Goal: Task Accomplishment & Management: Use online tool/utility

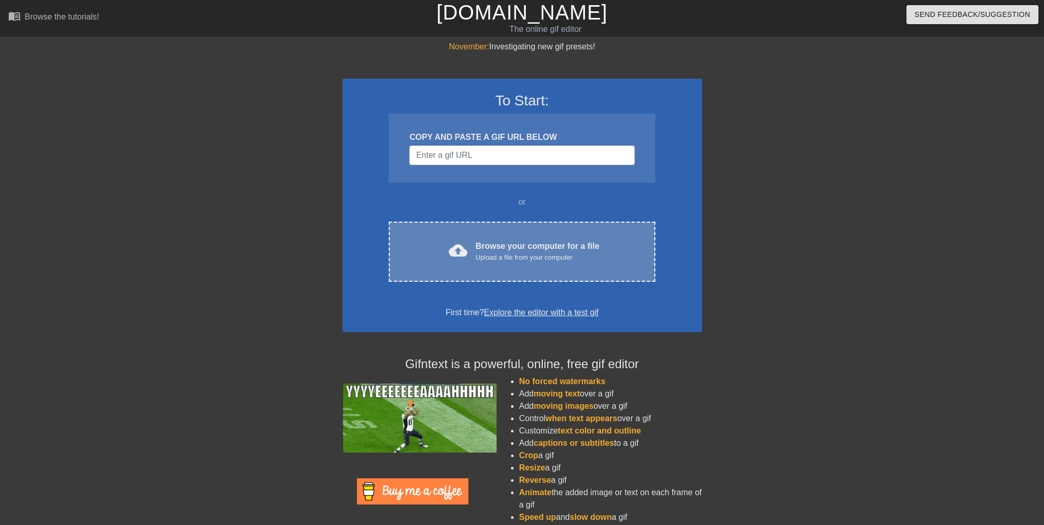
click at [451, 265] on div "cloud_upload Browse your computer for a file Upload a file from your computer C…" at bounding box center [522, 251] width 266 height 60
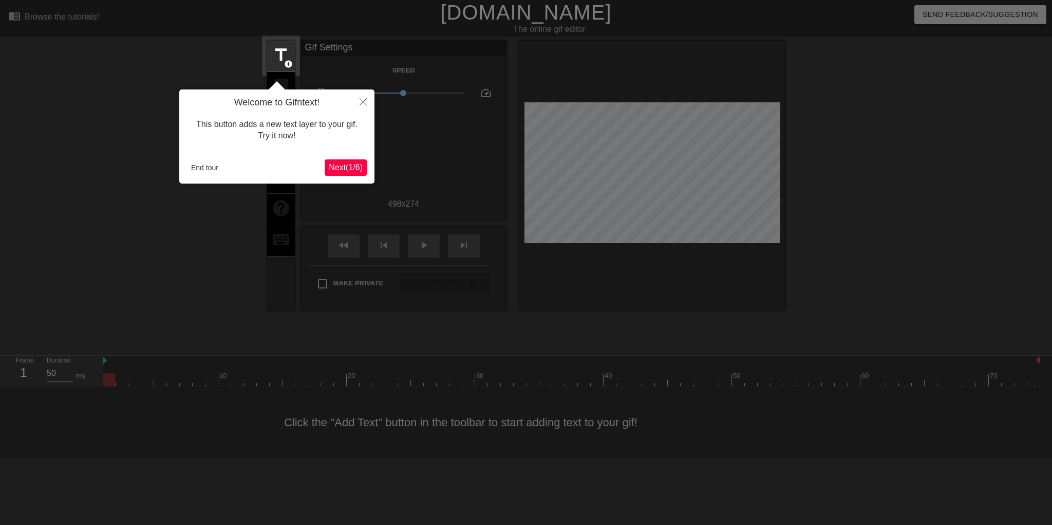
click at [346, 170] on span "Next ( 1 / 6 )" at bounding box center [346, 167] width 34 height 9
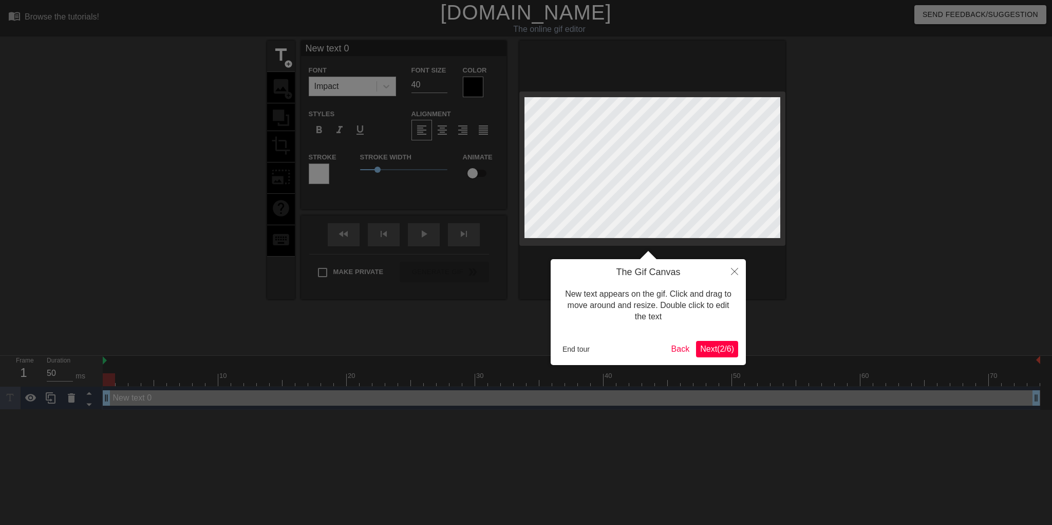
click at [707, 349] on span "Next ( 2 / 6 )" at bounding box center [717, 348] width 34 height 9
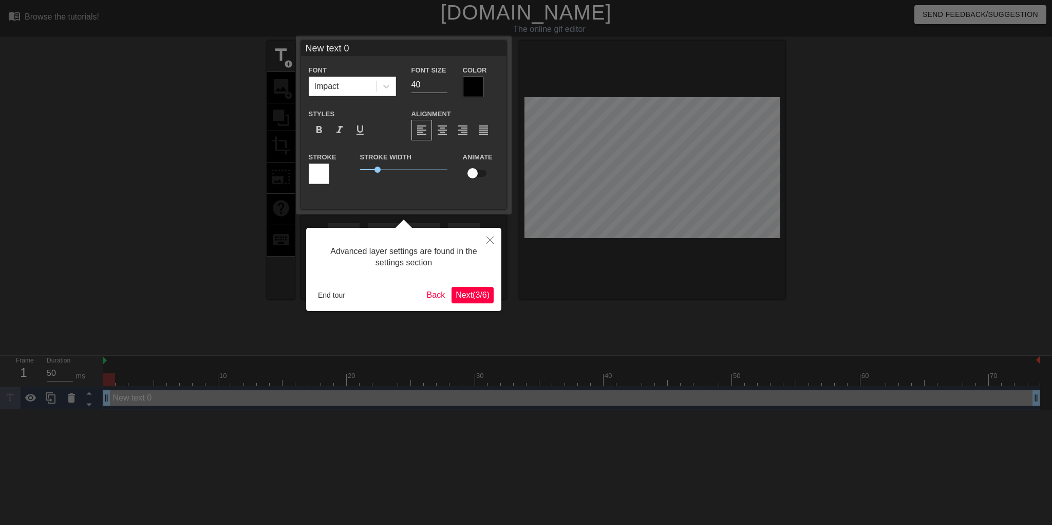
click at [470, 295] on span "Next ( 3 / 6 )" at bounding box center [473, 294] width 34 height 9
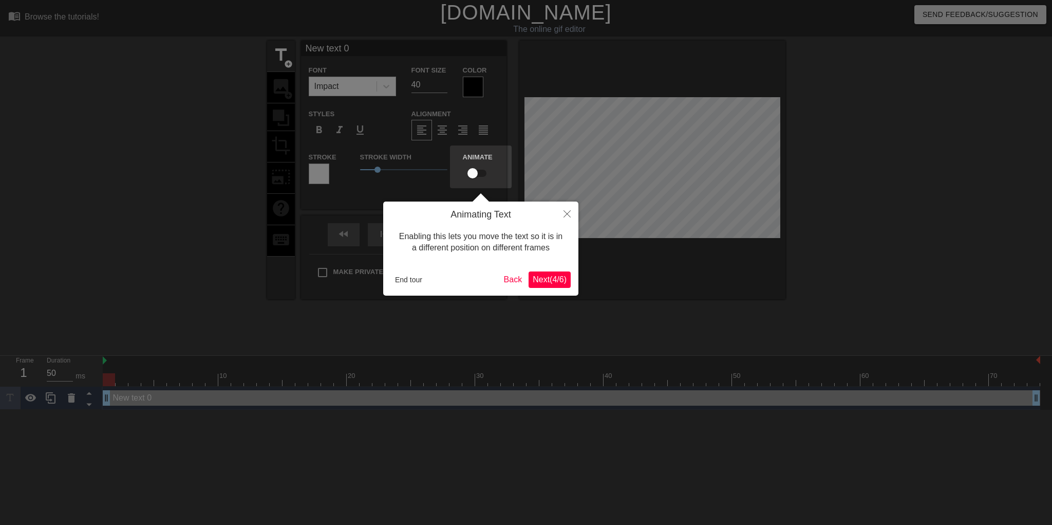
click at [553, 281] on span "Next ( 4 / 6 )" at bounding box center [550, 279] width 34 height 9
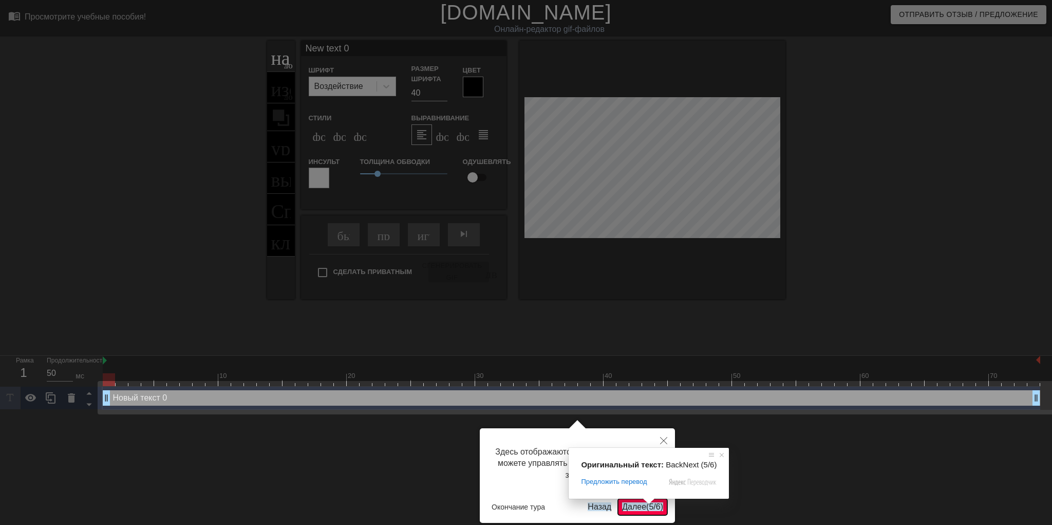
click at [649, 510] on ya-tr-span "5" at bounding box center [651, 506] width 5 height 9
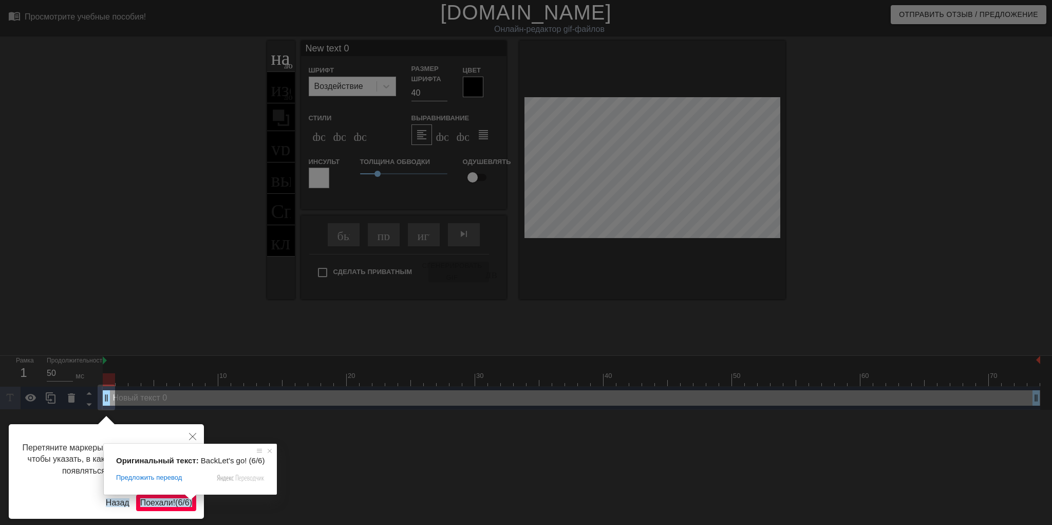
click at [184, 506] on ya-tr-span "/" at bounding box center [183, 502] width 2 height 9
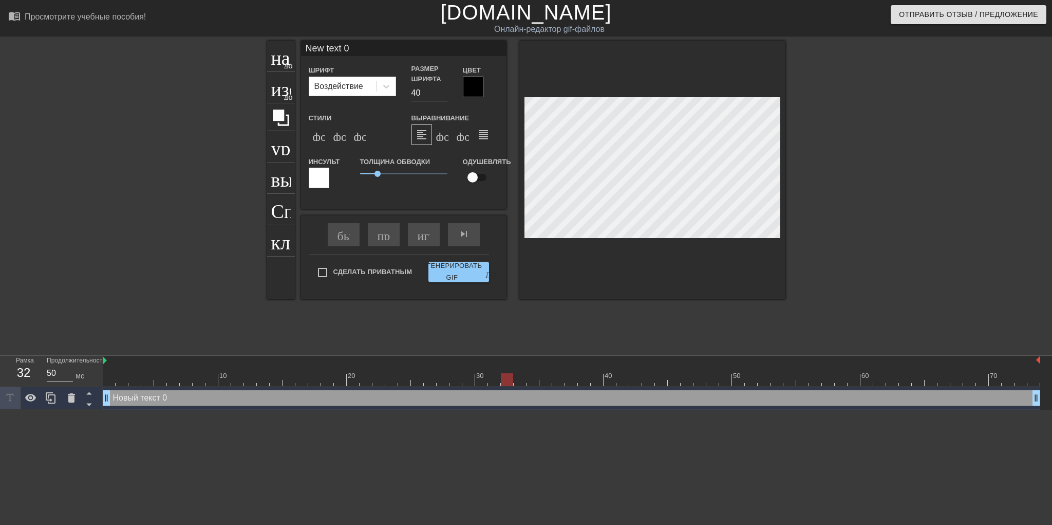
scroll to position [1, 2]
type input "D"
type textarea "D"
type input "Ds"
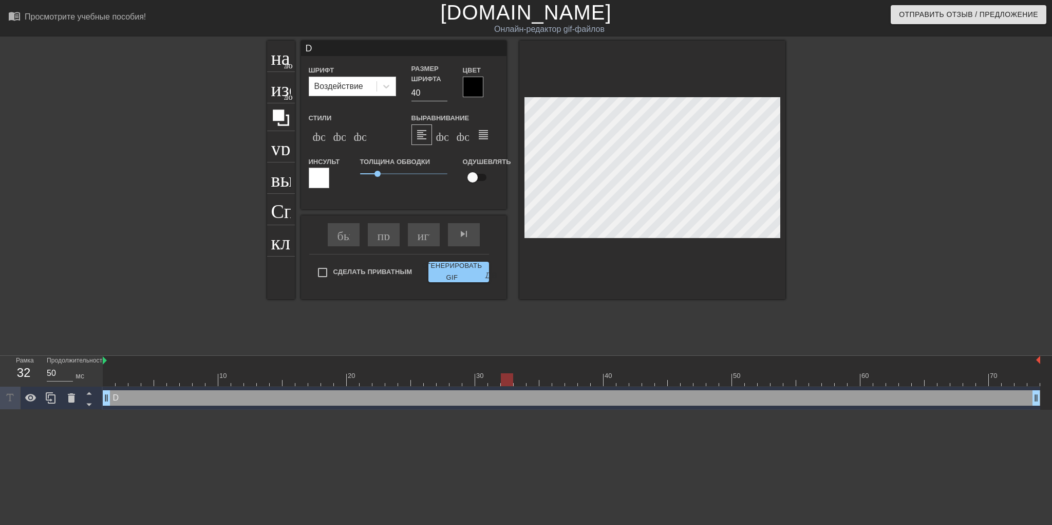
type textarea "Ds"
type input "Dsg"
type textarea "Dsg"
type input "Dsge"
type textarea "Dsge"
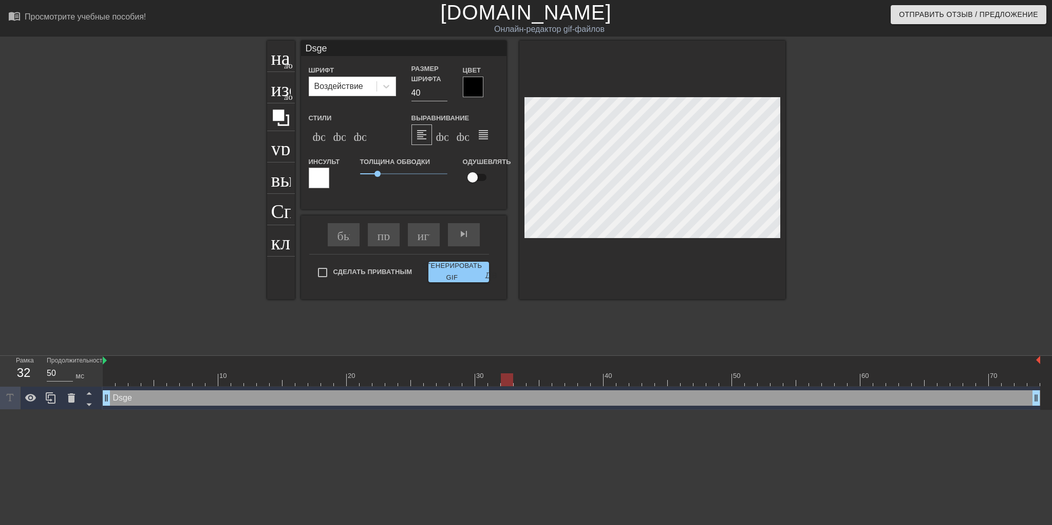
type input "Dsgec"
type textarea "Dsgec"
type input "Dsgecr"
type textarea "Dsgecr"
type input "Dsgecry"
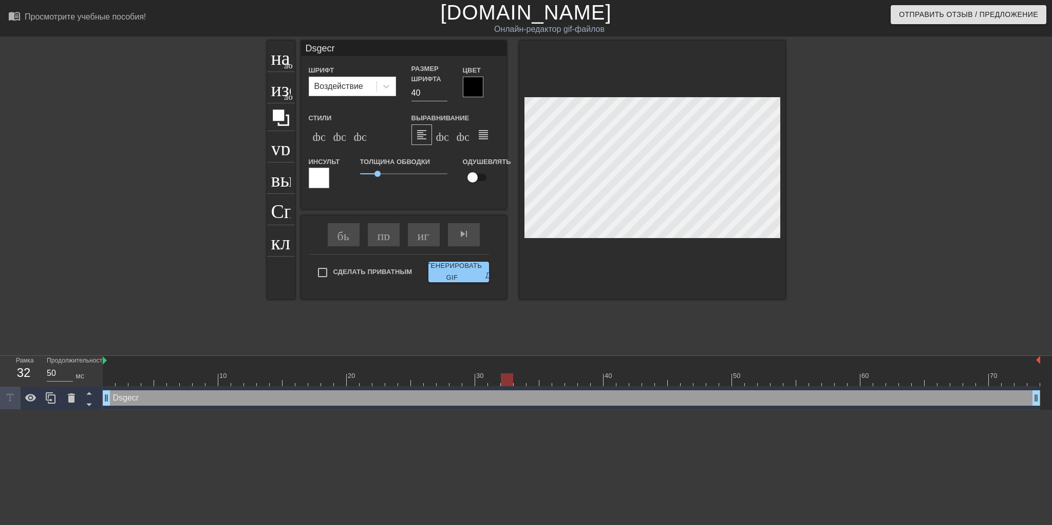
type textarea "Dsgecry"
type input "Dsgecryb"
type textarea "Dsgecryb"
type input "Dsgecrybr"
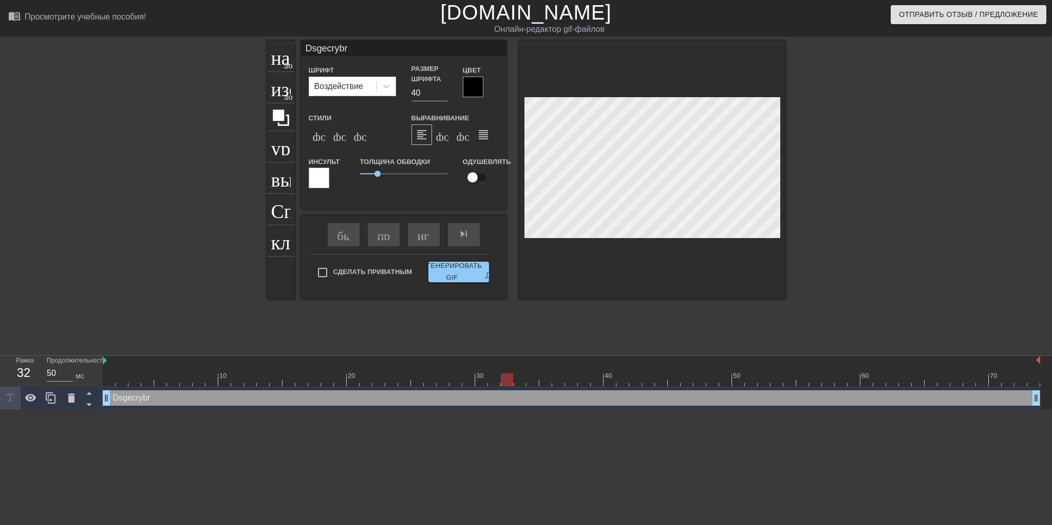
type textarea "Dsgecrybr"
click at [472, 83] on div at bounding box center [473, 87] width 21 height 21
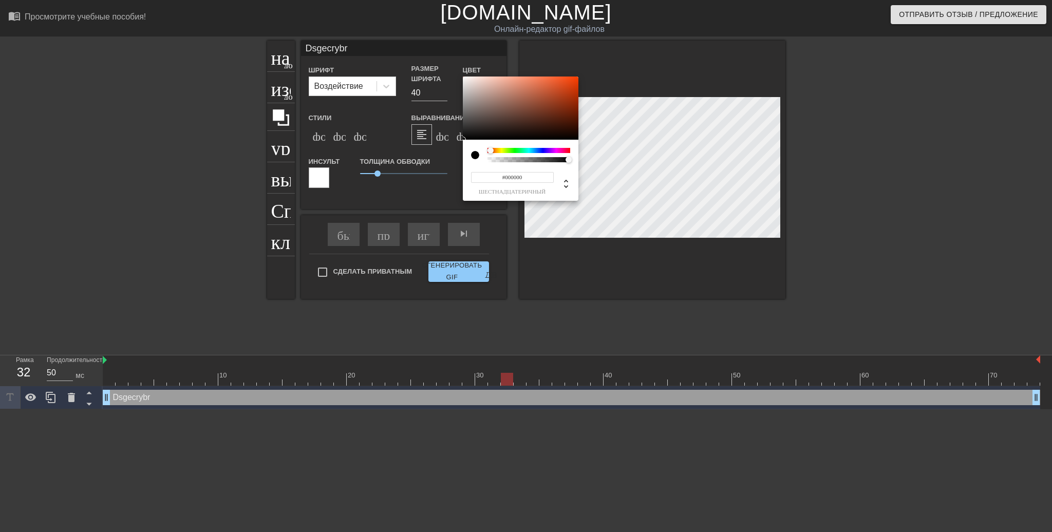
drag, startPoint x: 487, startPoint y: 150, endPoint x: 438, endPoint y: 123, distance: 56.1
click at [418, 156] on div "#000000 шестнадцатеричный" at bounding box center [526, 266] width 1052 height 532
type input "#F8F8F8"
click at [462, 78] on div at bounding box center [463, 78] width 6 height 6
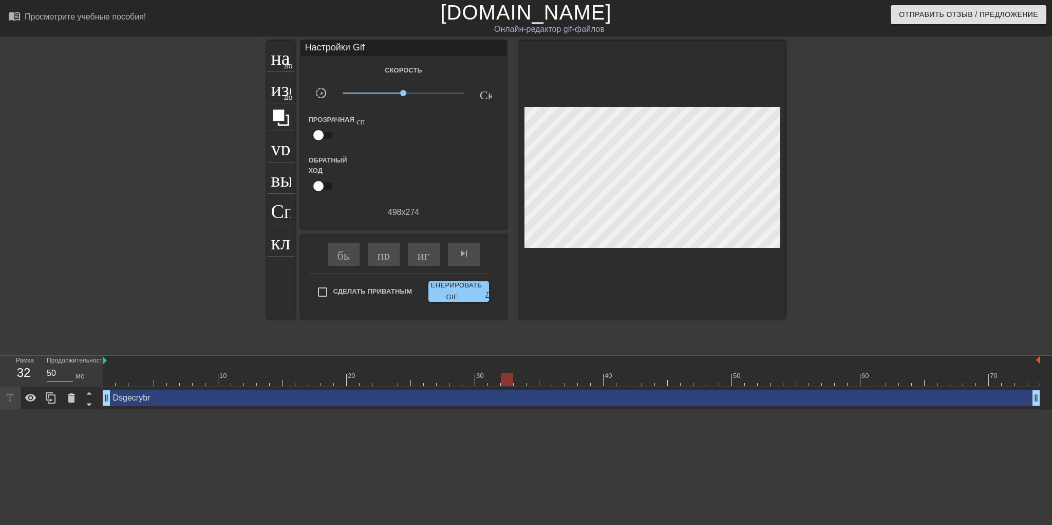
drag, startPoint x: 563, startPoint y: 313, endPoint x: 564, endPoint y: 328, distance: 14.9
click at [564, 328] on div "название добавить_круг изображение добавить_круг урожай выбор_размера_фото_боль…" at bounding box center [526, 195] width 518 height 308
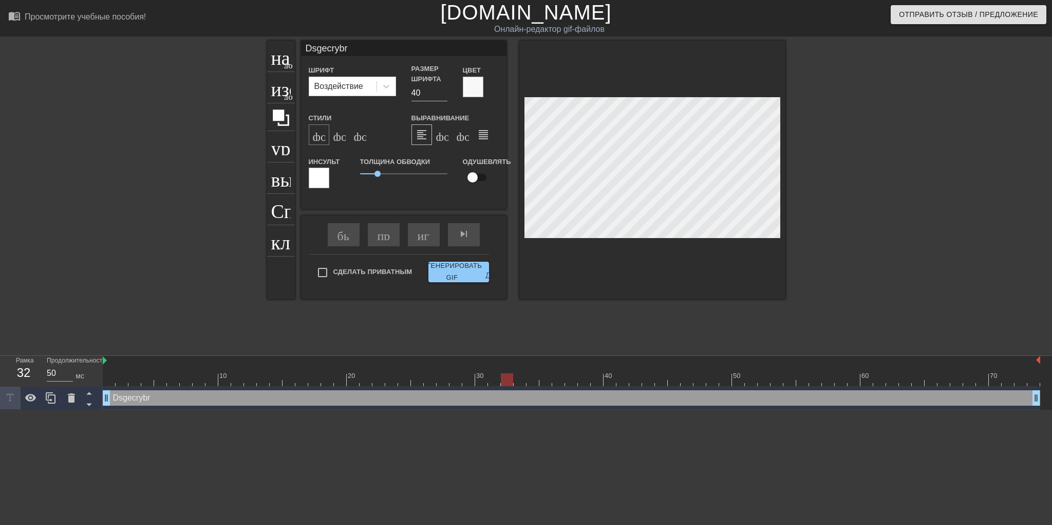
click at [321, 138] on ya-tr-span "формат_bold" at bounding box center [363, 134] width 100 height 12
click at [340, 139] on ya-tr-span "формат_italic" at bounding box center [395, 134] width 125 height 12
click at [362, 139] on ya-tr-span "формат_подстрочный" at bounding box center [414, 134] width 120 height 12
click at [319, 175] on div at bounding box center [319, 177] width 21 height 21
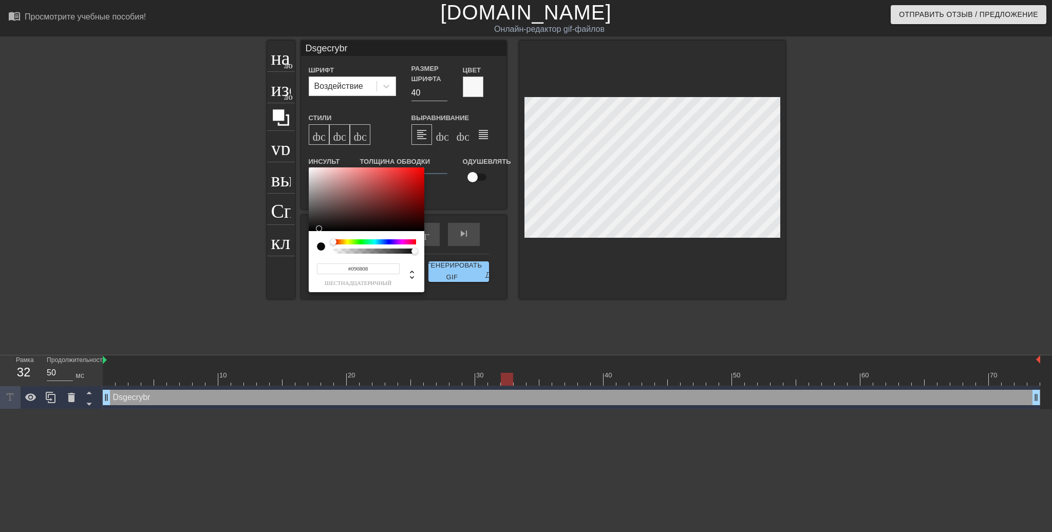
type input "#000000"
drag, startPoint x: 310, startPoint y: 229, endPoint x: 292, endPoint y: 239, distance: 20.7
click at [292, 239] on div "#000000 шестнадцатеричный" at bounding box center [526, 266] width 1052 height 532
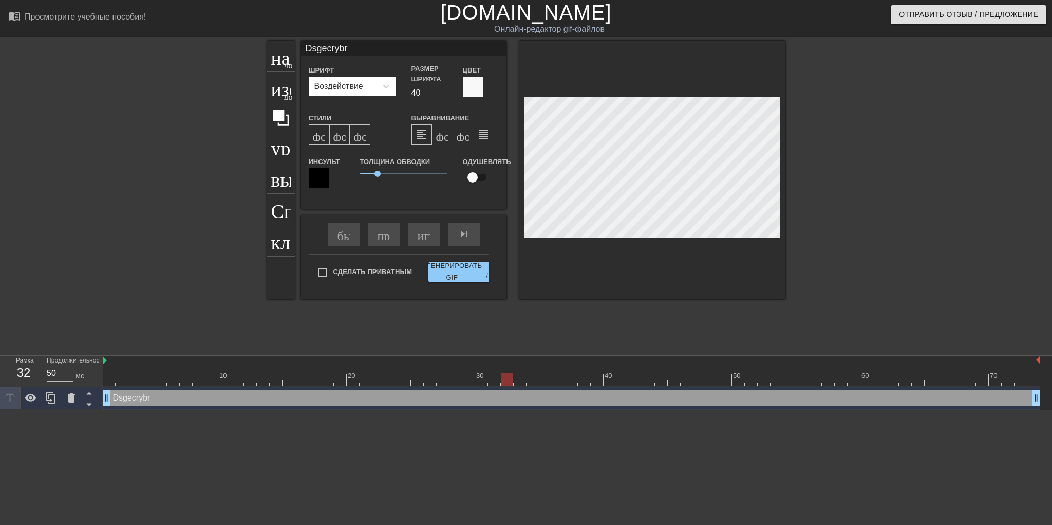
drag, startPoint x: 424, startPoint y: 95, endPoint x: 410, endPoint y: 96, distance: 14.4
click at [410, 96] on div "Размер шрифта 40" at bounding box center [429, 83] width 51 height 38
type input "30"
click at [411, 409] on html "menu_book_бук меню Просмотрите учебные пособия! [DOMAIN_NAME] Онлайн-редактор g…" at bounding box center [526, 204] width 1052 height 409
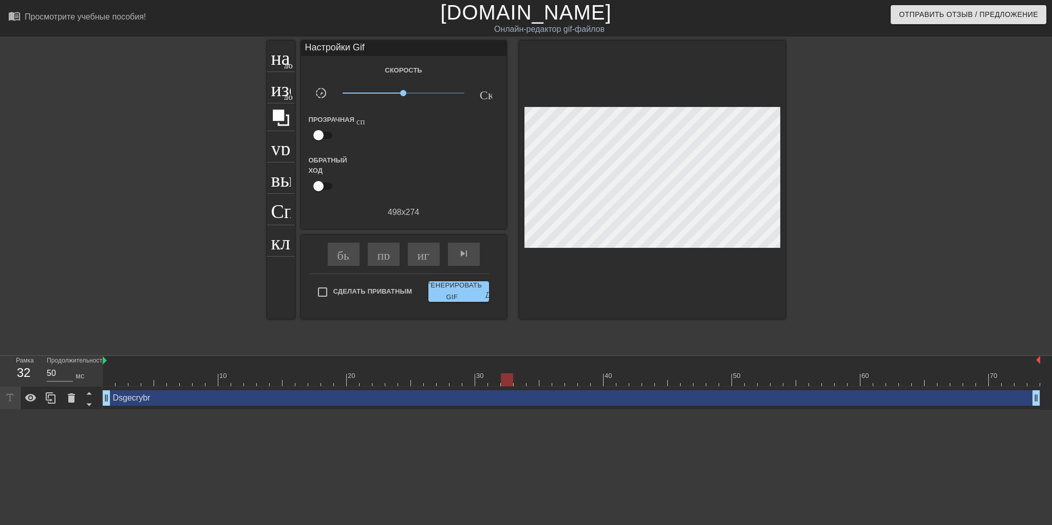
click at [131, 409] on html "menu_book_бук меню Просмотрите учебные пособия! [DOMAIN_NAME] Онлайн-редактор g…" at bounding box center [526, 204] width 1052 height 409
click at [13, 400] on icon at bounding box center [10, 397] width 12 height 12
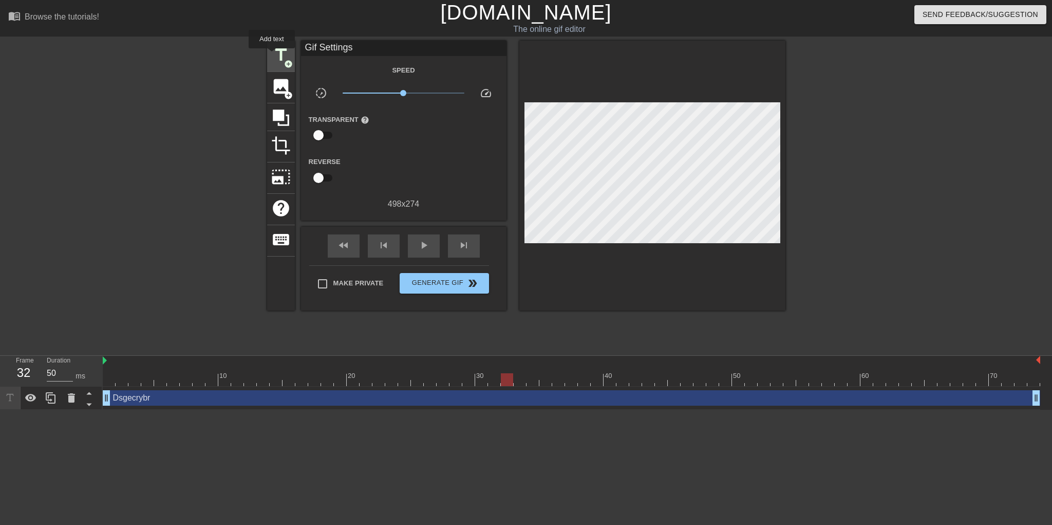
click at [272, 55] on ya-tr-span "title" at bounding box center [281, 55] width 20 height 20
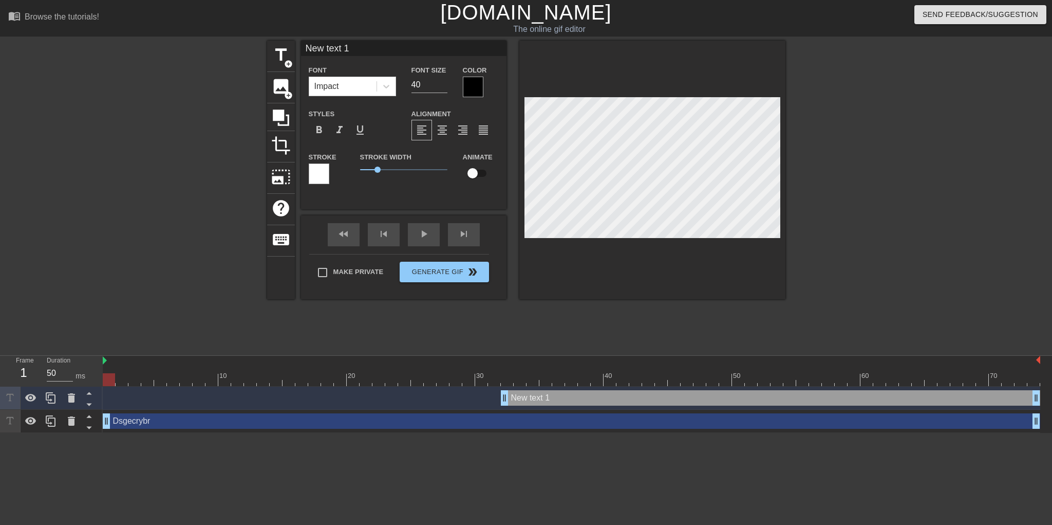
drag, startPoint x: 110, startPoint y: 425, endPoint x: 110, endPoint y: 406, distance: 19.5
click at [111, 401] on div "New text 1 drag_handle drag_handle Dsgecrybr drag_handle drag_handle" at bounding box center [577, 409] width 949 height 46
click at [158, 424] on div "Dsgecrybr drag_handle drag_handle" at bounding box center [572, 420] width 938 height 15
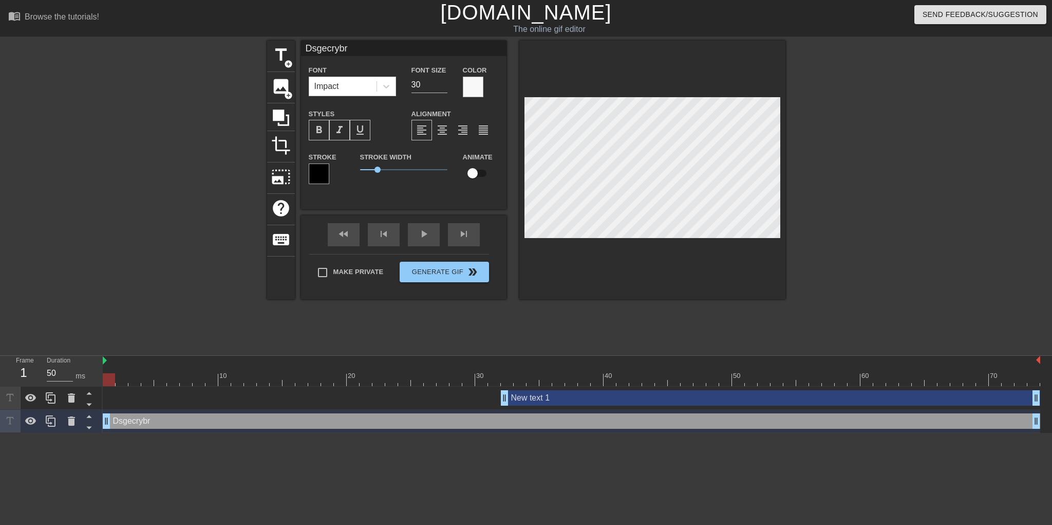
type input "Dsgecrybr"
type input "30"
drag, startPoint x: 107, startPoint y: 376, endPoint x: 34, endPoint y: 382, distance: 72.7
click at [34, 382] on div "Frame 1 Duration 50 ms 10 20 30 40 50 60 70 New text 1 drag_handle drag_handle …" at bounding box center [526, 394] width 1052 height 77
click at [105, 379] on div at bounding box center [109, 379] width 12 height 13
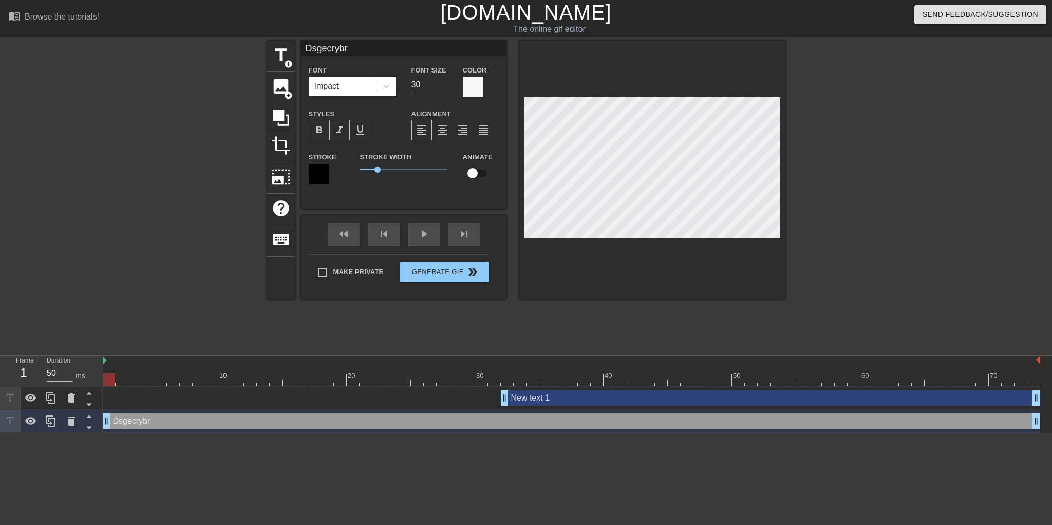
click at [103, 381] on div at bounding box center [572, 379] width 938 height 13
drag, startPoint x: 153, startPoint y: 413, endPoint x: 150, endPoint y: 403, distance: 10.1
click at [152, 400] on div "New text 1 drag_handle drag_handle Dsgecrybr drag_handle drag_handle" at bounding box center [577, 409] width 949 height 46
drag, startPoint x: 12, startPoint y: 419, endPoint x: 14, endPoint y: 391, distance: 27.8
click at [14, 391] on div at bounding box center [51, 409] width 103 height 46
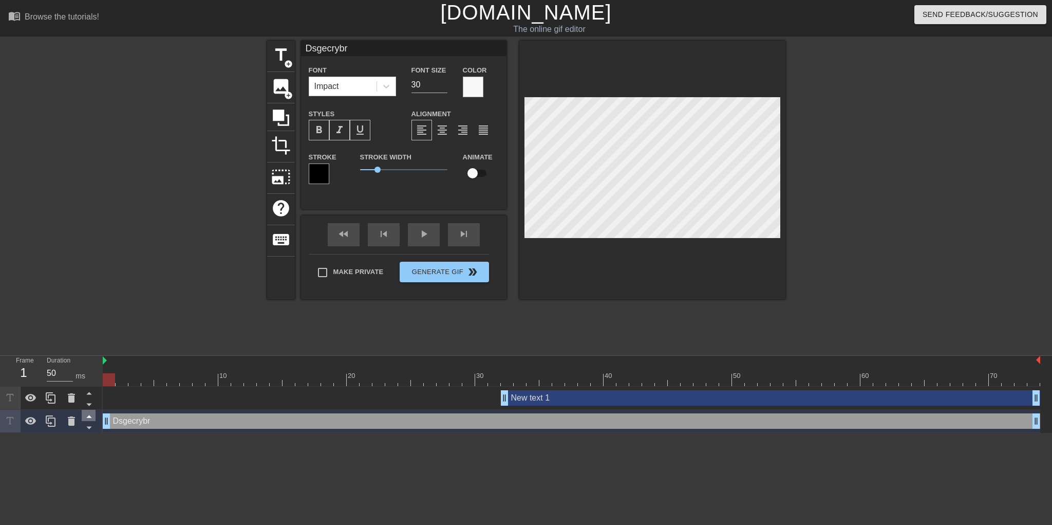
click at [92, 416] on icon at bounding box center [89, 415] width 13 height 13
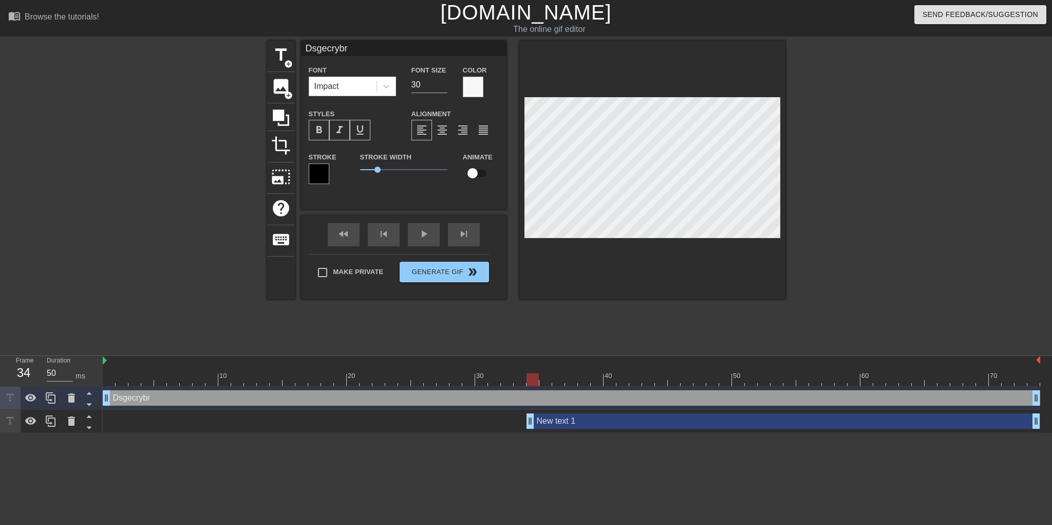
drag, startPoint x: 506, startPoint y: 421, endPoint x: 534, endPoint y: 427, distance: 29.5
click at [136, 400] on div "Dsgecrybr drag_handle drag_handle" at bounding box center [572, 397] width 938 height 15
click at [174, 397] on div "Dsgecrybr drag_handle drag_handle" at bounding box center [572, 397] width 938 height 15
type input "D"
type textarea "D"
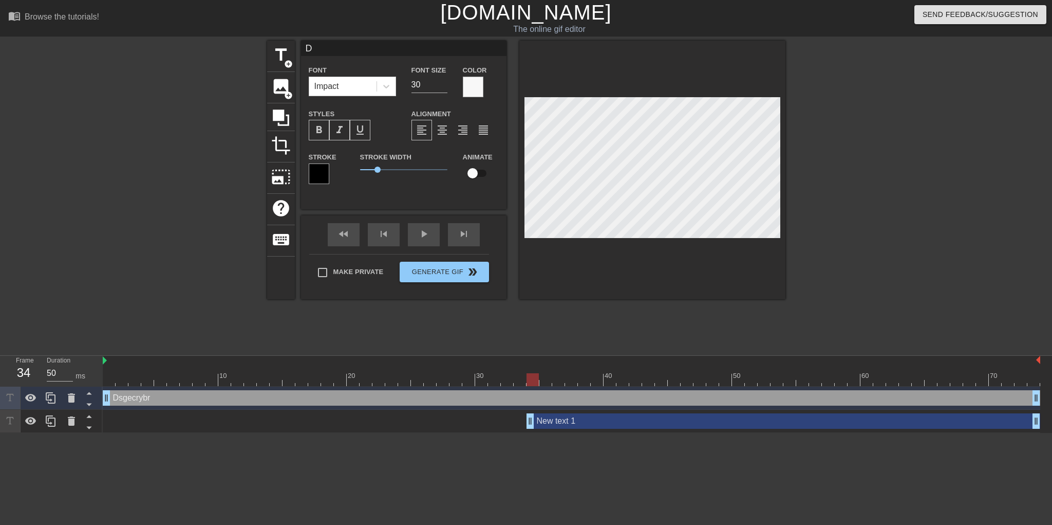
scroll to position [1, 2]
type input "Ds"
type textarea "Ds"
type input "D"
type textarea "D"
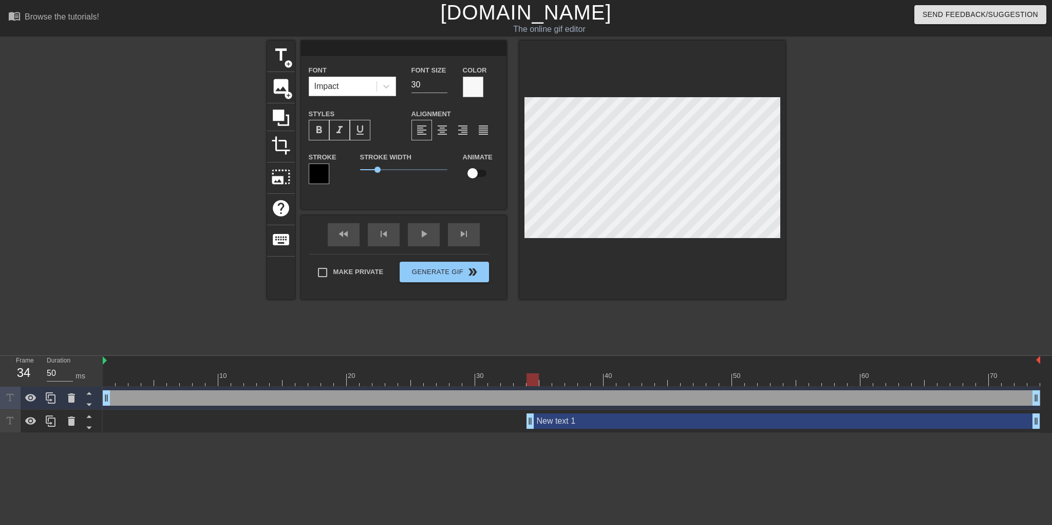
type input "В"
type textarea "В"
type input "Вы"
type textarea "Вы"
type input "Вып"
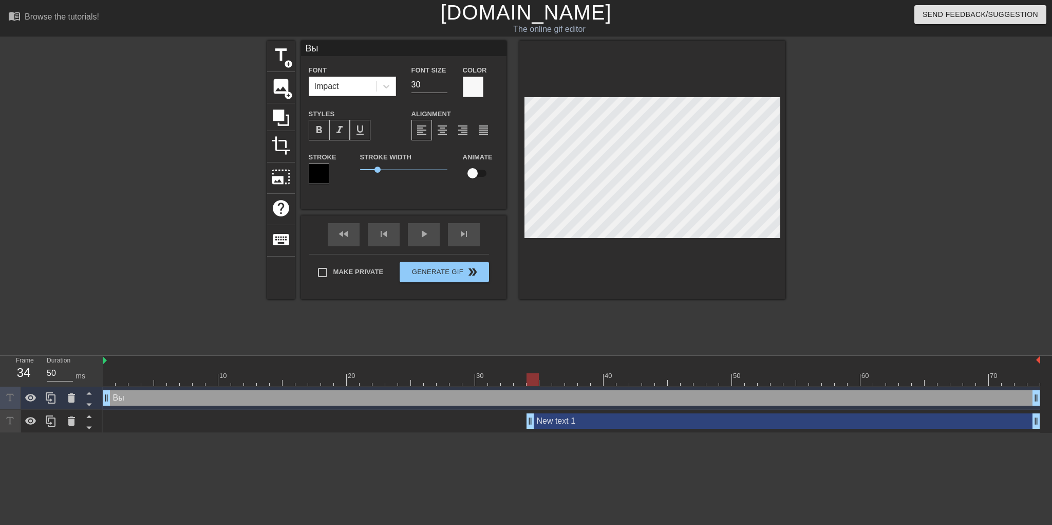
type textarea "Вып"
type input "Выпу"
type textarea "Выпу"
type input "Выпус"
type textarea "Выпус"
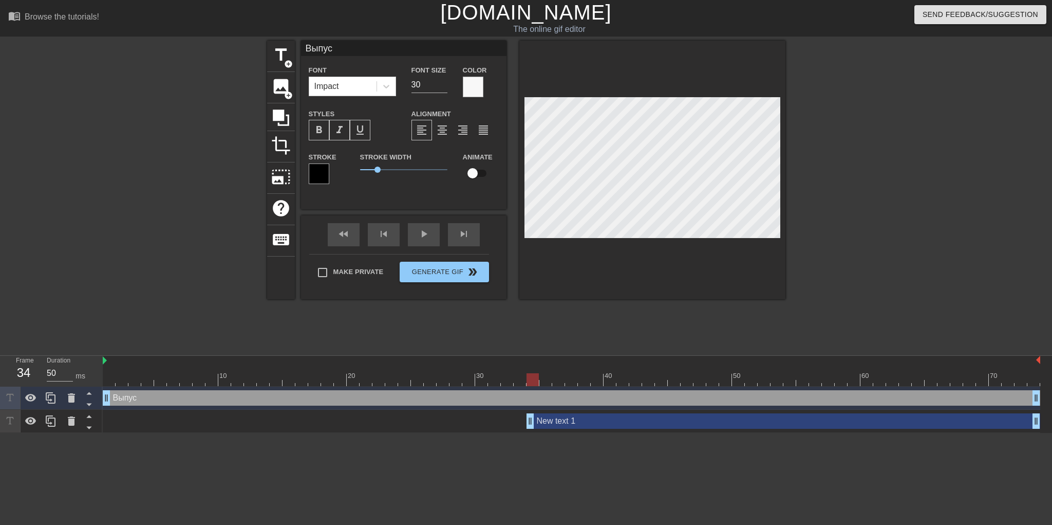
type input "Выпуск"
type textarea "Выпуск"
type input "Выпускн"
type textarea "Выпускн"
type input "Выпускни"
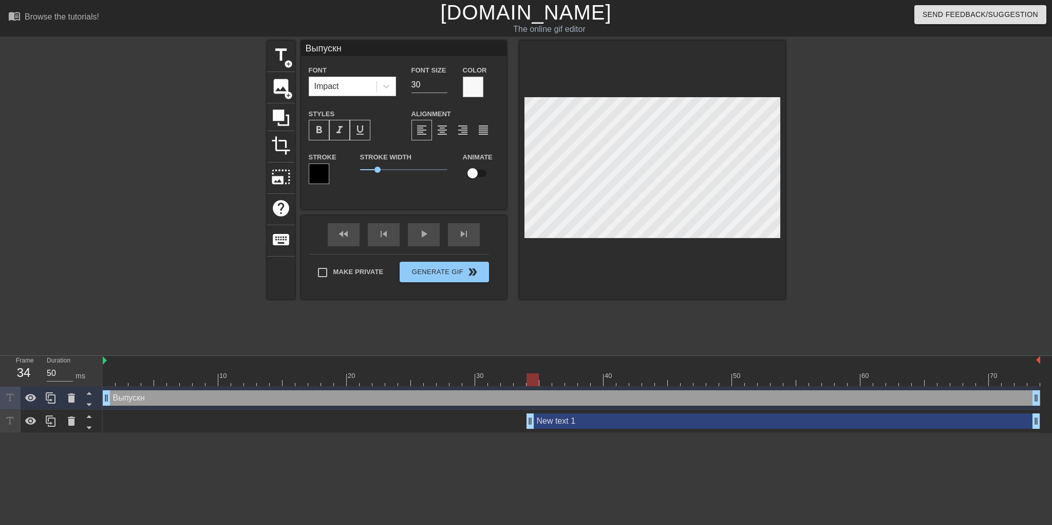
type textarea "Выпускни"
type input "Выпускник"
type textarea "Выпускник"
click at [360, 132] on span "format_underline" at bounding box center [360, 130] width 12 height 12
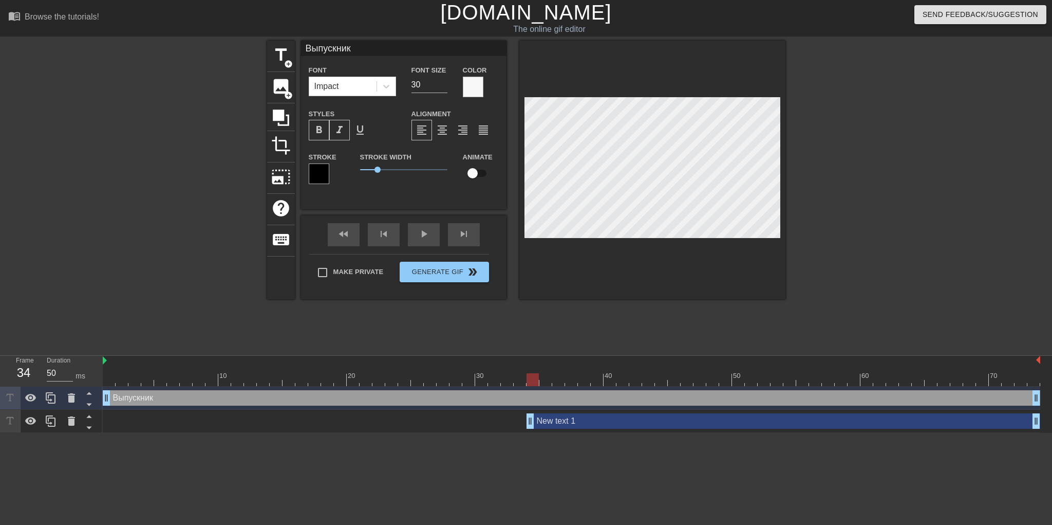
click at [341, 133] on span "format_italic" at bounding box center [339, 130] width 12 height 12
click at [482, 393] on div "Выпускник drag_handle drag_handle" at bounding box center [572, 397] width 938 height 15
click at [584, 417] on div "New text 1 drag_handle drag_handle" at bounding box center [784, 420] width 514 height 15
type input "New text 1"
type input "40"
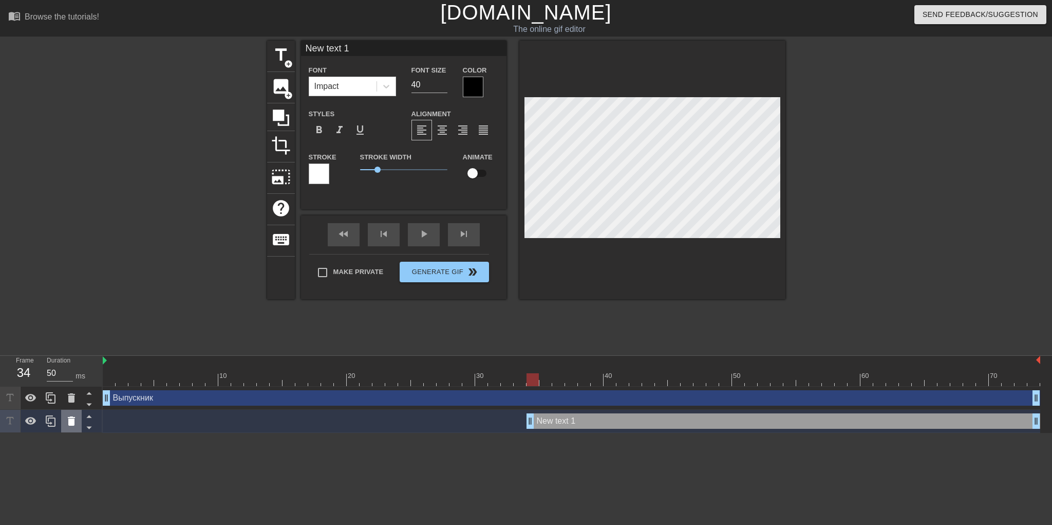
click at [67, 426] on icon at bounding box center [71, 421] width 12 height 12
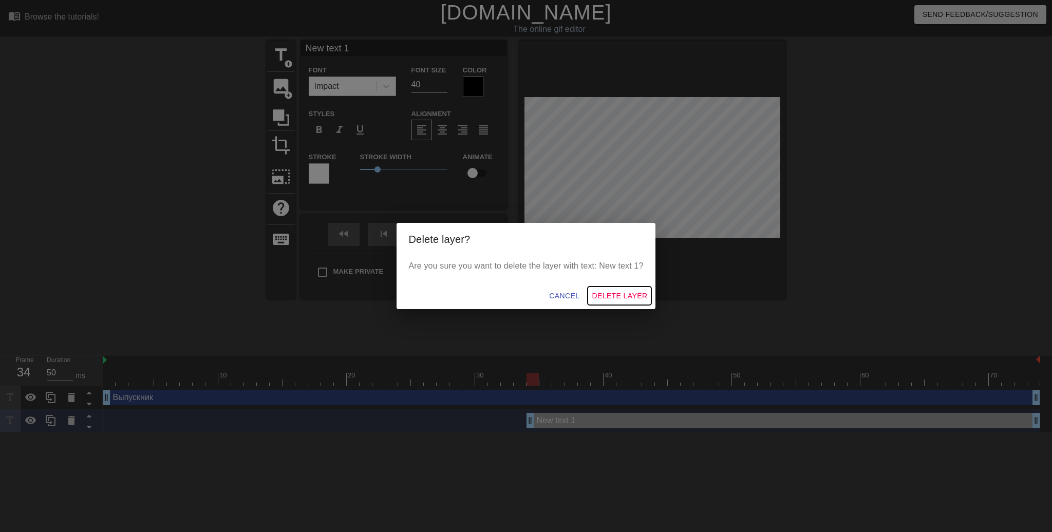
click at [612, 297] on span "Delete Layer" at bounding box center [619, 296] width 55 height 13
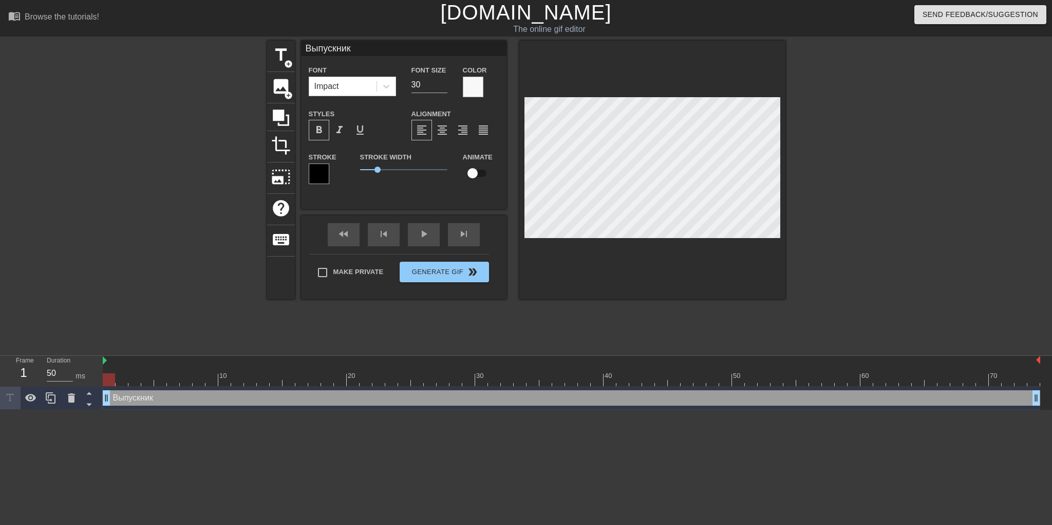
click at [109, 382] on div at bounding box center [572, 379] width 938 height 13
click at [353, 383] on div at bounding box center [572, 379] width 938 height 13
click at [337, 383] on div at bounding box center [572, 379] width 938 height 13
click at [326, 383] on div at bounding box center [572, 379] width 938 height 13
click at [312, 384] on div at bounding box center [572, 379] width 938 height 13
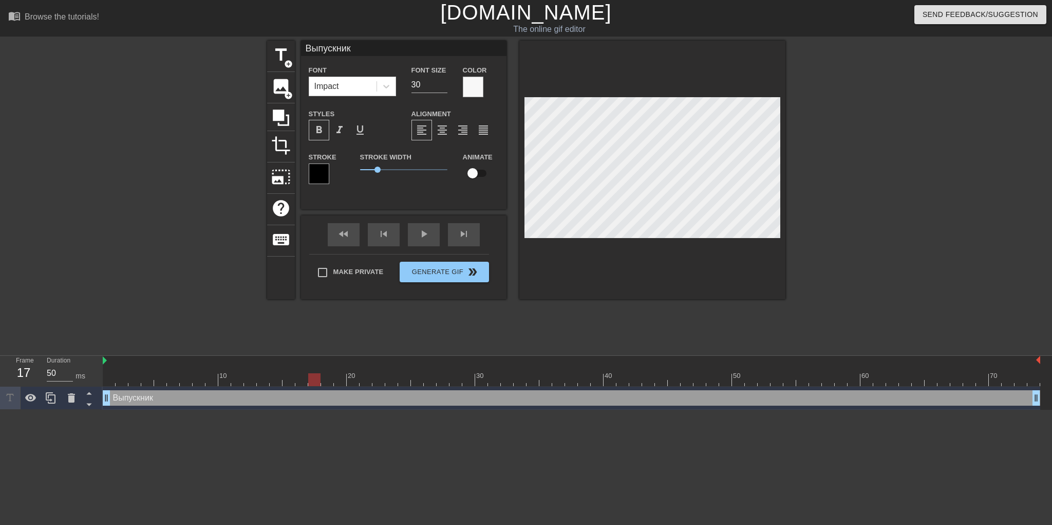
click at [325, 384] on div at bounding box center [572, 379] width 938 height 13
click at [313, 383] on div at bounding box center [572, 379] width 938 height 13
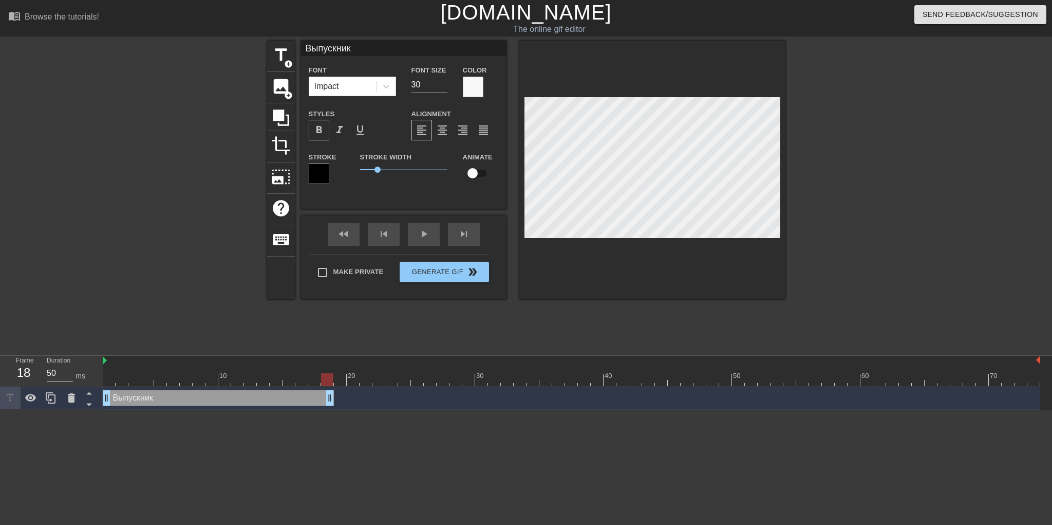
drag, startPoint x: 1037, startPoint y: 397, endPoint x: 326, endPoint y: 400, distance: 711.0
drag, startPoint x: 329, startPoint y: 400, endPoint x: 321, endPoint y: 400, distance: 8.2
click at [325, 409] on html "menu_book Browse the tutorials! [DOMAIN_NAME] The online gif editor Send Feedba…" at bounding box center [526, 204] width 1052 height 409
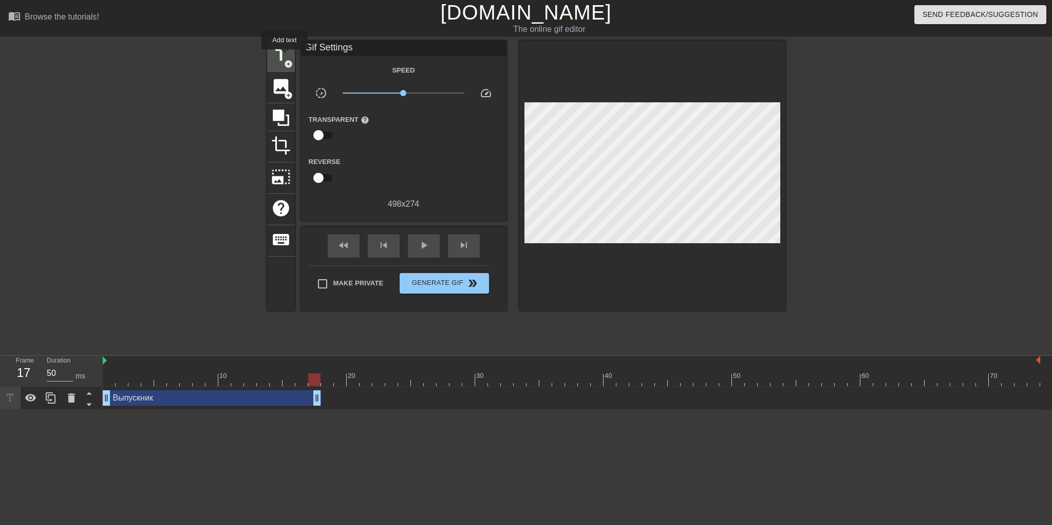
click at [285, 57] on ya-tr-span "title" at bounding box center [281, 55] width 20 height 20
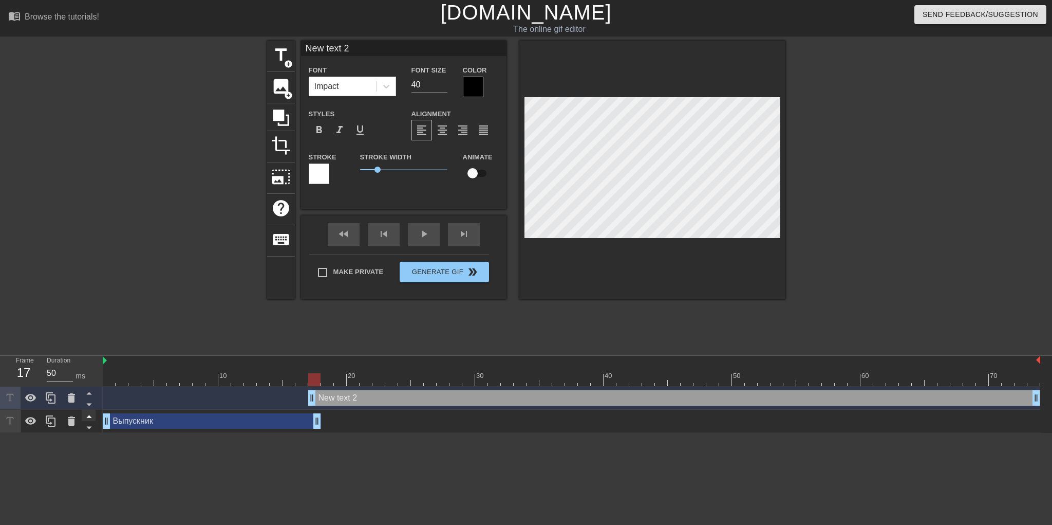
click at [86, 415] on icon at bounding box center [89, 415] width 13 height 13
type input "Выпускник"
type input "30"
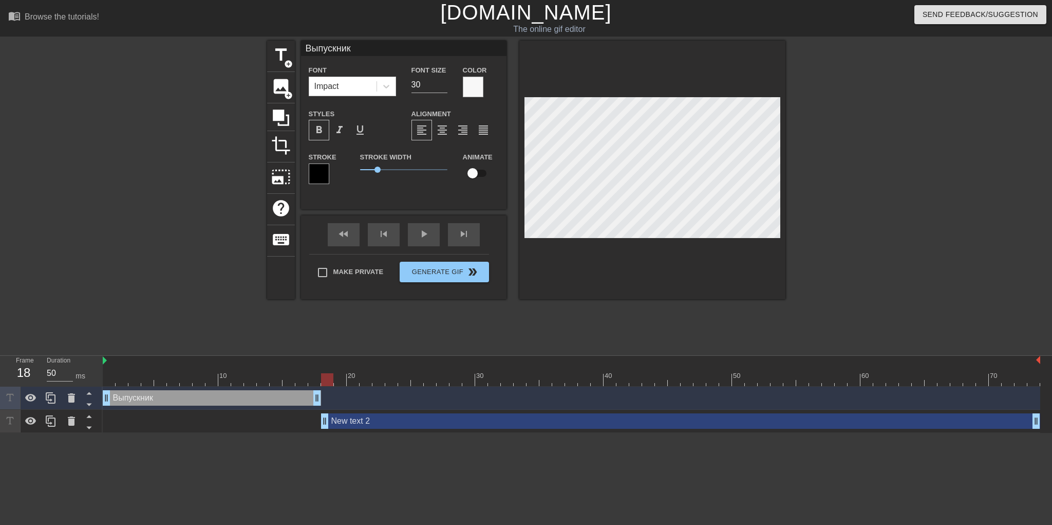
drag, startPoint x: 310, startPoint y: 421, endPoint x: 324, endPoint y: 422, distance: 13.4
click at [364, 421] on div "New text 2 drag_handle drag_handle" at bounding box center [680, 420] width 719 height 15
type input "New text 2"
type input "40"
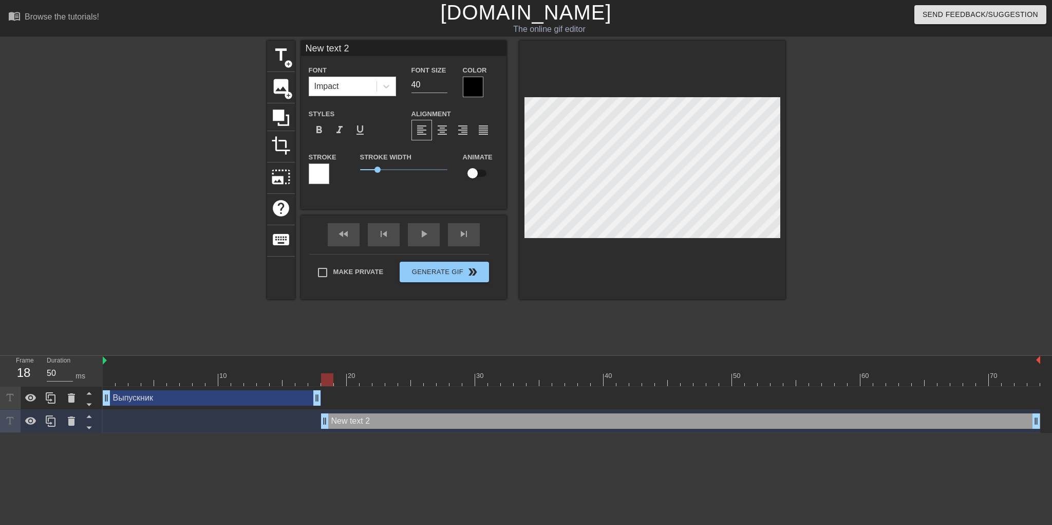
click at [204, 395] on div "Выпускник drag_handle drag_handle" at bounding box center [212, 397] width 218 height 15
type input "Выпускник"
type input "30"
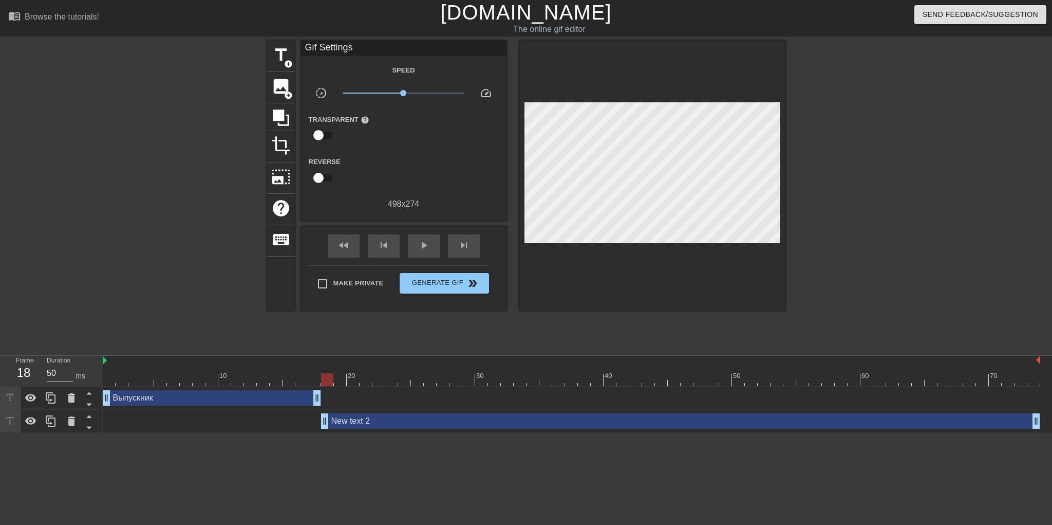
click at [413, 395] on div "Выпускник drag_handle drag_handle" at bounding box center [572, 397] width 938 height 15
click at [378, 403] on div "Выпускник drag_handle drag_handle" at bounding box center [572, 397] width 938 height 15
click at [302, 433] on html "menu_book Browse the tutorials! [DOMAIN_NAME] The online gif editor Send Feedba…" at bounding box center [526, 216] width 1052 height 433
click at [306, 425] on div "New text 2 drag_handle drag_handle" at bounding box center [572, 420] width 938 height 15
click at [341, 420] on div "New text 2 drag_handle drag_handle" at bounding box center [680, 420] width 719 height 15
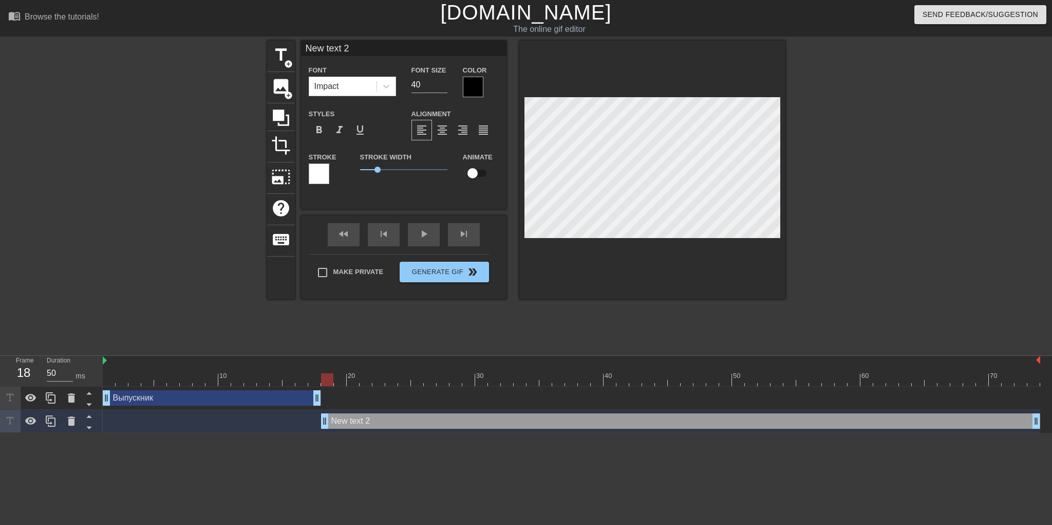
click at [137, 397] on div "Выпускник drag_handle drag_handle" at bounding box center [212, 397] width 218 height 15
type input "Выпускник"
type input "30"
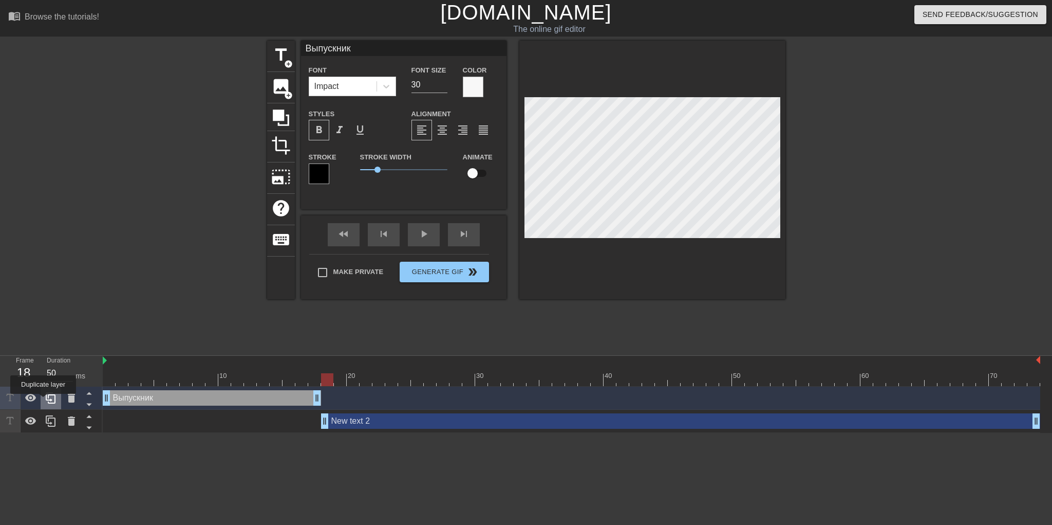
click at [43, 401] on div at bounding box center [51, 397] width 21 height 23
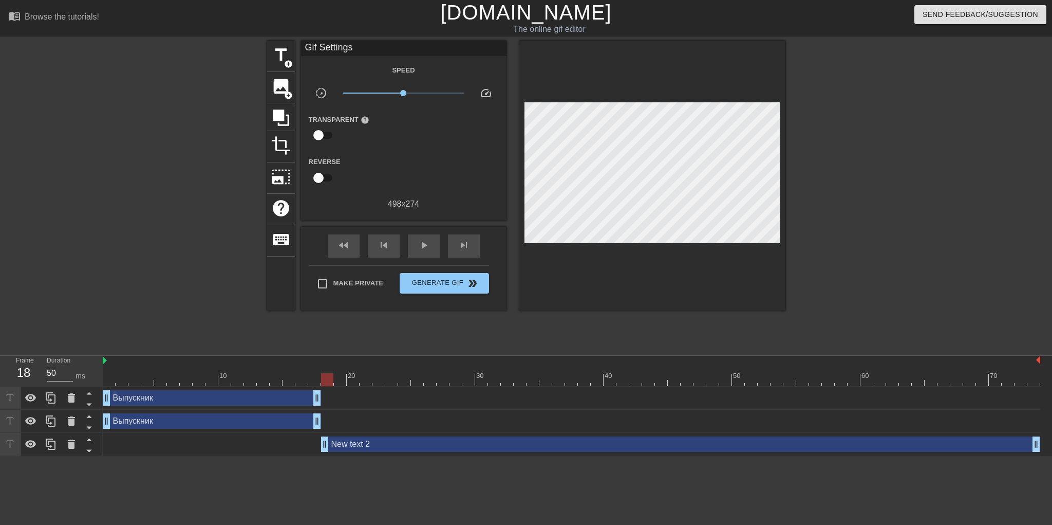
click at [274, 450] on div "New text 2 drag_handle drag_handle" at bounding box center [572, 443] width 938 height 15
click at [72, 447] on icon at bounding box center [71, 443] width 7 height 9
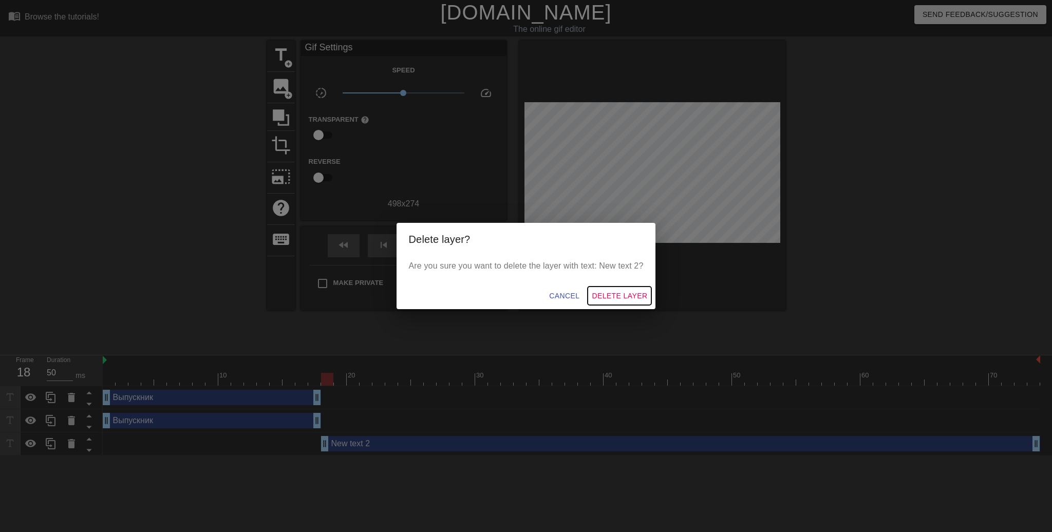
click at [632, 300] on span "Delete Layer" at bounding box center [619, 296] width 55 height 13
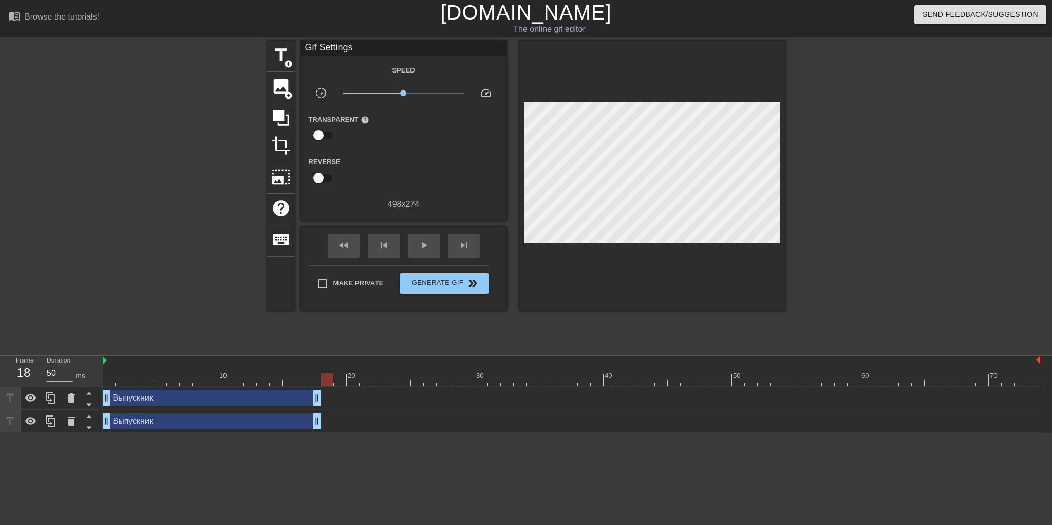
click at [273, 426] on div "Выпускник drag_handle drag_handle" at bounding box center [212, 420] width 218 height 15
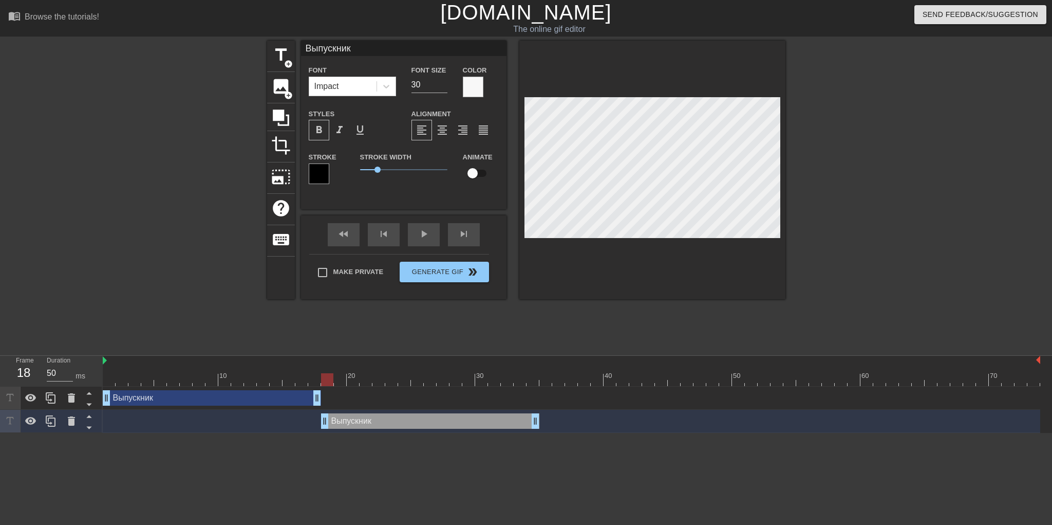
drag, startPoint x: 260, startPoint y: 426, endPoint x: 479, endPoint y: 417, distance: 218.5
click at [479, 417] on div "Выпускник drag_handle drag_handle" at bounding box center [430, 420] width 218 height 15
click at [516, 376] on div at bounding box center [572, 379] width 938 height 13
click at [534, 382] on div at bounding box center [572, 379] width 938 height 13
click at [548, 381] on div at bounding box center [572, 379] width 938 height 13
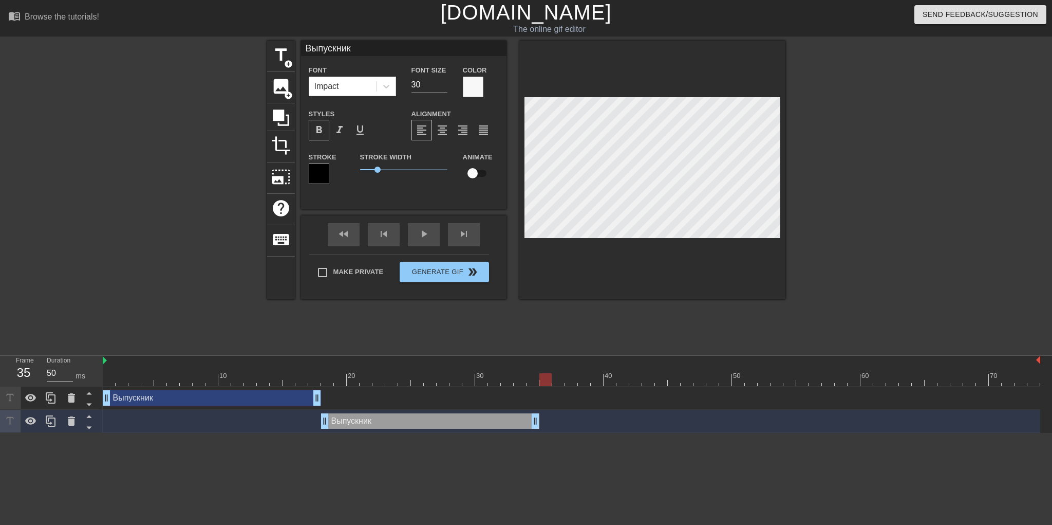
click at [562, 382] on div at bounding box center [572, 379] width 938 height 13
click at [575, 382] on div at bounding box center [572, 379] width 938 height 13
click at [583, 381] on div at bounding box center [572, 379] width 938 height 13
click at [567, 381] on div at bounding box center [572, 379] width 938 height 13
drag, startPoint x: 533, startPoint y: 421, endPoint x: 571, endPoint y: 415, distance: 38.9
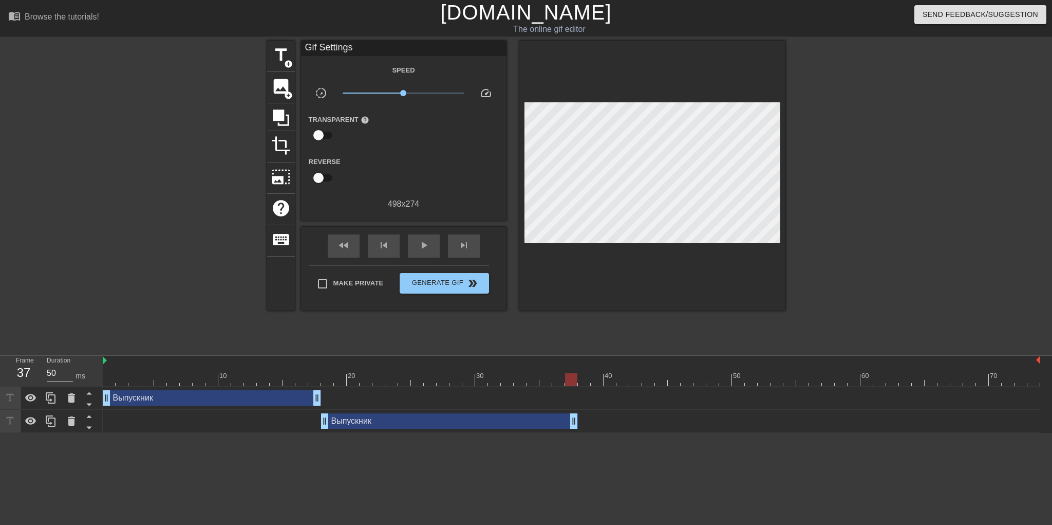
click at [510, 433] on html "menu_book Browse the tutorials! [DOMAIN_NAME] The online gif editor Send Feedba…" at bounding box center [526, 216] width 1052 height 433
click at [51, 421] on icon at bounding box center [51, 421] width 12 height 12
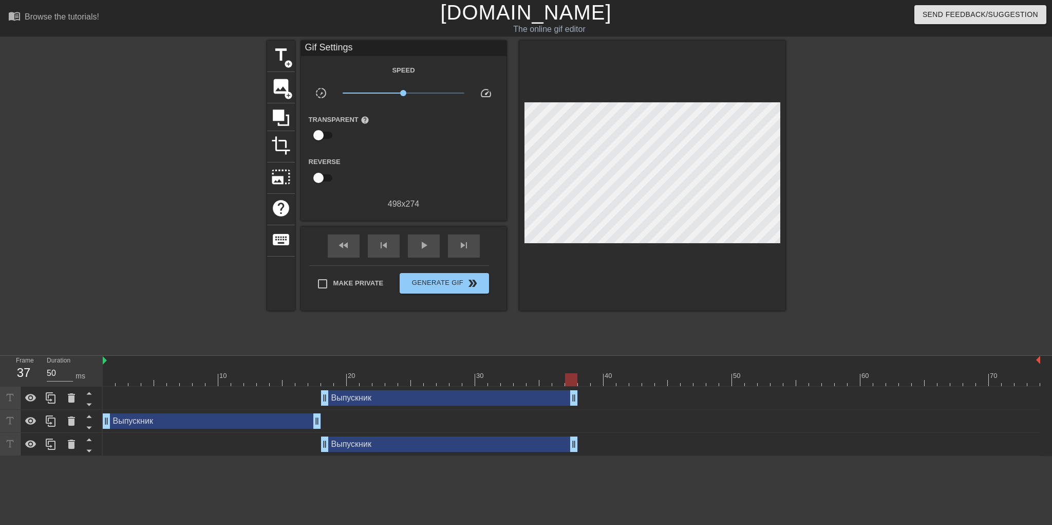
click at [155, 399] on div "Выпускник drag_handle drag_handle" at bounding box center [572, 397] width 938 height 15
drag, startPoint x: 225, startPoint y: 395, endPoint x: 172, endPoint y: 398, distance: 53.0
click at [226, 415] on div "Выпускник drag_handle drag_handle Выпускник drag_handle drag_handle Выпускник d…" at bounding box center [577, 420] width 949 height 69
drag, startPoint x: 12, startPoint y: 396, endPoint x: 12, endPoint y: 438, distance: 41.6
click at [12, 438] on div at bounding box center [51, 420] width 103 height 69
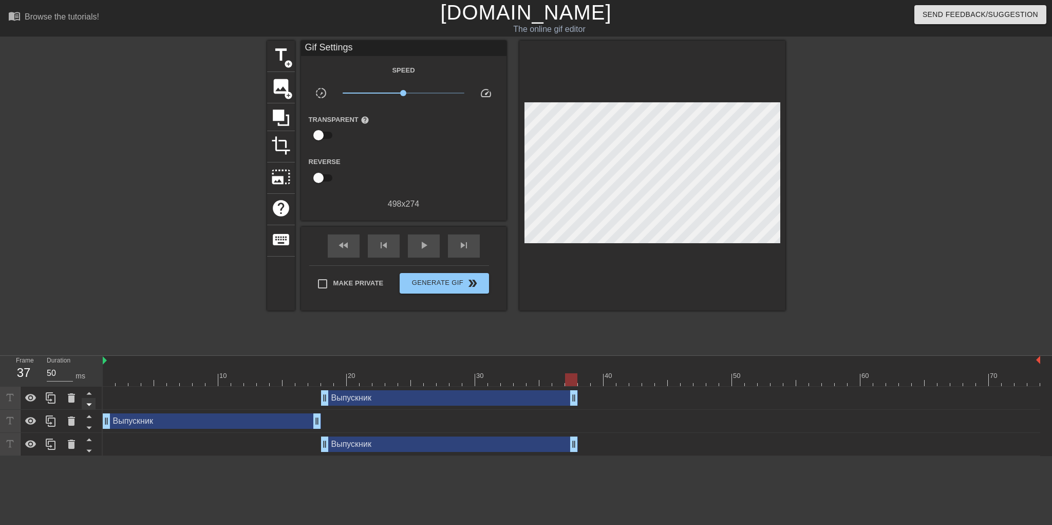
click at [90, 402] on icon at bounding box center [89, 404] width 13 height 13
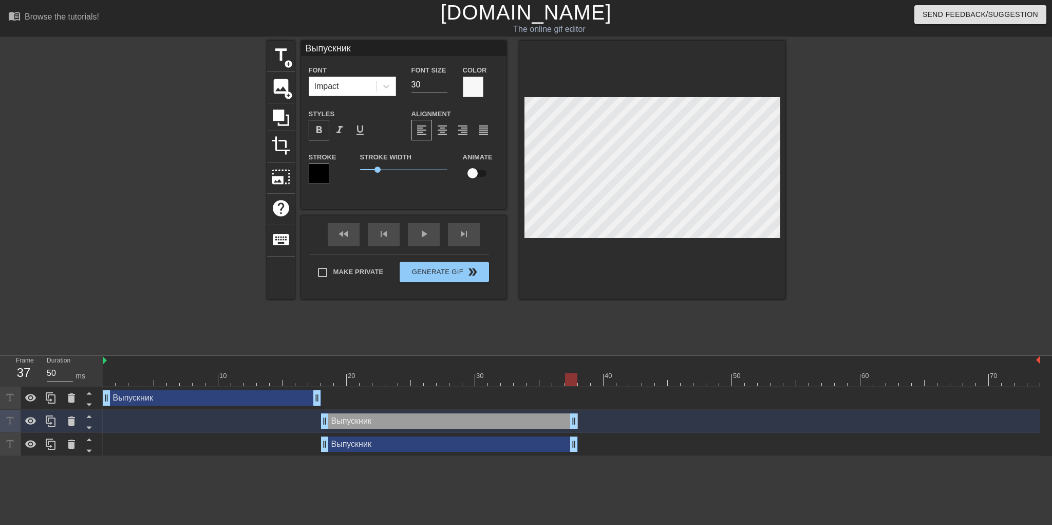
click at [90, 402] on icon at bounding box center [89, 404] width 13 height 13
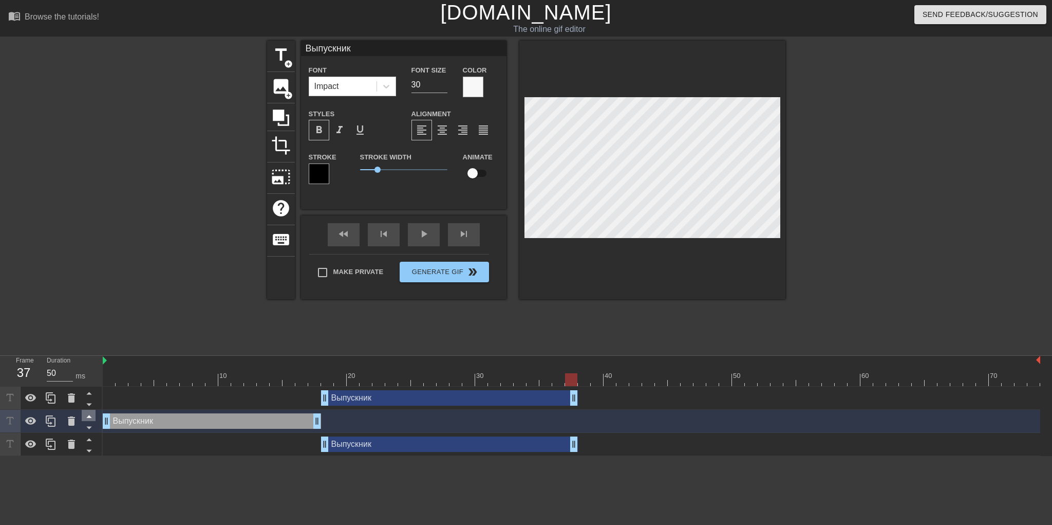
click at [88, 415] on icon at bounding box center [89, 415] width 13 height 13
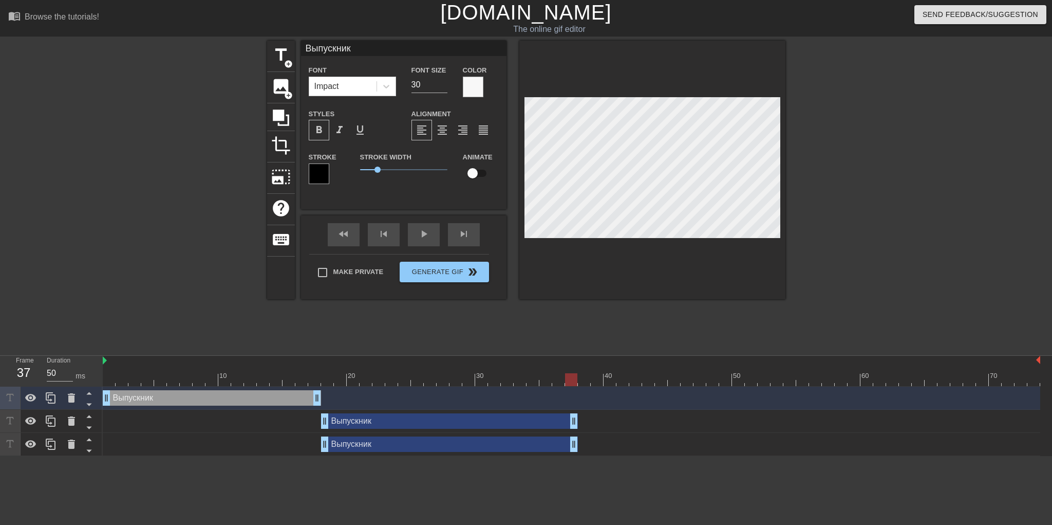
click at [396, 421] on div "Выпускник drag_handle drag_handle" at bounding box center [449, 420] width 257 height 15
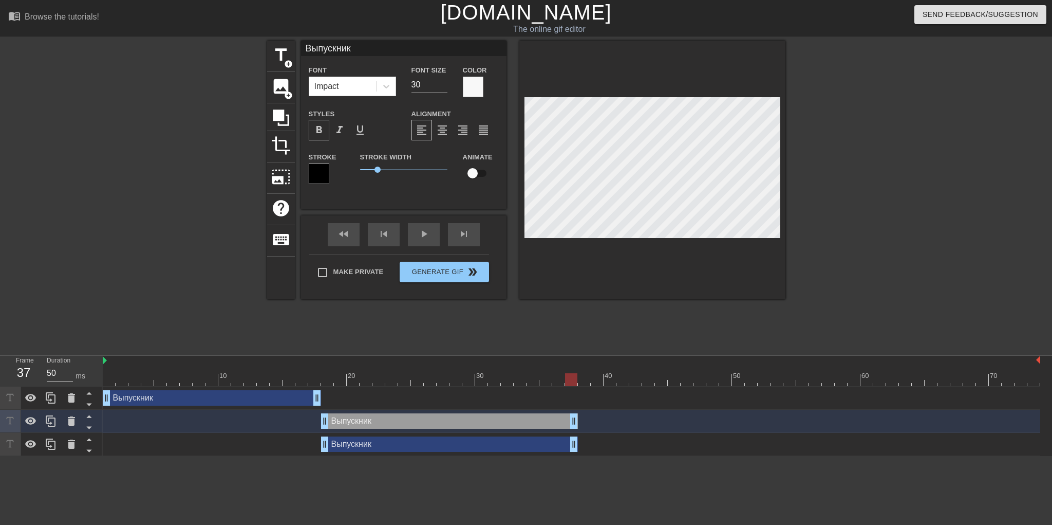
click at [393, 448] on div "Выпускник drag_handle drag_handle" at bounding box center [449, 443] width 257 height 15
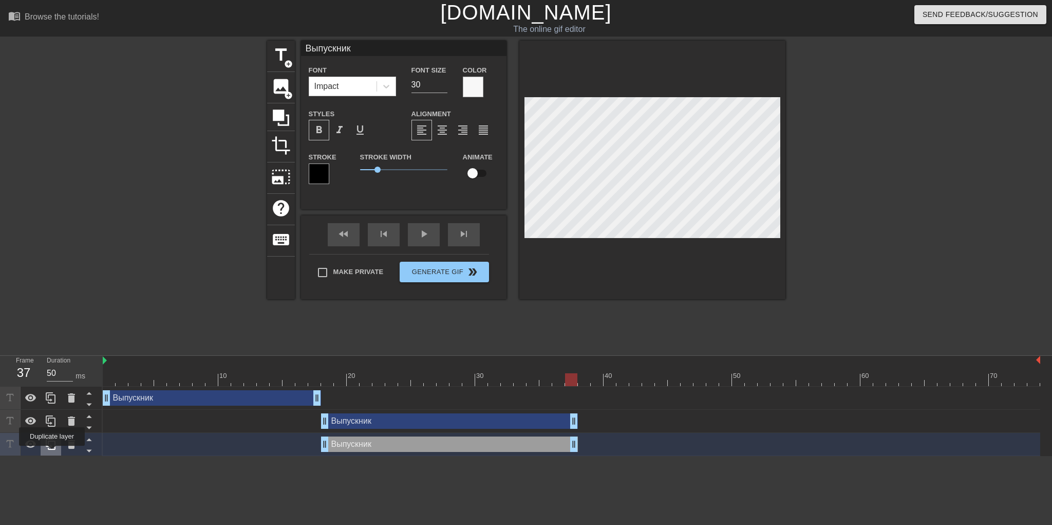
click at [52, 453] on div at bounding box center [51, 444] width 21 height 23
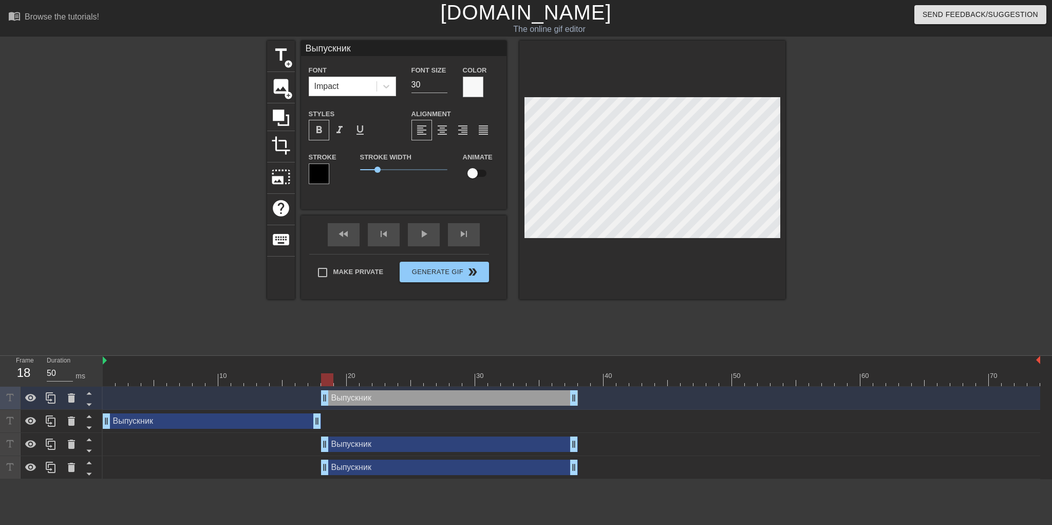
drag, startPoint x: 414, startPoint y: 397, endPoint x: 419, endPoint y: 512, distance: 115.2
click at [419, 479] on html "menu_book Browse the tutorials! [DOMAIN_NAME] The online gif editor Send Feedba…" at bounding box center [526, 239] width 1052 height 479
click at [257, 479] on html "menu_book Browse the tutorials! [DOMAIN_NAME] The online gif editor Send Feedba…" at bounding box center [526, 239] width 1052 height 479
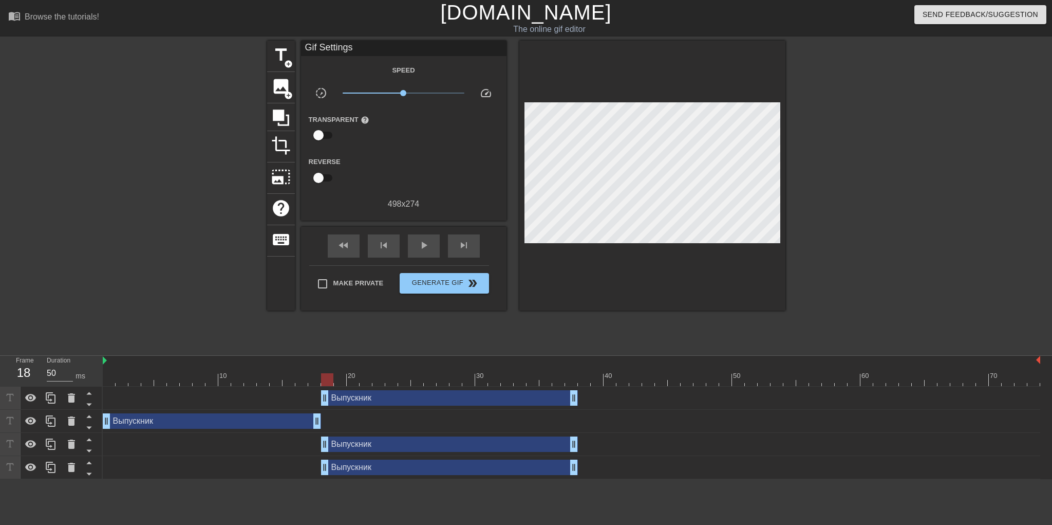
click at [805, 395] on div "Выпускник drag_handle drag_handle" at bounding box center [572, 397] width 938 height 15
click at [89, 418] on icon at bounding box center [88, 416] width 5 height 3
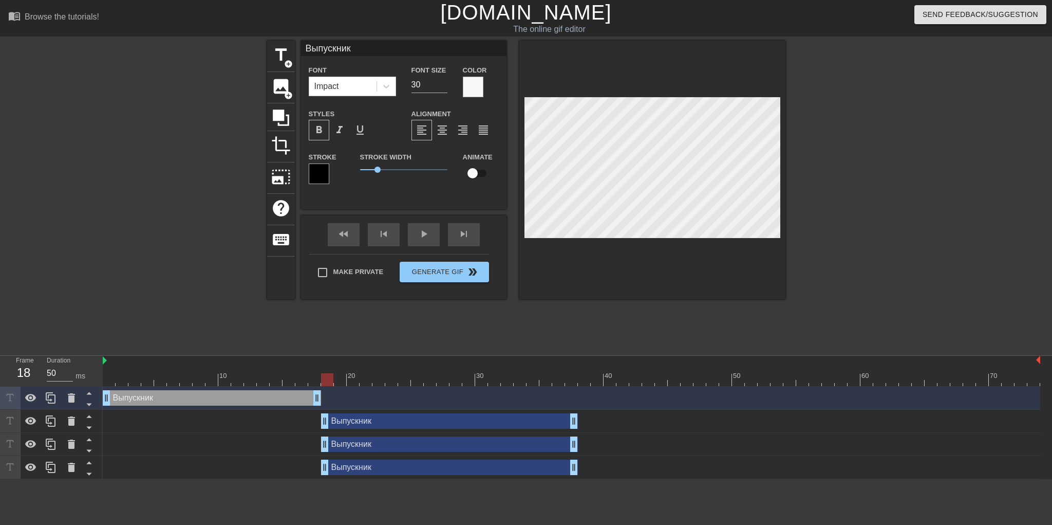
click at [409, 422] on div "Выпускник drag_handle drag_handle" at bounding box center [449, 420] width 257 height 15
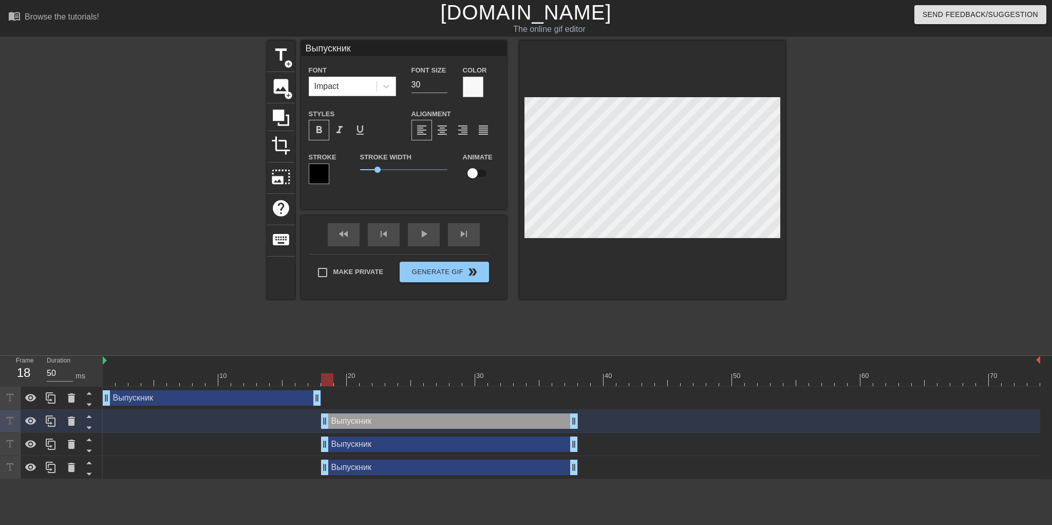
click at [399, 449] on div "Выпускник drag_handle drag_handle" at bounding box center [449, 443] width 257 height 15
type input "Т"
type textarea "Т"
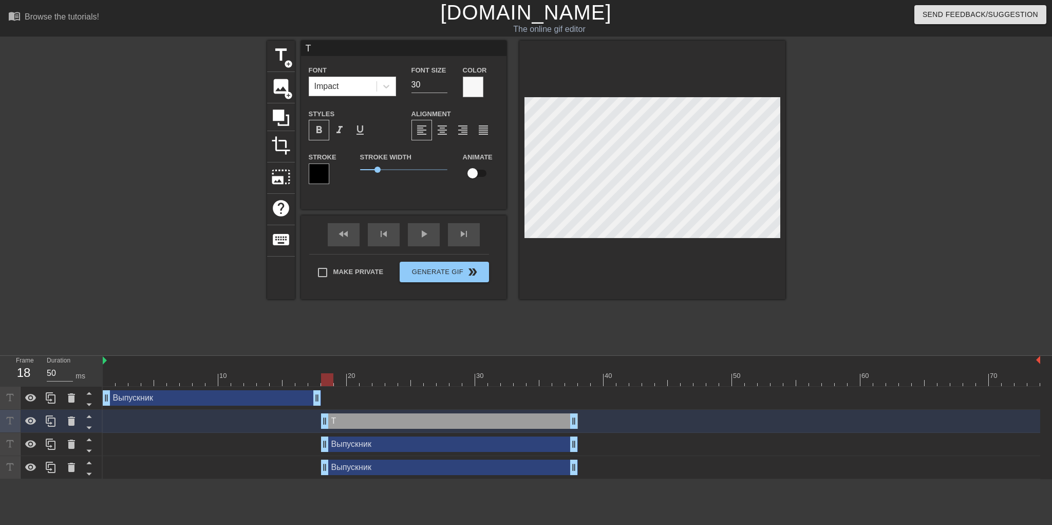
type input "Тр"
type textarea "Тр"
type input "Тру"
type textarea "Тру"
type input "Труд"
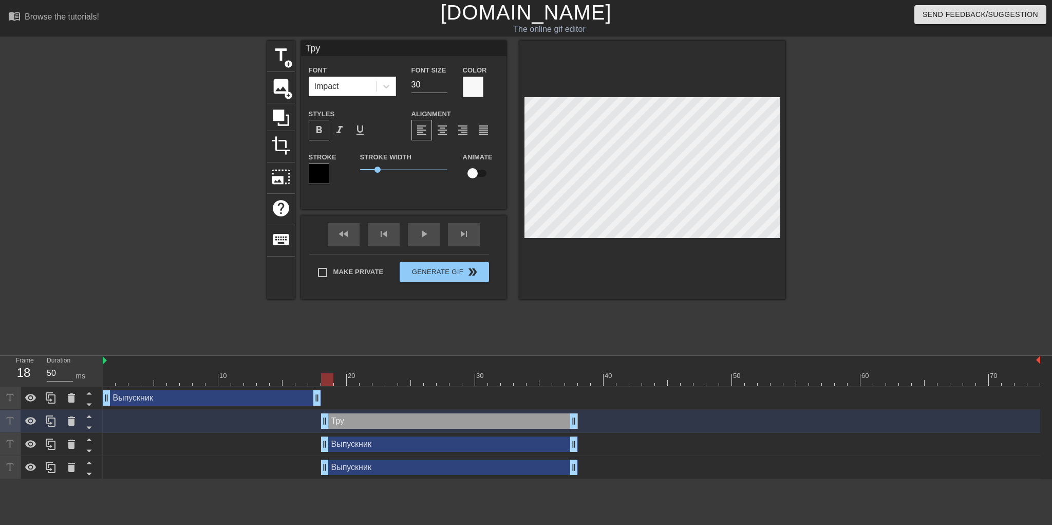
type textarea "Труд"
type input "Трудо"
type textarea "Трудо"
type input "Трудоу"
type textarea "Трудоу"
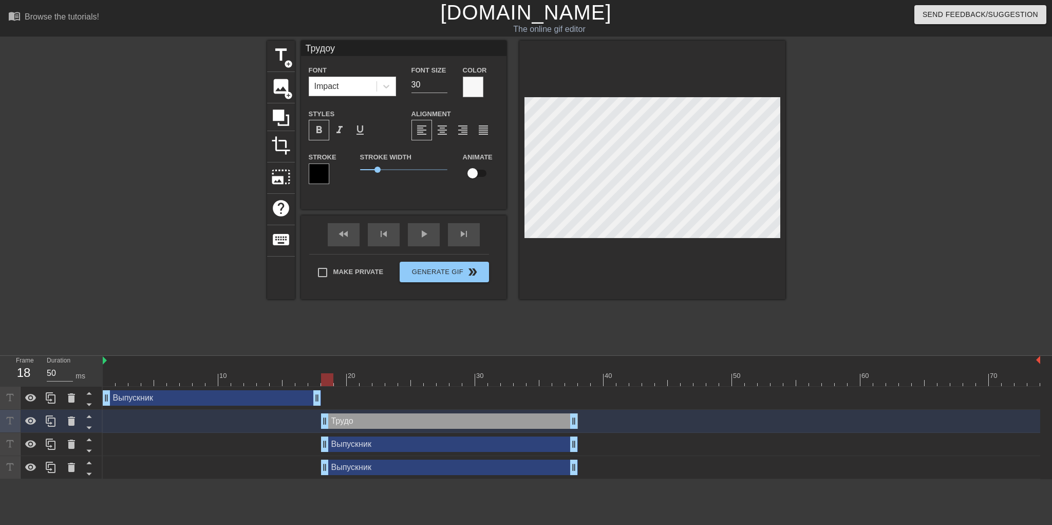
type input "Трудоус"
type textarea "Трудоус"
type input "Трудоуст"
type textarea "Трудоуст"
type input "Трудоустр"
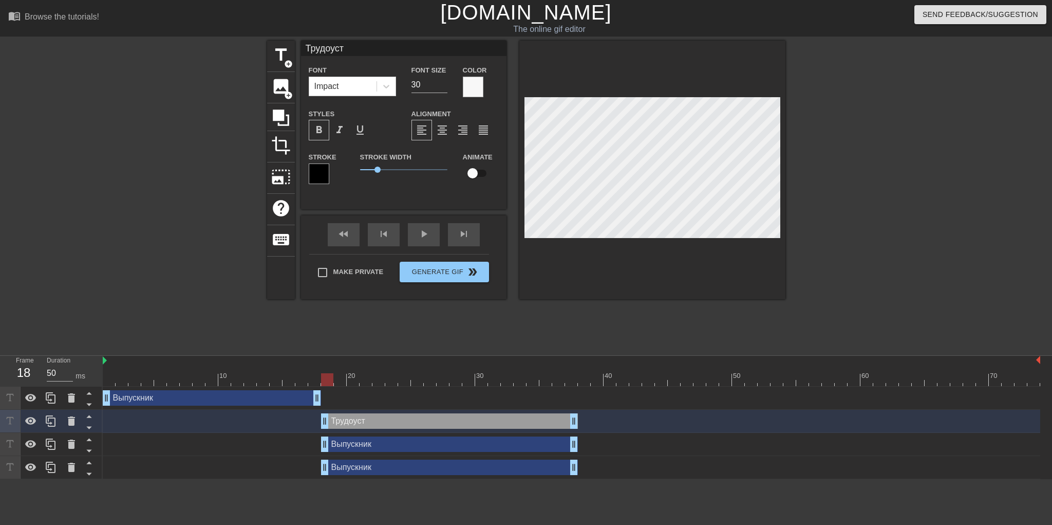
type textarea "Трудоустр"
type input "Трудоустро"
type textarea "Трудоустро"
type input "Трудоустрой"
type textarea "Трудоустрой"
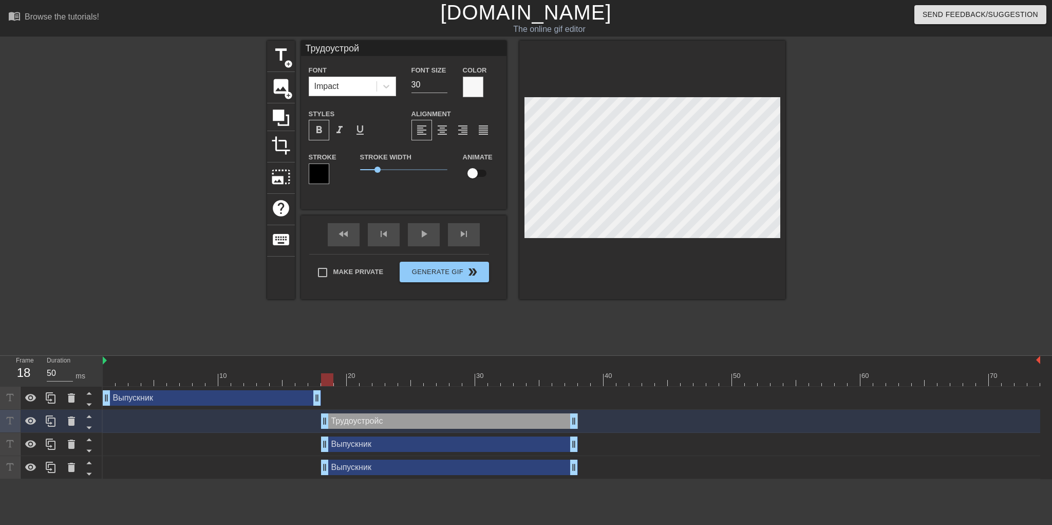
type input "Трудоустройс"
type textarea "Трудоустройс"
type input "Трудоустройст"
type textarea "Трудоустройст"
type input "Трудоустройств"
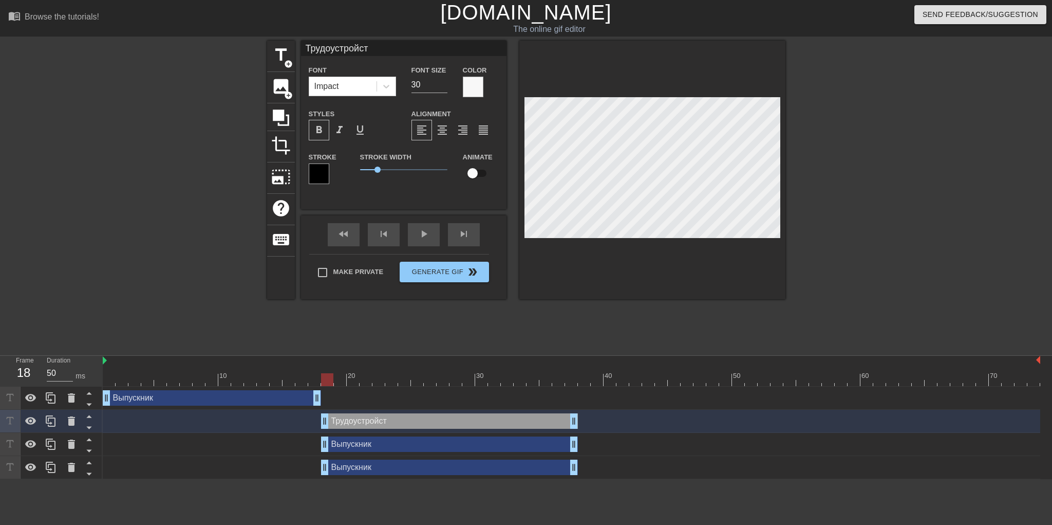
type textarea "Трудоустройств"
type input "Трудоустройство"
type textarea "Трудоустройство"
type input "Трудоустройство"
type textarea "Трудоустройство"
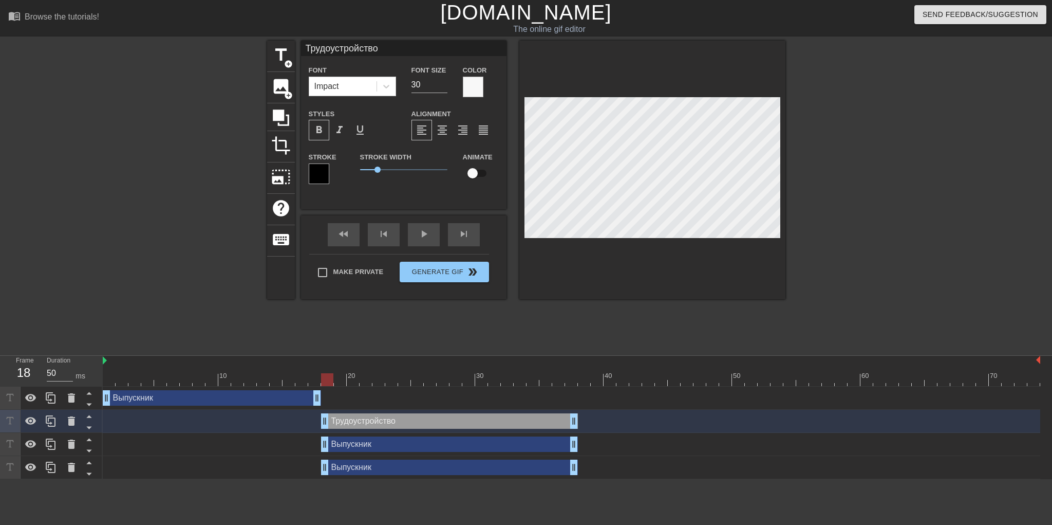
type input "Трудоустройство н"
type textarea "Трудоустройство н"
type input "Трудоустройство на"
type textarea "Трудоустройство на"
type input "Трудоустройство на"
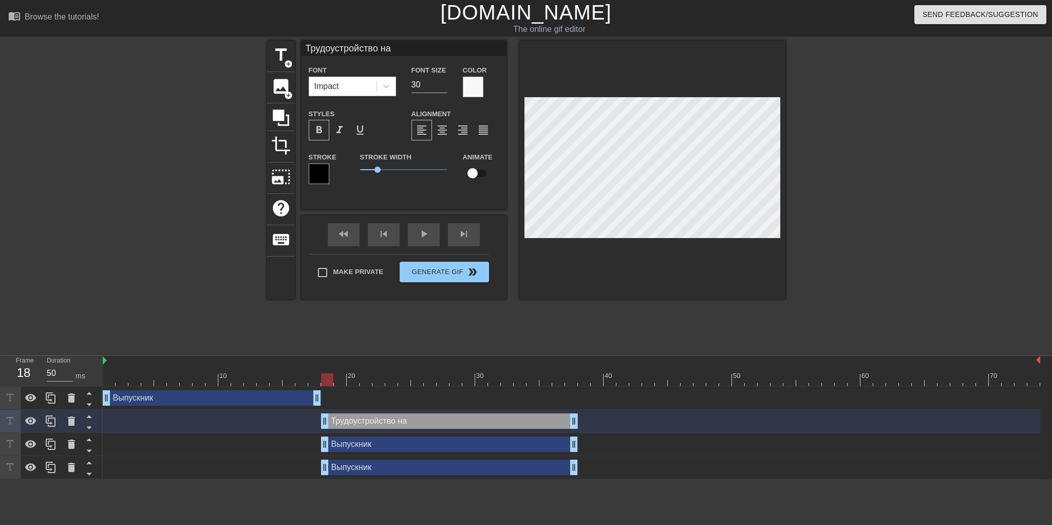
type textarea "Трудоустройство на"
type input "Трудоустройство на с"
type textarea "Трудоустройство на с"
type input "Трудоустройство на ст"
type textarea "Трудоустройство на ст"
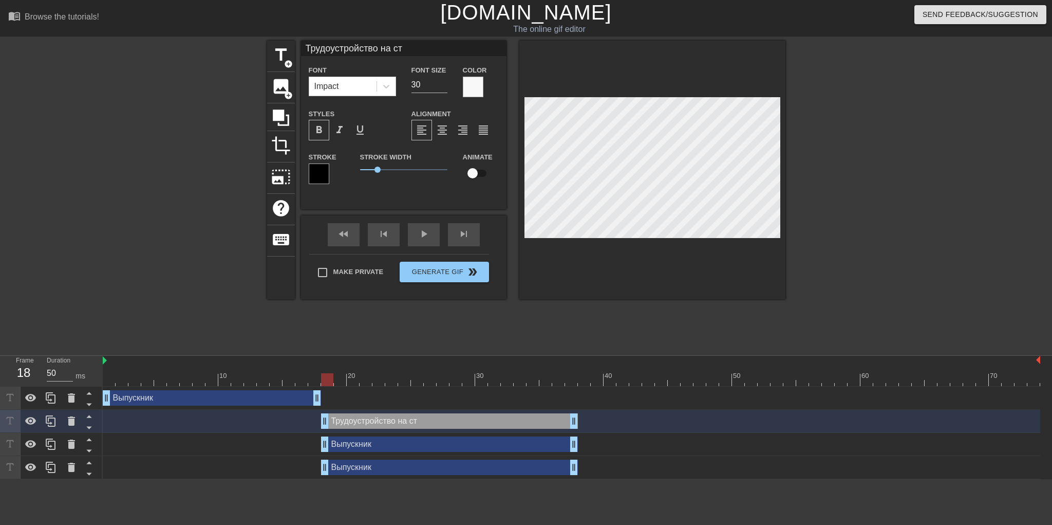
type input "Трудоустройство на ста"
type textarea "Трудоустройство на ста"
type input "Трудоустройство на стан"
type textarea "Трудоустройство на стан"
type input "Трудоустройство на станц"
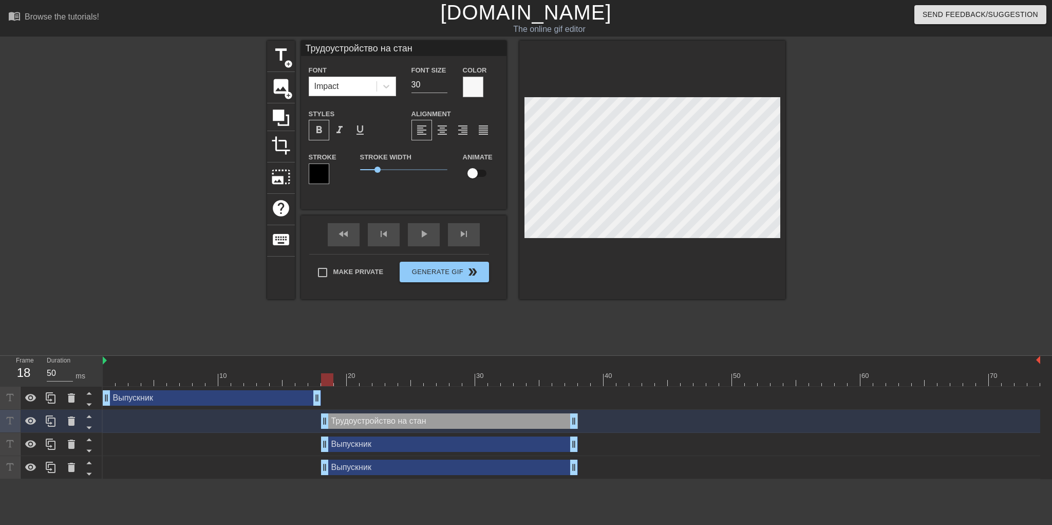
type textarea "Трудоустройство на станц"
type input "Трудоустройство на станци"
type textarea "Трудоустройство на станци"
type input "Трудоустройство на станцию"
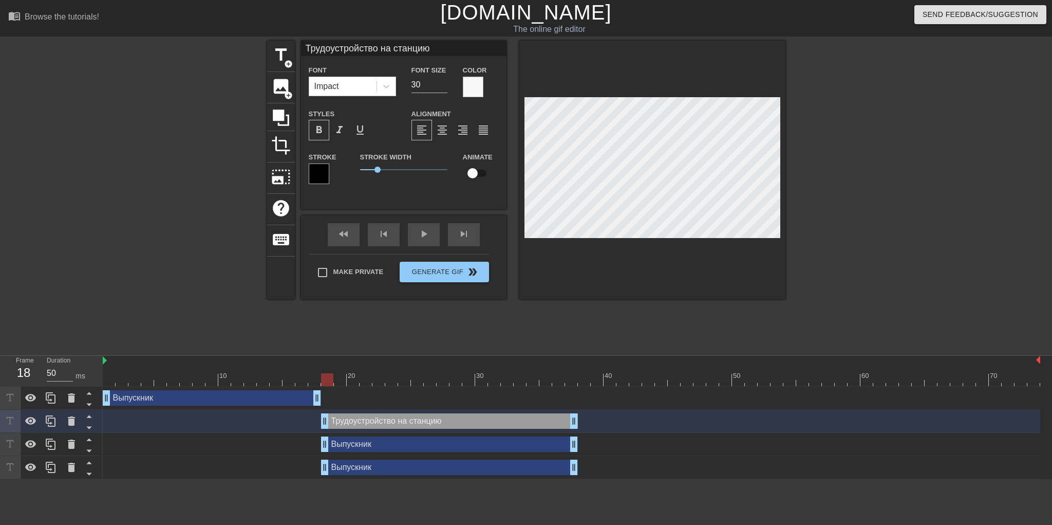
type textarea "Трудоустройство на станцию"
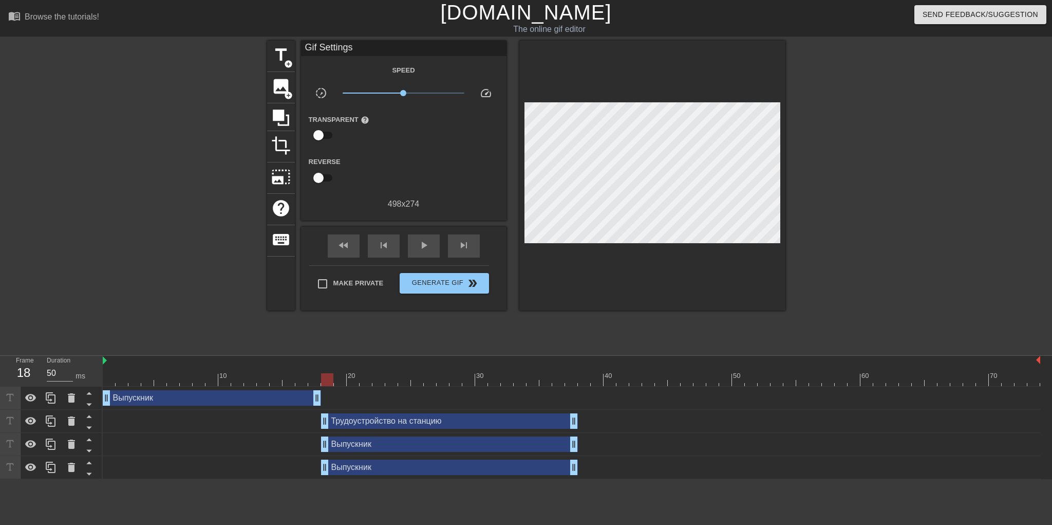
click at [668, 337] on div "title add_circle image add_circle crop photo_size_select_large help keyboard Gi…" at bounding box center [526, 195] width 518 height 308
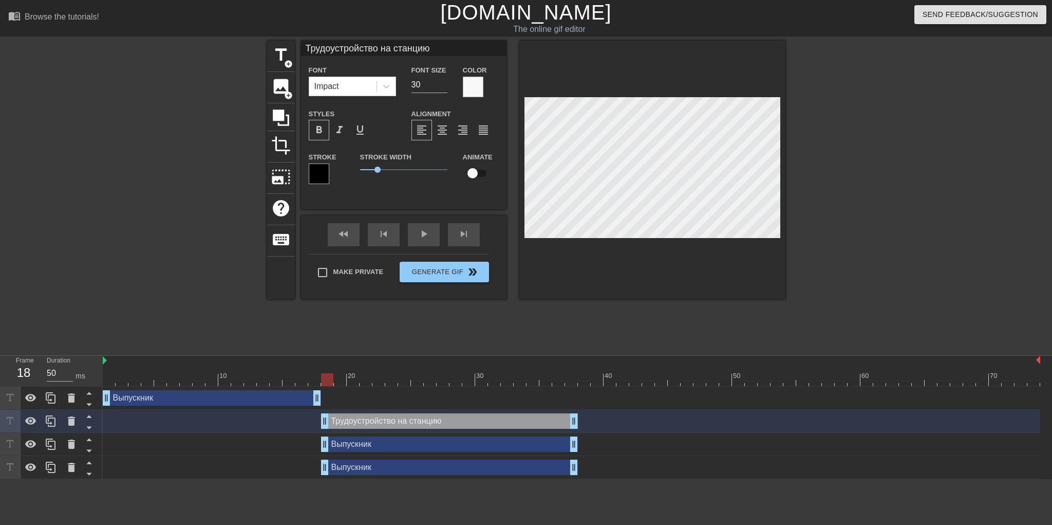
click at [663, 344] on div "title add_circle image add_circle crop photo_size_select_large help keyboard Тр…" at bounding box center [526, 195] width 518 height 308
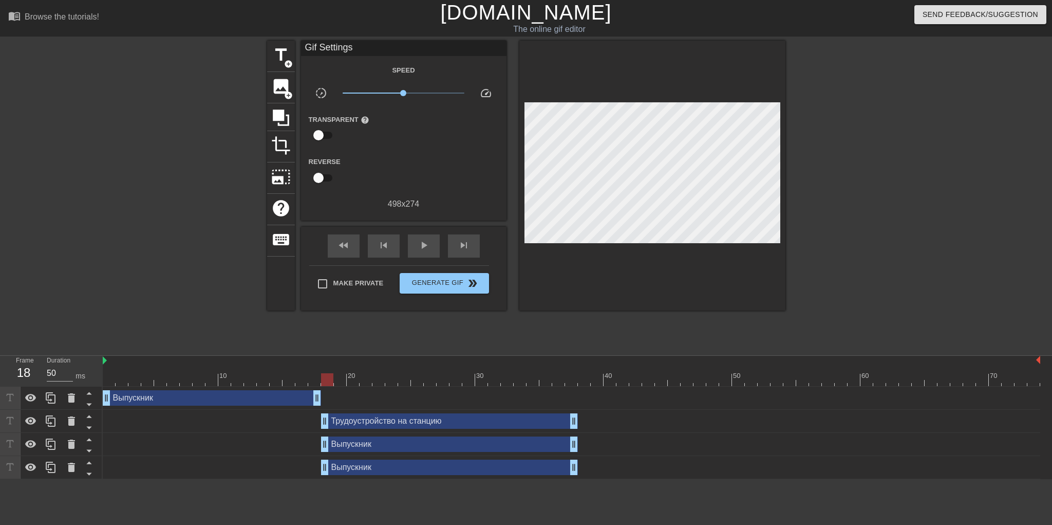
click at [263, 469] on div "Выпускник drag_handle drag_handle" at bounding box center [572, 466] width 938 height 15
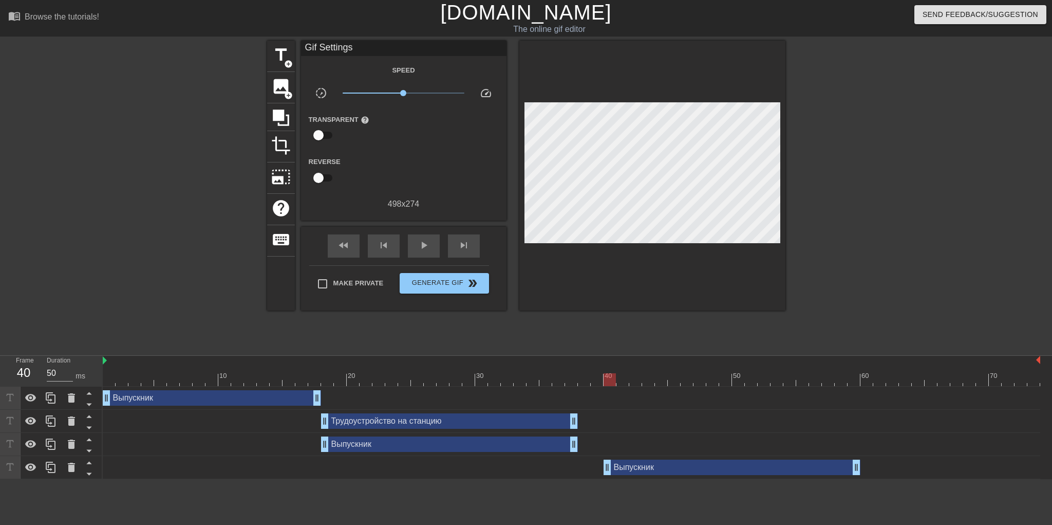
drag, startPoint x: 442, startPoint y: 468, endPoint x: 719, endPoint y: 460, distance: 277.5
click at [719, 460] on div "Выпускник drag_handle drag_handle" at bounding box center [732, 466] width 257 height 15
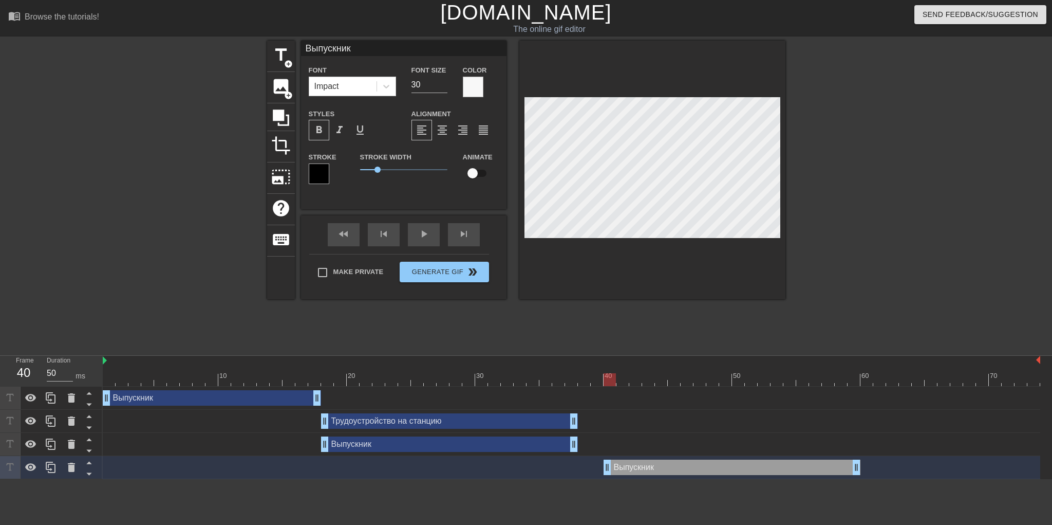
click at [302, 475] on div "Выпускник drag_handle drag_handle" at bounding box center [572, 467] width 938 height 23
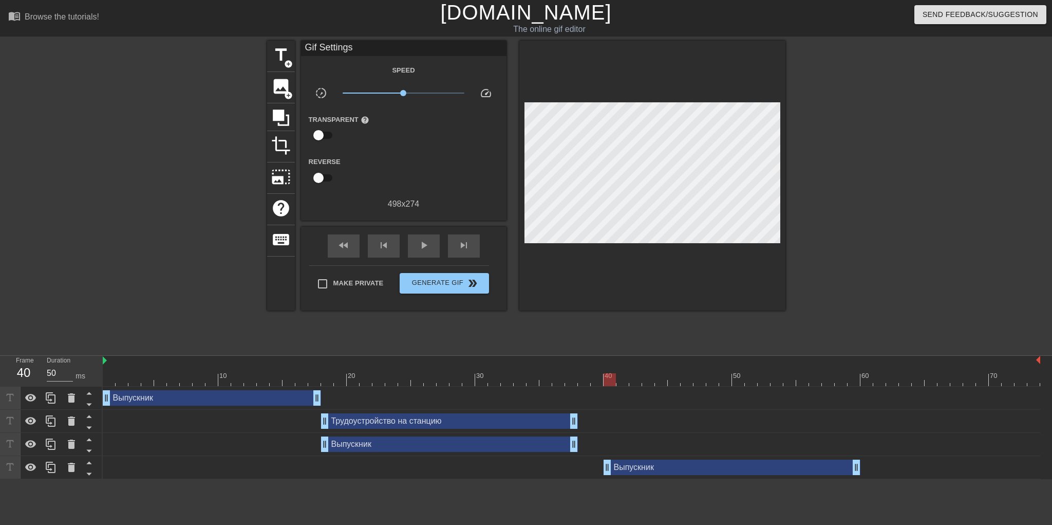
drag, startPoint x: 136, startPoint y: 460, endPoint x: 121, endPoint y: 416, distance: 46.5
click at [136, 459] on div "Выпускник drag_handle drag_handle" at bounding box center [572, 466] width 938 height 15
click at [107, 372] on div at bounding box center [109, 372] width 13 height 13
click at [465, 446] on div "Выпускник drag_handle drag_handle" at bounding box center [449, 443] width 257 height 15
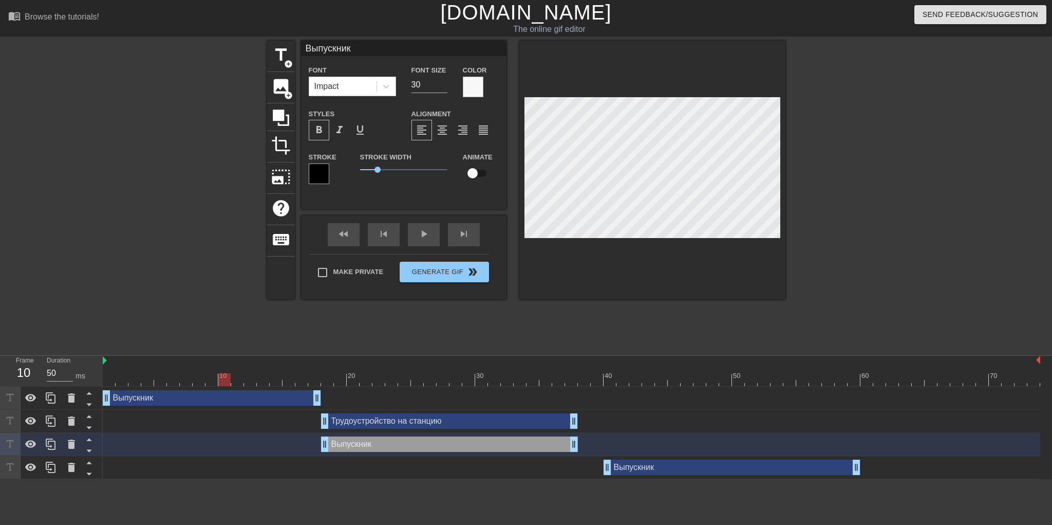
click at [290, 452] on div "Выпускник drag_handle drag_handle" at bounding box center [572, 444] width 938 height 23
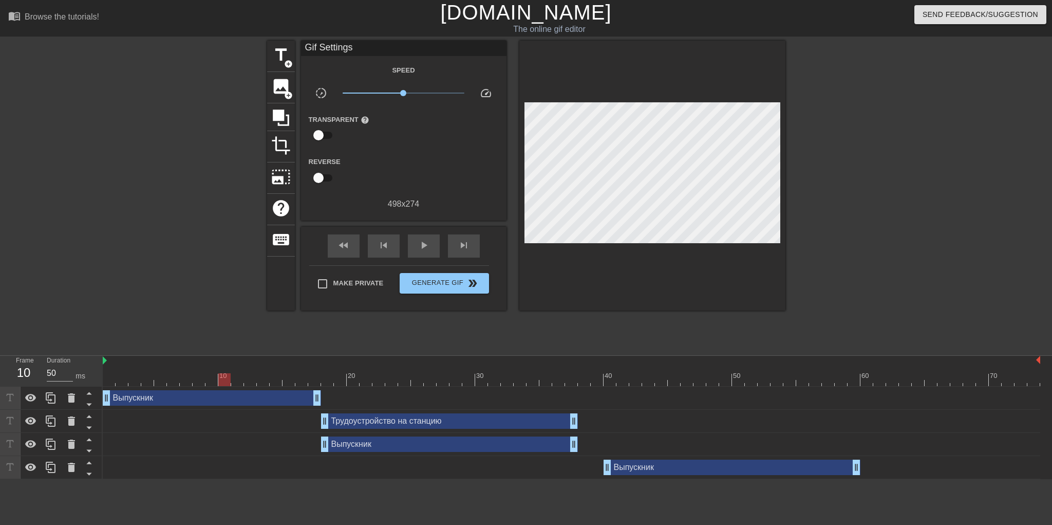
click at [326, 379] on div at bounding box center [572, 379] width 938 height 13
click at [312, 380] on div at bounding box center [572, 379] width 938 height 13
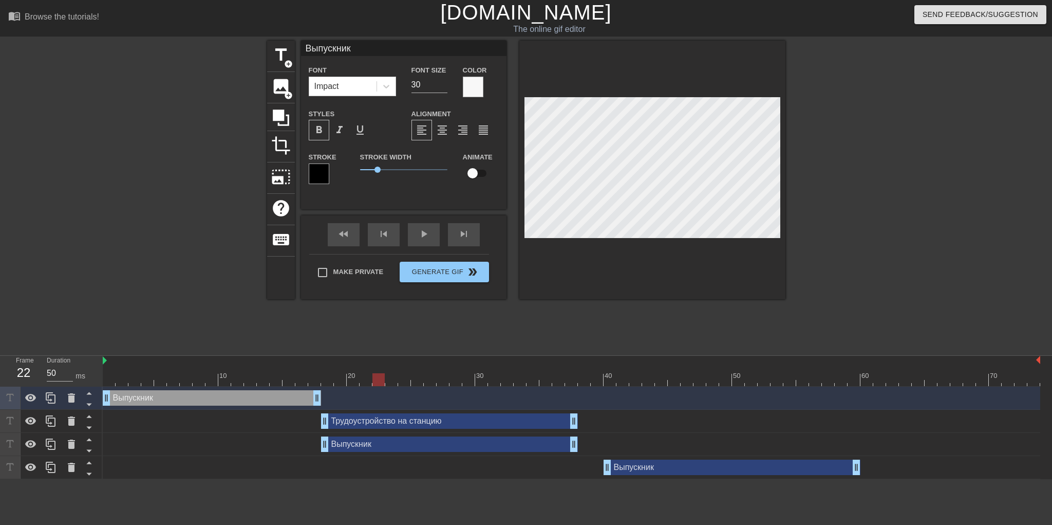
type input "Трудоустройство на станцию"
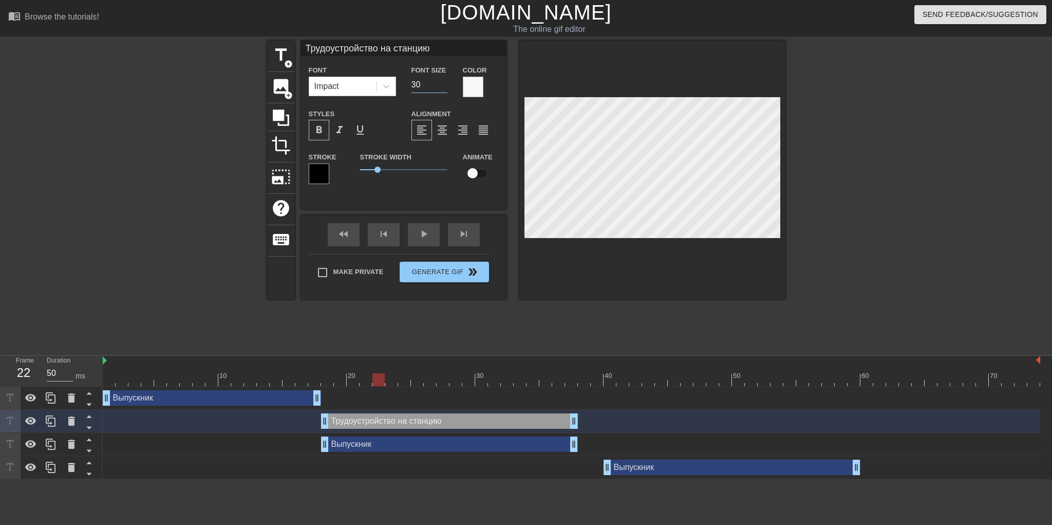
drag, startPoint x: 423, startPoint y: 82, endPoint x: 407, endPoint y: 84, distance: 16.5
click at [407, 84] on div "Font Size 30" at bounding box center [429, 80] width 51 height 33
type input "20"
type input "Выпускник"
type input "30"
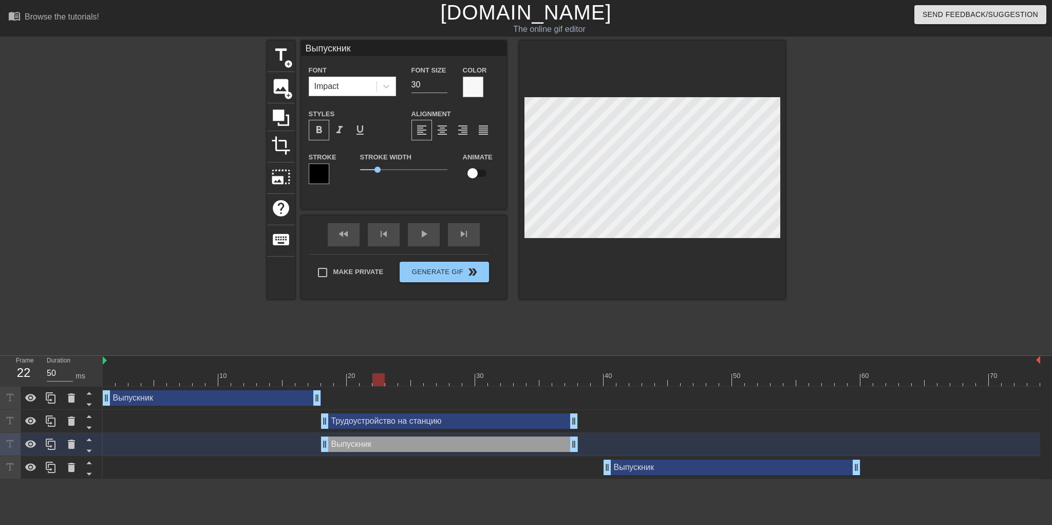
type input "Трудоустройство на станцию"
type input "20"
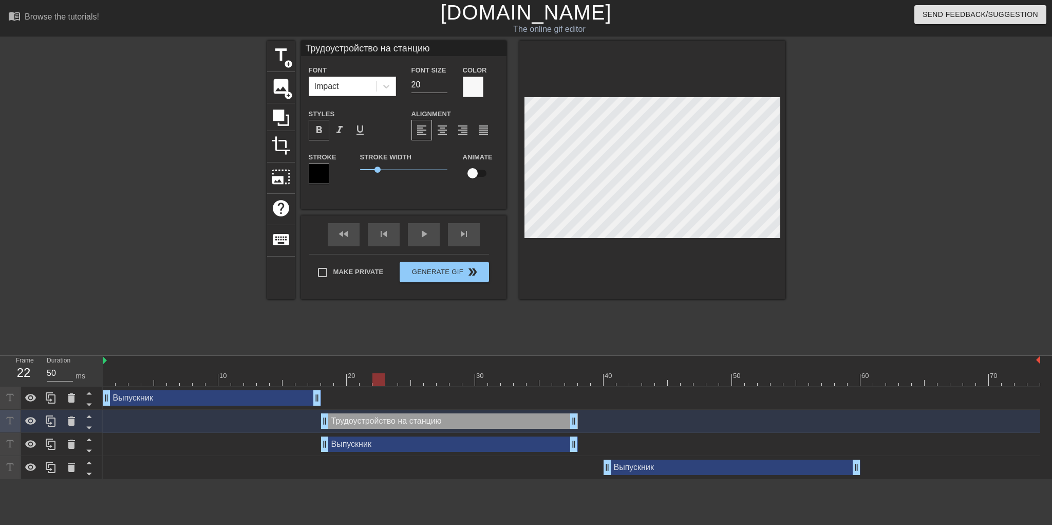
click at [436, 479] on html "menu_book Browse the tutorials! [DOMAIN_NAME] The online gif editor Send Feedba…" at bounding box center [526, 239] width 1052 height 479
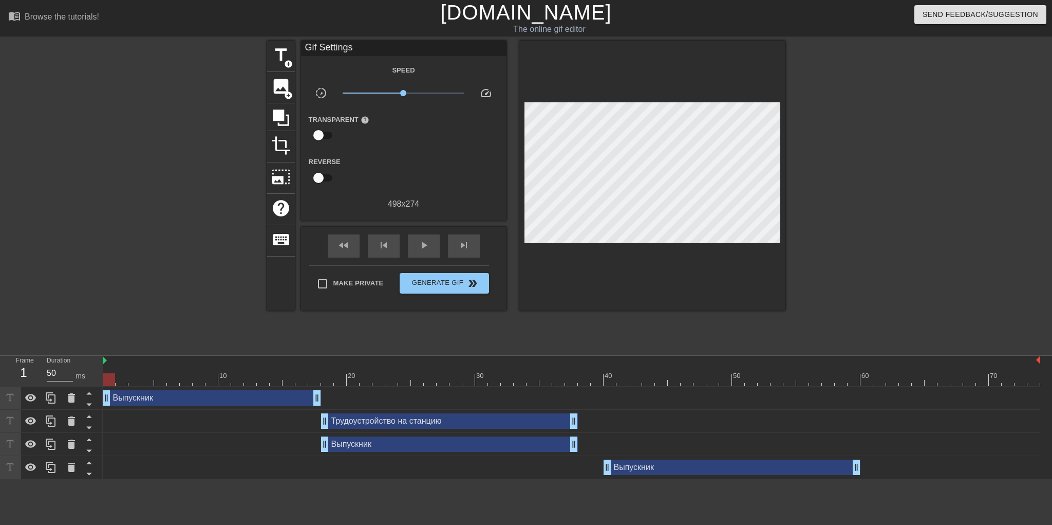
click at [107, 382] on div at bounding box center [572, 379] width 938 height 13
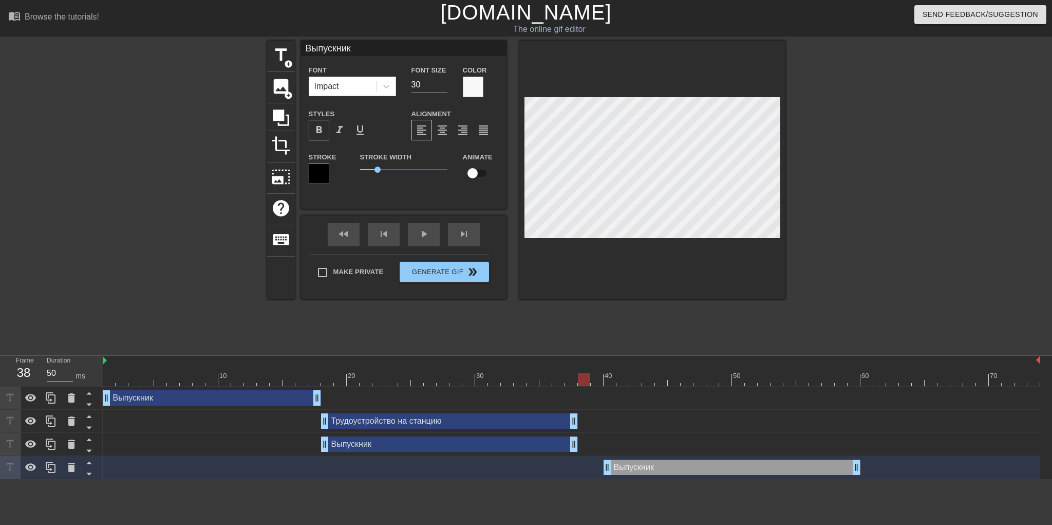
click at [580, 379] on div at bounding box center [572, 379] width 938 height 13
drag, startPoint x: 629, startPoint y: 469, endPoint x: 605, endPoint y: 470, distance: 23.7
click at [605, 470] on div "Выпускник drag_handle drag_handle" at bounding box center [706, 466] width 257 height 15
drag, startPoint x: 830, startPoint y: 469, endPoint x: 756, endPoint y: 459, distance: 74.6
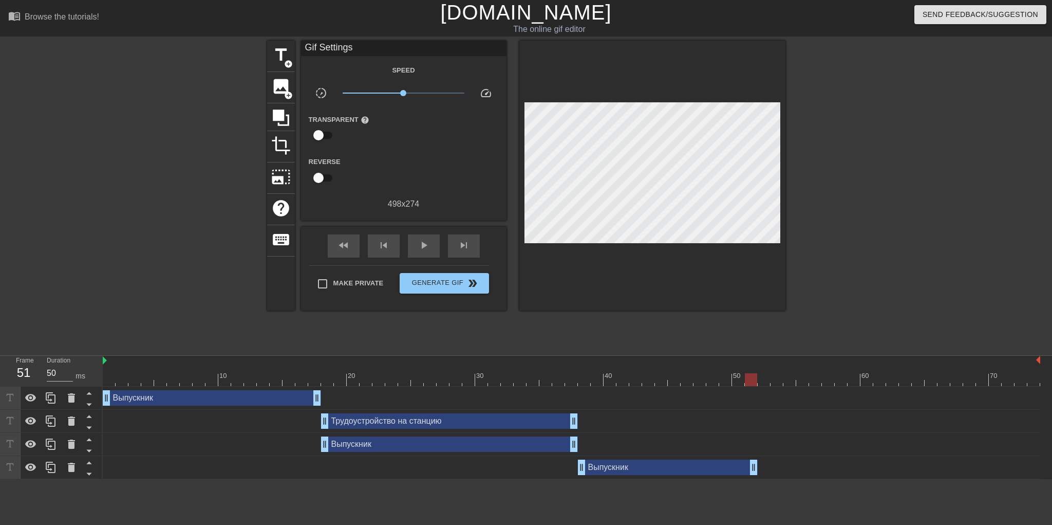
click at [625, 304] on div "title add_circle image add_circle crop photo_size_select_large help keyboard Gi…" at bounding box center [526, 195] width 518 height 308
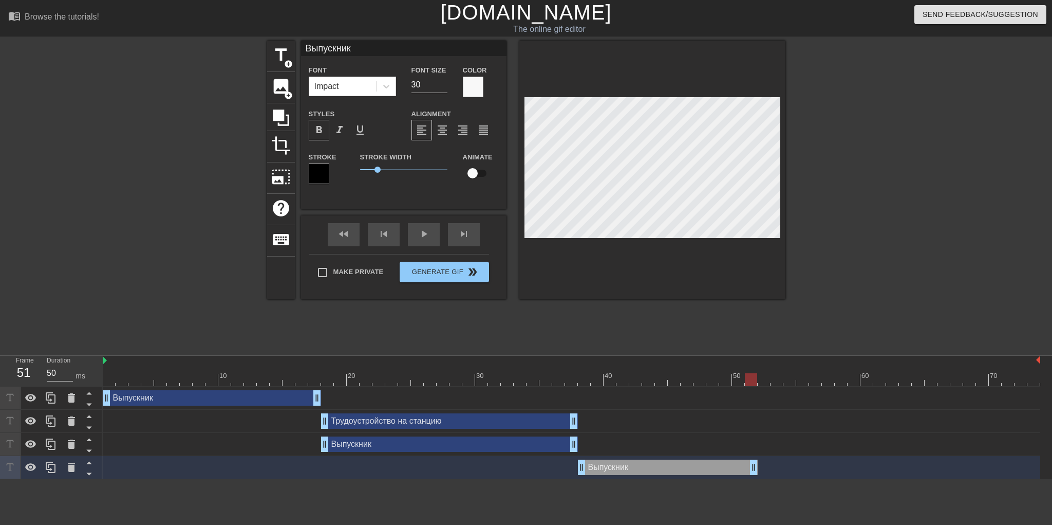
click at [758, 469] on div "Выпускник drag_handle drag_handle" at bounding box center [572, 466] width 938 height 15
click at [747, 479] on html "menu_book Browse the tutorials! [DOMAIN_NAME] The online gif editor Send Feedba…" at bounding box center [526, 239] width 1052 height 479
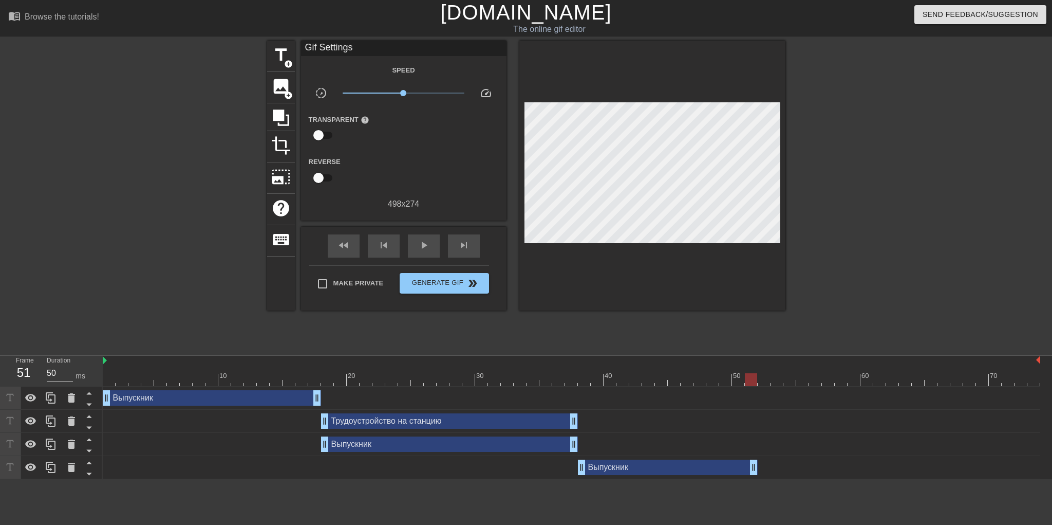
click at [653, 479] on html "menu_book Browse the tutorials! [DOMAIN_NAME] The online gif editor Send Feedba…" at bounding box center [526, 239] width 1052 height 479
click at [112, 382] on div at bounding box center [572, 379] width 938 height 13
click at [602, 382] on div at bounding box center [572, 379] width 938 height 13
click at [460, 477] on div "Выпускник drag_handle drag_handle" at bounding box center [572, 467] width 938 height 23
click at [51, 472] on icon at bounding box center [51, 466] width 10 height 11
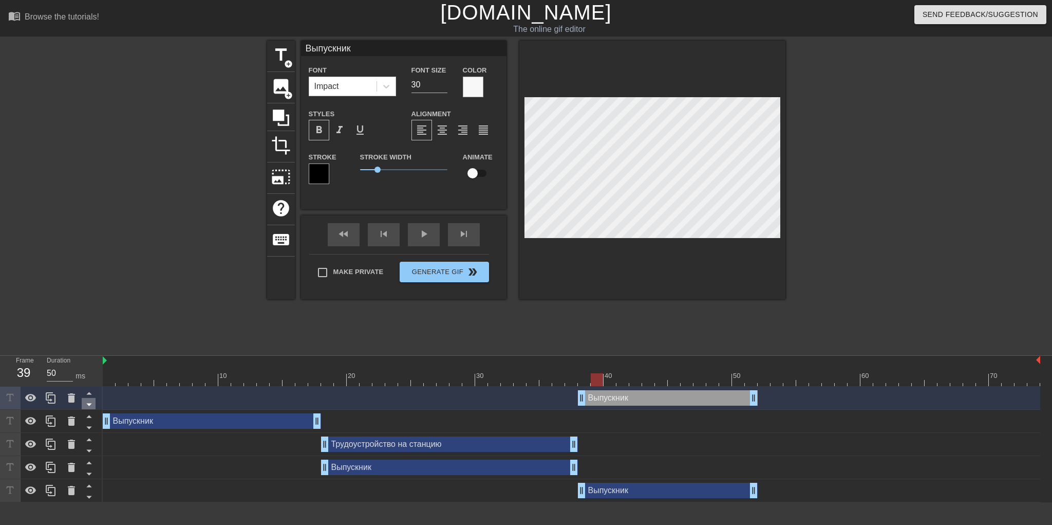
click at [88, 405] on icon at bounding box center [88, 404] width 5 height 3
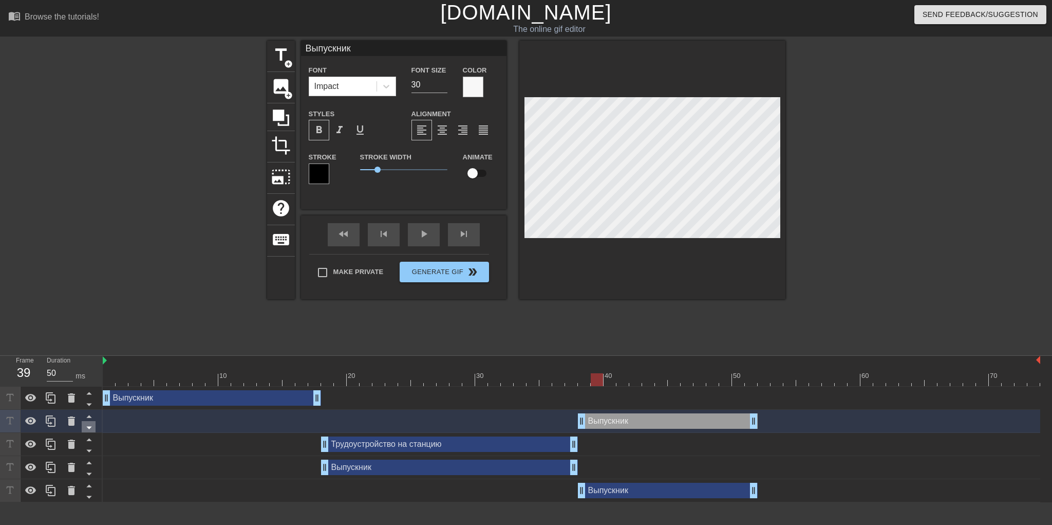
click at [90, 427] on icon at bounding box center [88, 427] width 5 height 3
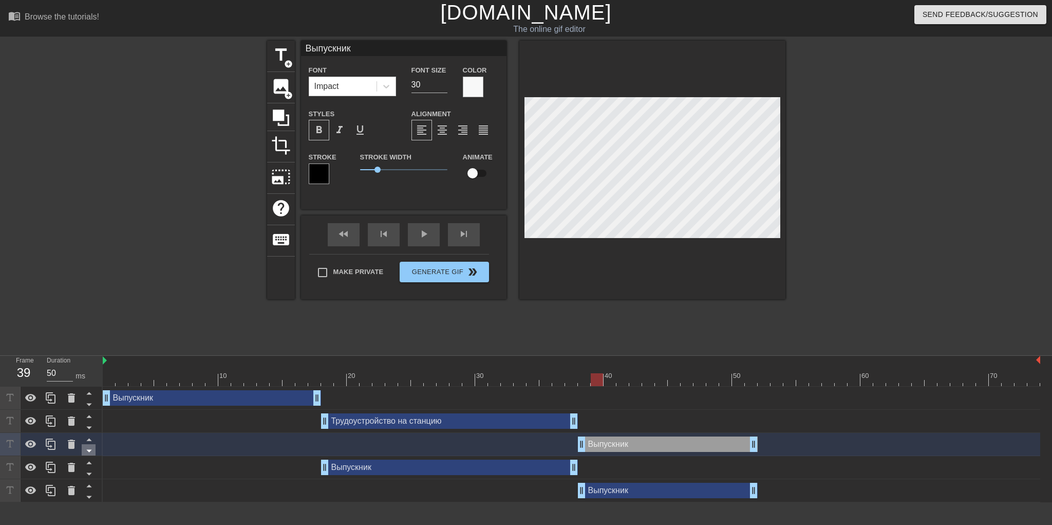
click at [89, 451] on icon at bounding box center [88, 451] width 5 height 3
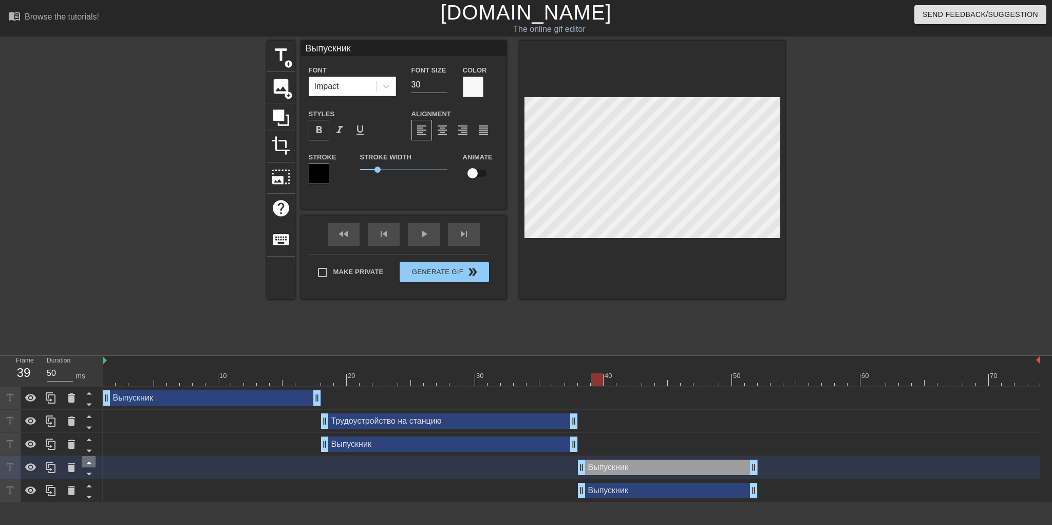
click at [91, 462] on icon at bounding box center [89, 462] width 13 height 13
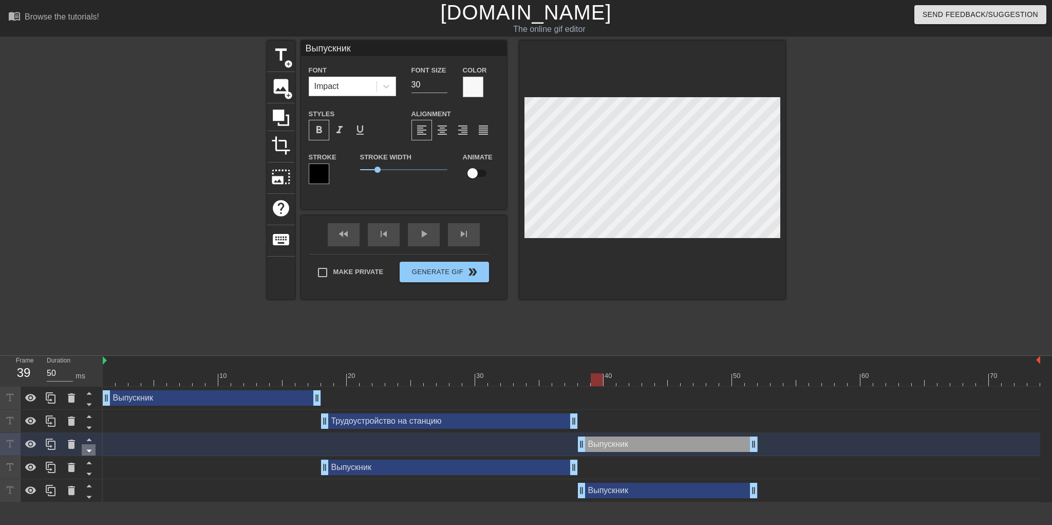
click at [86, 452] on icon at bounding box center [89, 450] width 13 height 13
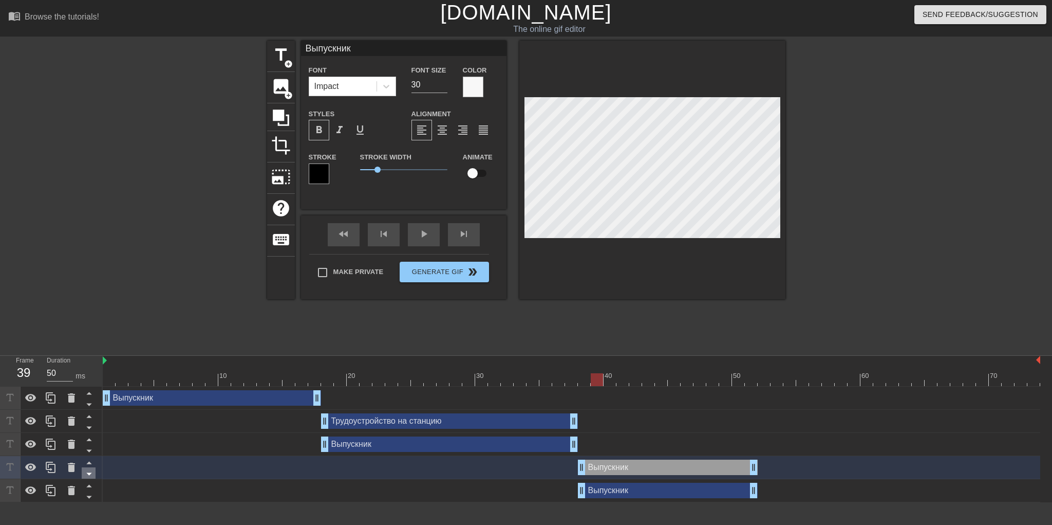
click at [88, 475] on icon at bounding box center [88, 474] width 5 height 3
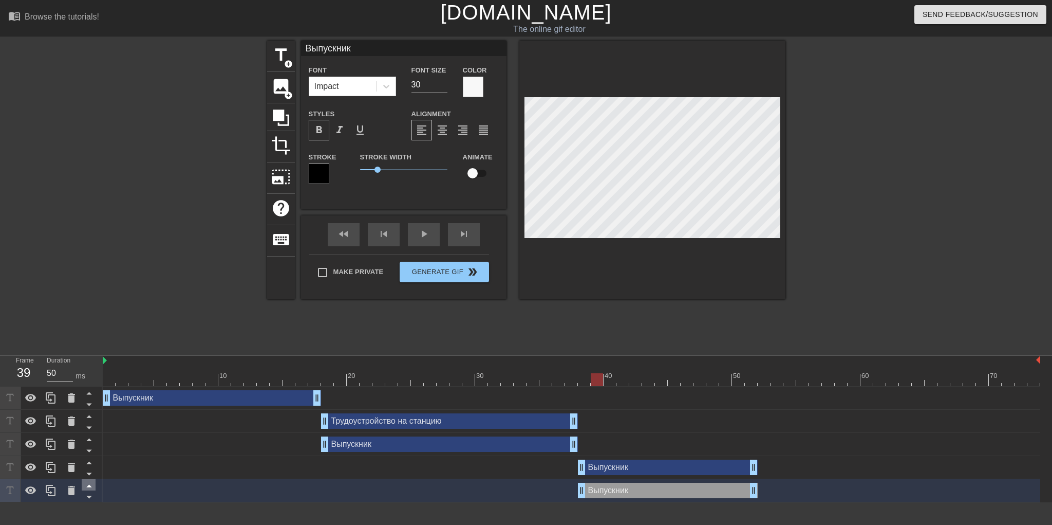
click at [92, 483] on icon at bounding box center [89, 485] width 13 height 13
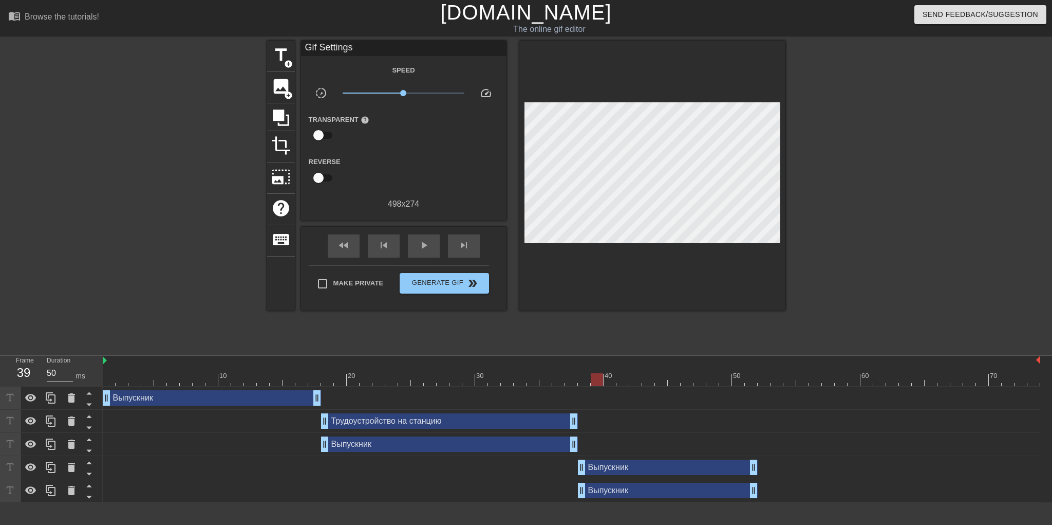
click at [143, 488] on div "Выпускник drag_handle drag_handle" at bounding box center [572, 489] width 938 height 15
drag, startPoint x: 428, startPoint y: 485, endPoint x: 509, endPoint y: 481, distance: 80.8
click at [428, 485] on div "Выпускник drag_handle drag_handle" at bounding box center [572, 489] width 938 height 15
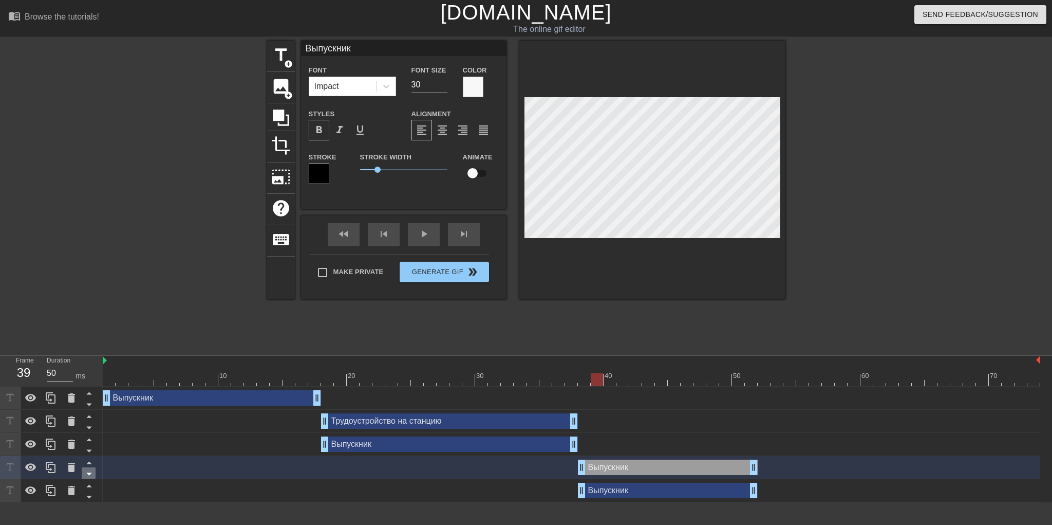
click at [83, 473] on icon at bounding box center [89, 473] width 13 height 13
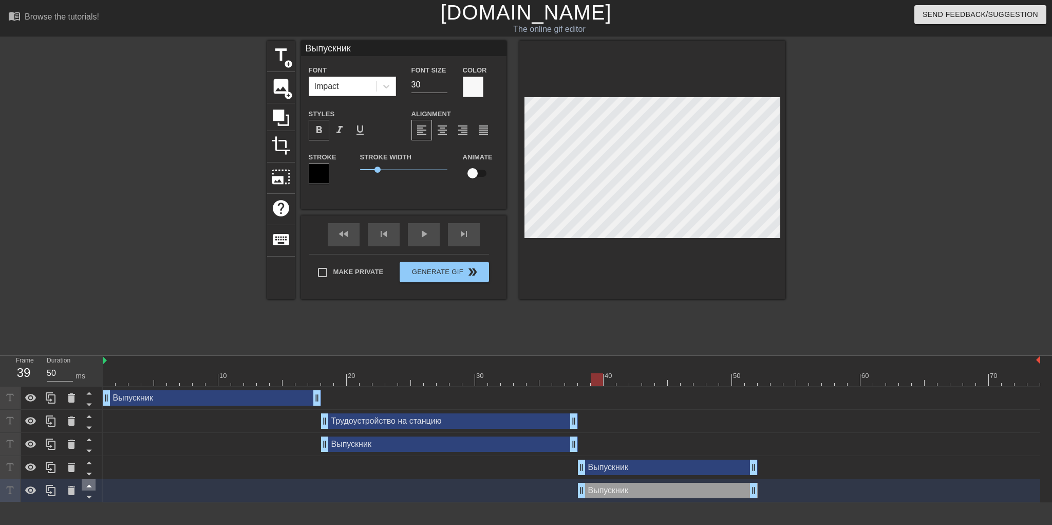
click at [86, 482] on icon at bounding box center [89, 485] width 13 height 13
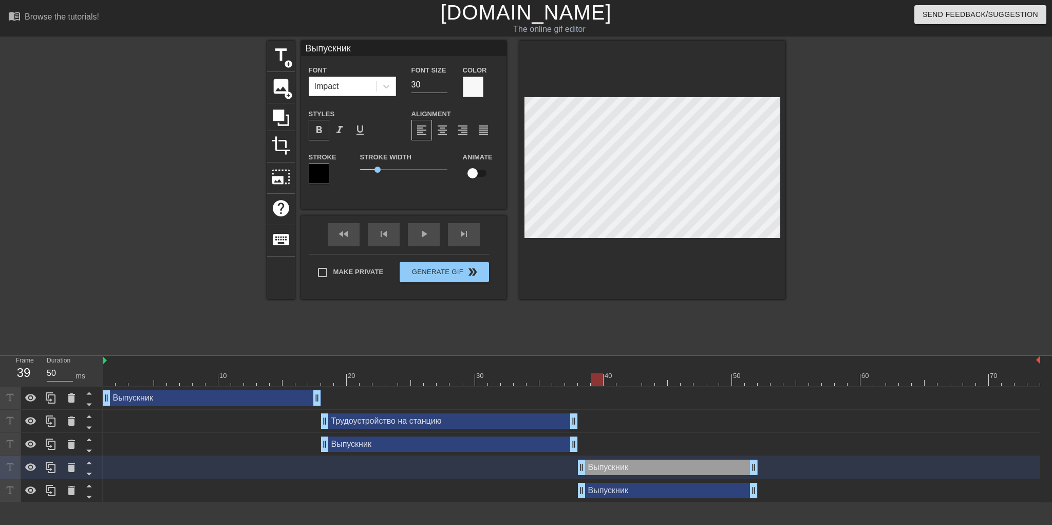
scroll to position [1, 1]
type input "Т"
type textarea "Т"
type input "Тр"
type textarea "Тр"
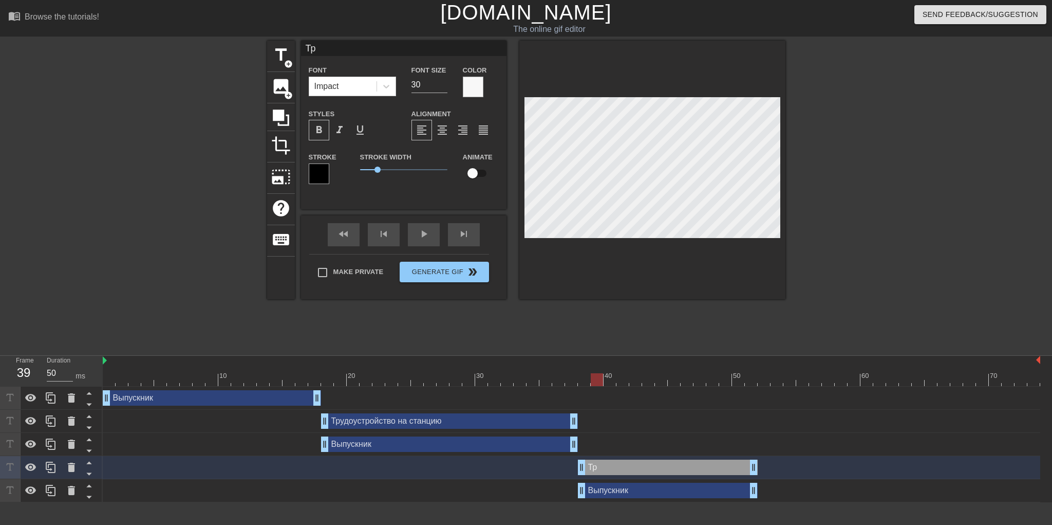
type input "Тру"
type textarea "Тру"
type input "Труд"
type textarea "Труд"
type input "Трудо"
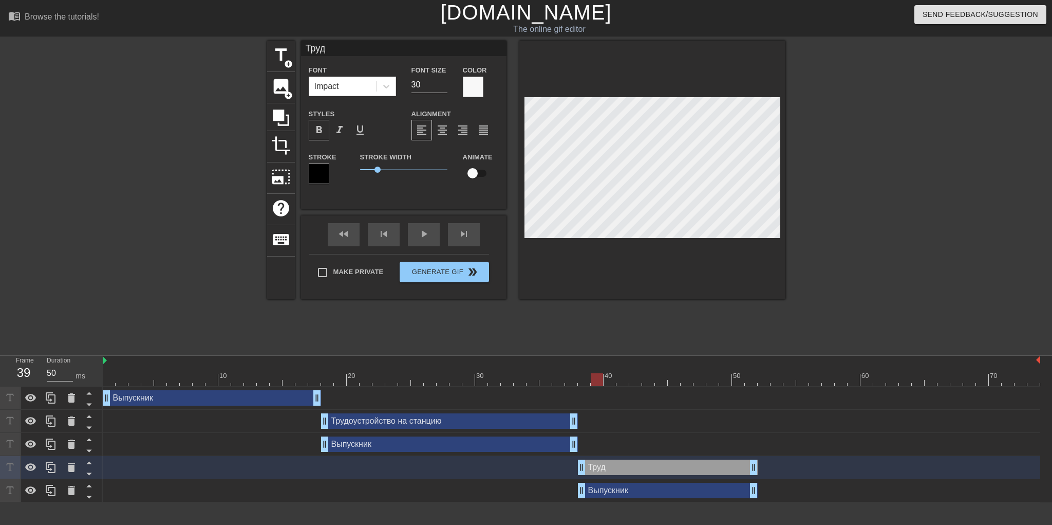
type textarea "Трудо"
type input "Трудоу"
type textarea "Трудоу"
type input "Трудоус"
type textarea "Трудоус"
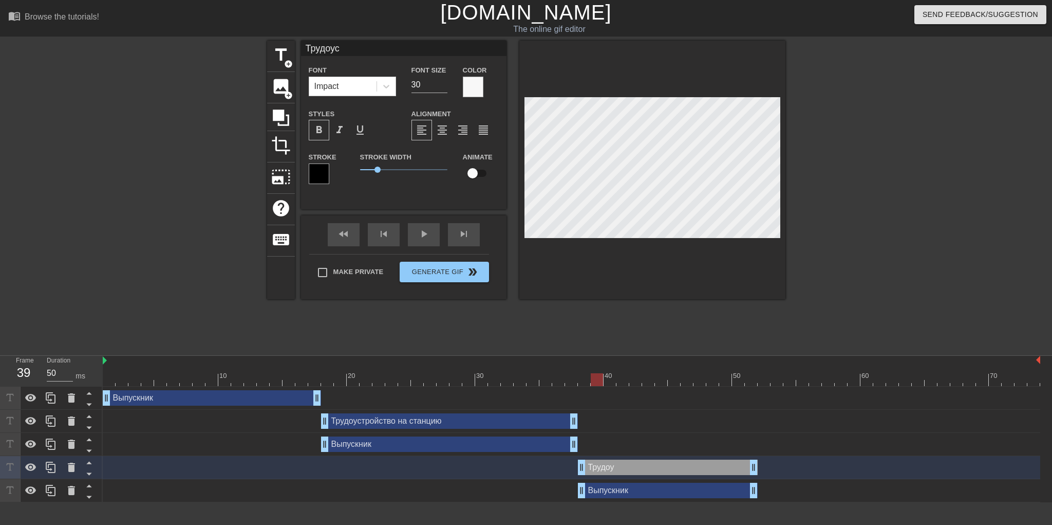
type input "Трудоуст"
type textarea "Трудоуст"
type input "Трудоуств"
type textarea "Трудоуств"
type input "Трудоуствр"
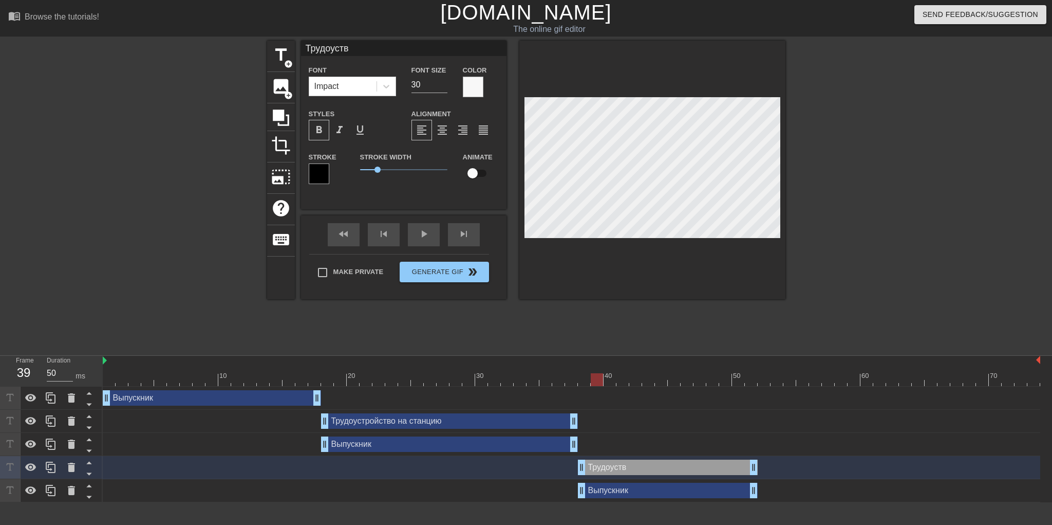
type textarea "Трудоуствр"
type input "Трудоуствро"
type textarea "Трудоуствро"
type input "Трудоустврой"
type textarea "Трудоустврой"
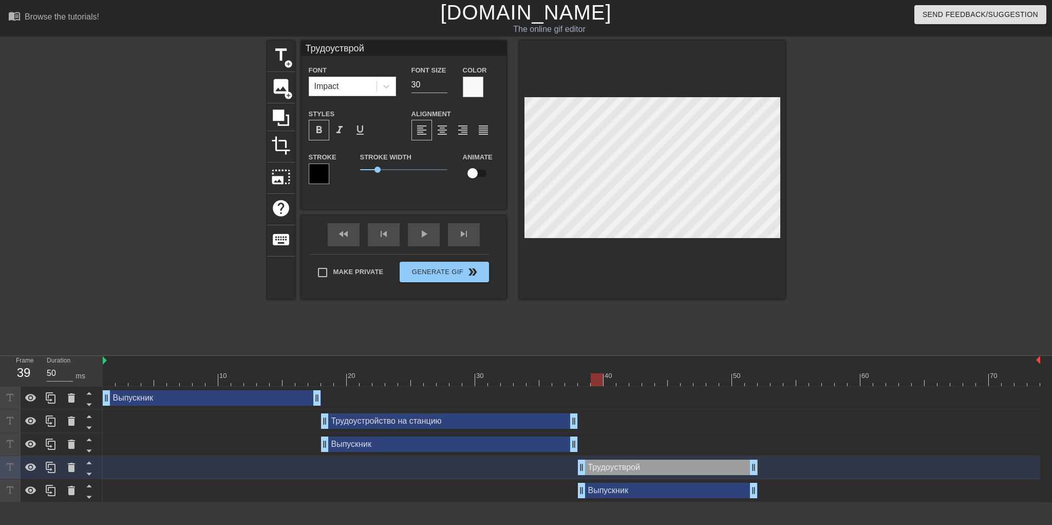
type input "Трудоуствройс"
type textarea "Трудоуствройс"
type input "Трудоуствройст"
type textarea "Трудоуствройст"
type input "Трудоуствройств"
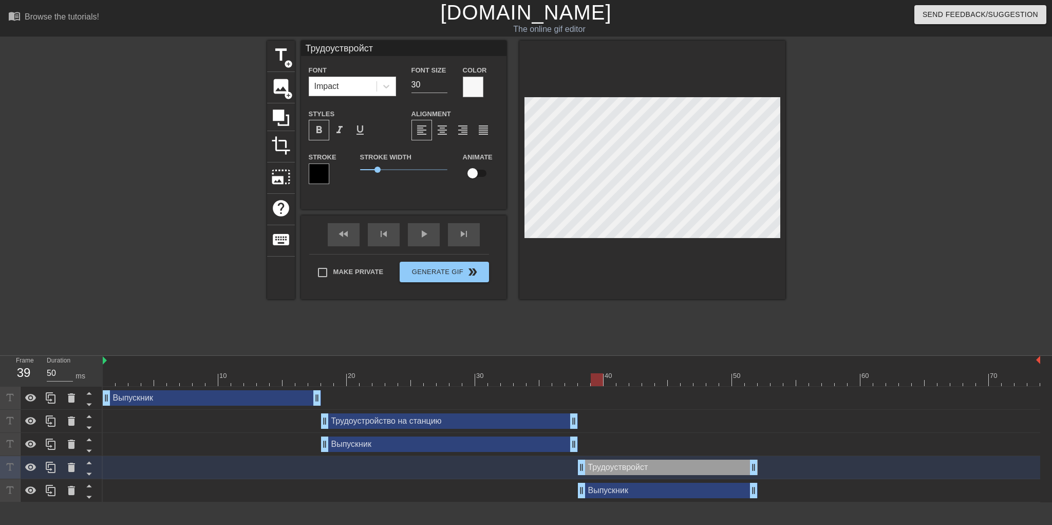
type textarea "Трудоуствройств"
type input "Трудоуствройство"
type textarea "Трудоуствройство"
type input "Трудоуствройство"
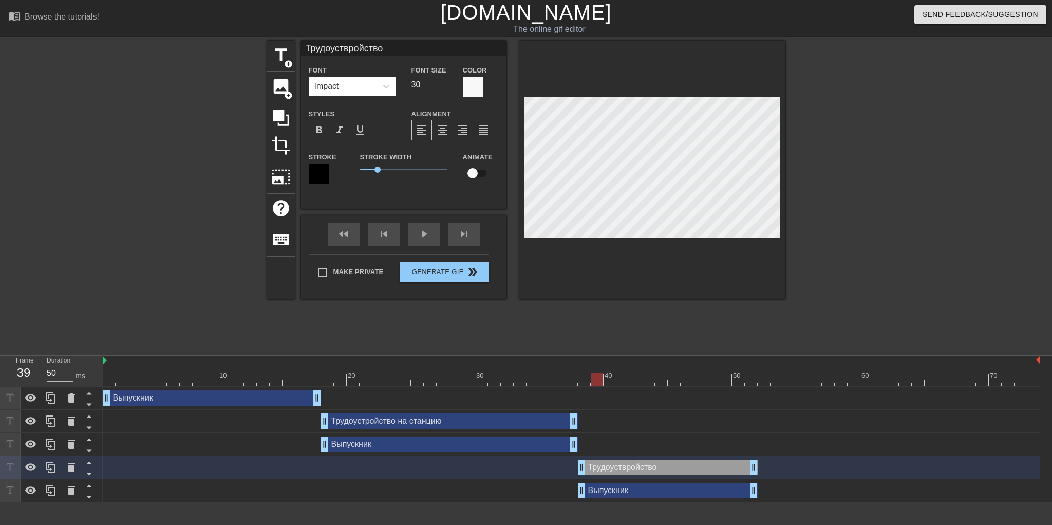
type textarea "Трудоуствройство"
type input "Трудоуствройство н"
type textarea "Трудоуствройство н"
type input "Трудоуствройство на"
type textarea "Трудоуствройство на"
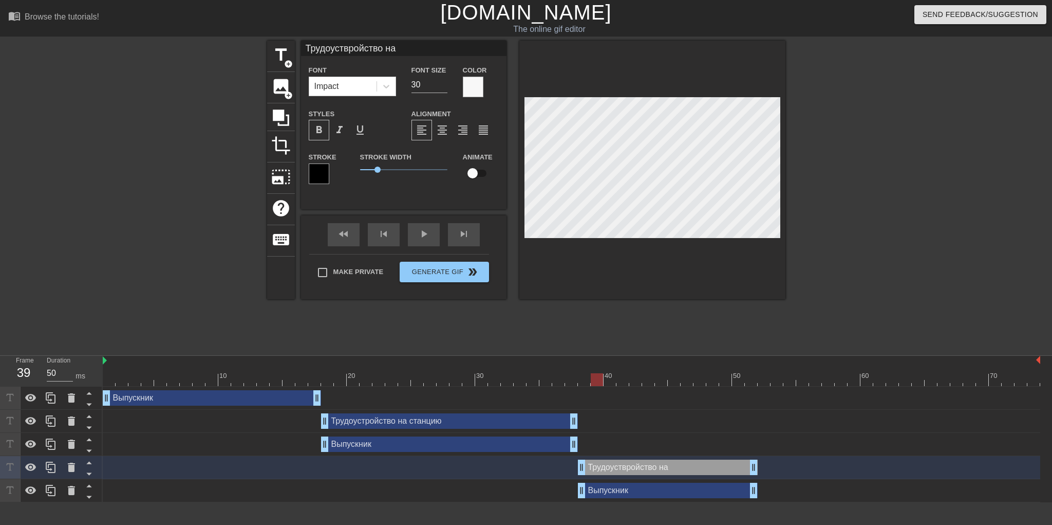
type input "Трудоуствройство на"
type textarea "Трудоуствройство на"
type input "Трудоуствройство на с"
type textarea "Трудоуствройство на с"
type input "Трудоуствройство на ст"
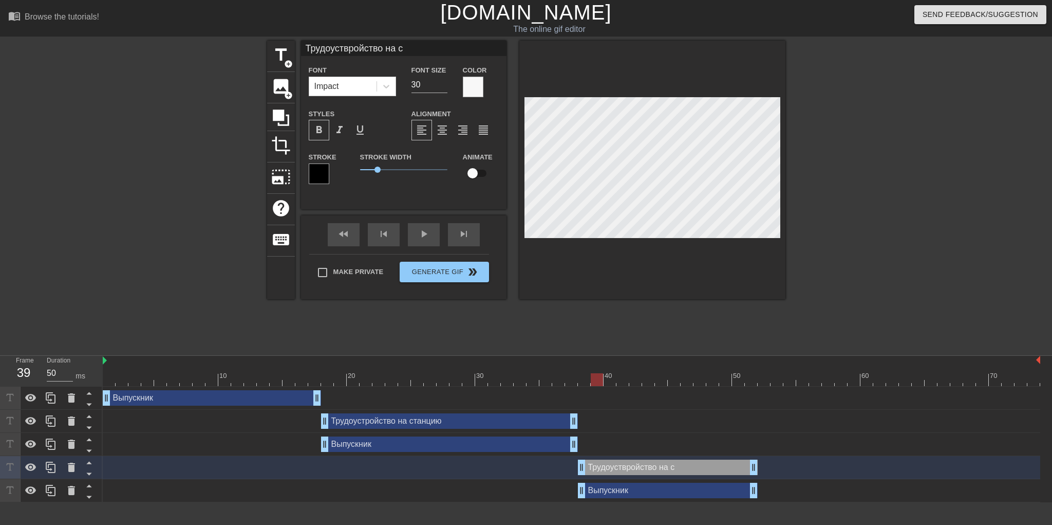
type textarea "Трудоуствройство на ст"
type input "Трудоуствройство на ста"
type textarea "Трудоуствройство на ста"
type input "Трудоуствройство на стан"
type textarea "Трудоуствройство на стан"
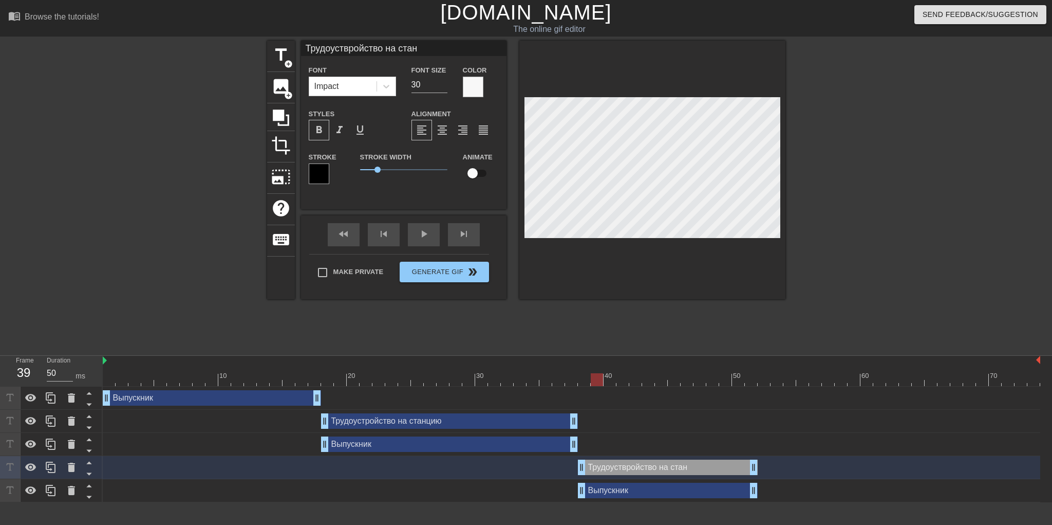
type input "Трудоуствройство на станц"
type textarea "Трудоуствройство на станц"
type input "[GEOGRAPHIC_DATA] на станци"
type textarea "[GEOGRAPHIC_DATA] на станци"
type input "Трудоуствройство на станцию"
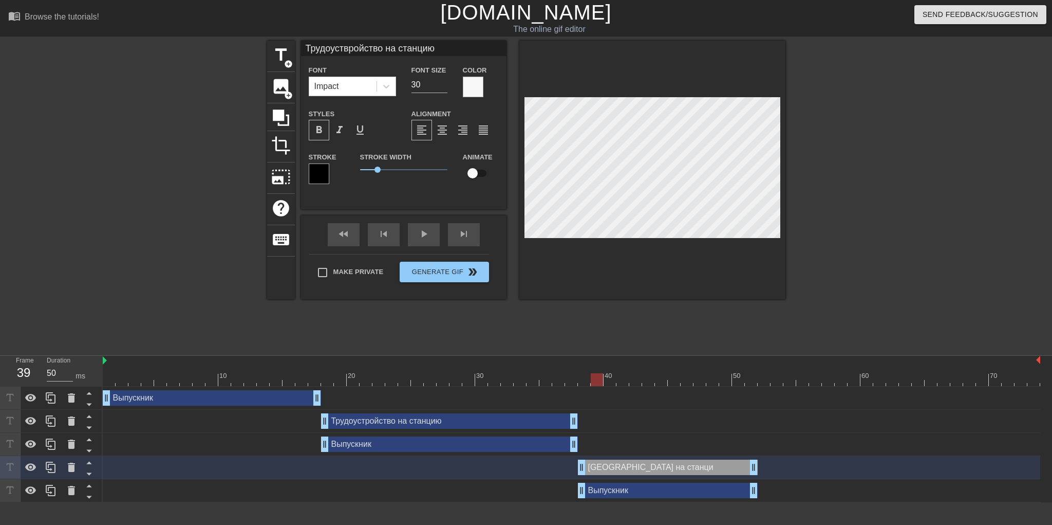
scroll to position [1, 7]
type textarea "Трудоуствройство на станцию"
drag, startPoint x: 426, startPoint y: 82, endPoint x: 391, endPoint y: 86, distance: 35.7
click at [391, 86] on div "Font Impact Font Size 30 Color" at bounding box center [403, 80] width 205 height 33
type input "20"
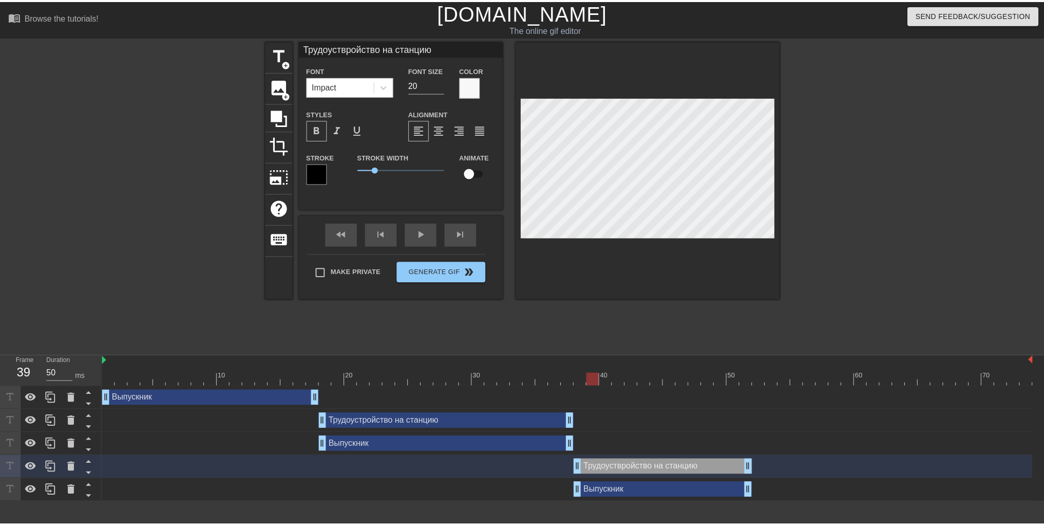
scroll to position [1, 5]
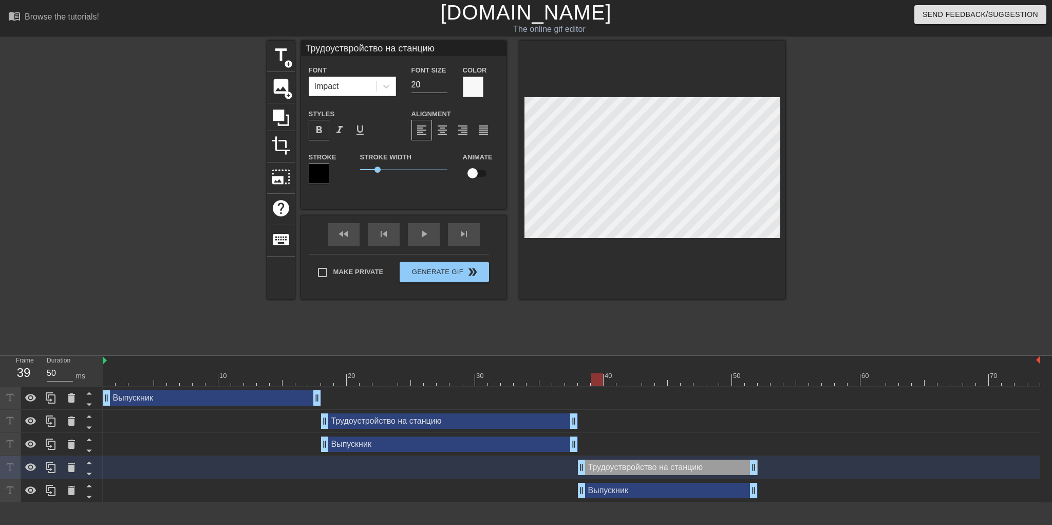
click at [581, 379] on div at bounding box center [572, 379] width 938 height 13
click at [571, 380] on div at bounding box center [572, 379] width 938 height 13
click at [711, 350] on div "menu_book Browse the tutorials! [DOMAIN_NAME] The online gif editor Send Feedba…" at bounding box center [526, 251] width 1052 height 502
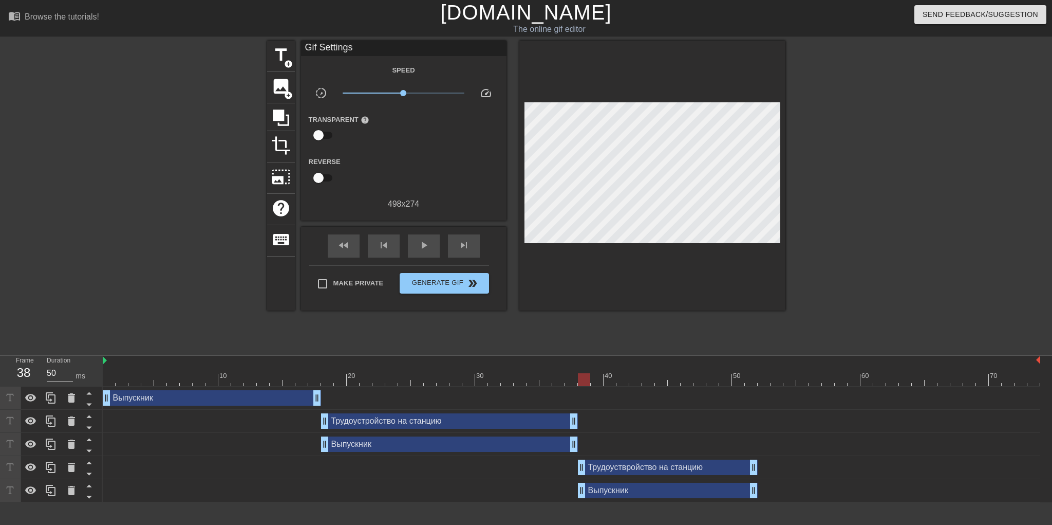
drag, startPoint x: 584, startPoint y: 380, endPoint x: 611, endPoint y: 382, distance: 27.9
click at [584, 380] on div at bounding box center [572, 379] width 938 height 13
click at [723, 379] on div at bounding box center [572, 379] width 938 height 13
click at [740, 383] on div at bounding box center [572, 379] width 938 height 13
click at [752, 384] on div at bounding box center [572, 379] width 938 height 13
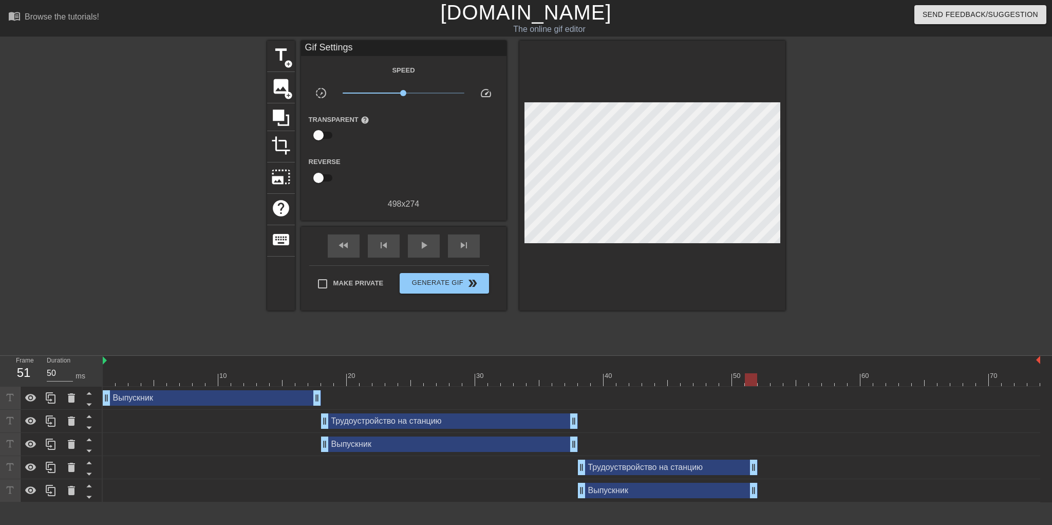
click at [765, 383] on div at bounding box center [572, 379] width 938 height 13
click at [751, 383] on div at bounding box center [572, 379] width 938 height 13
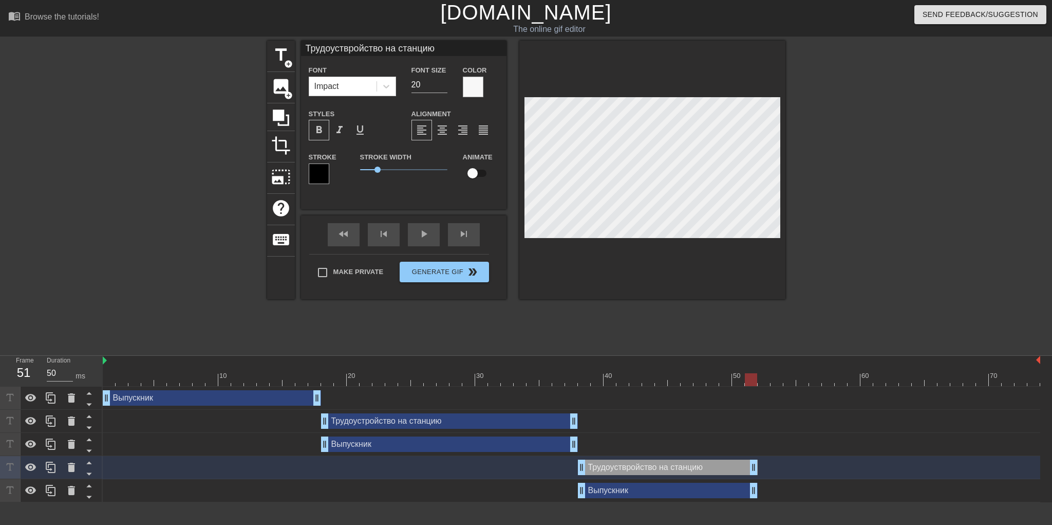
click at [565, 380] on div at bounding box center [572, 379] width 938 height 13
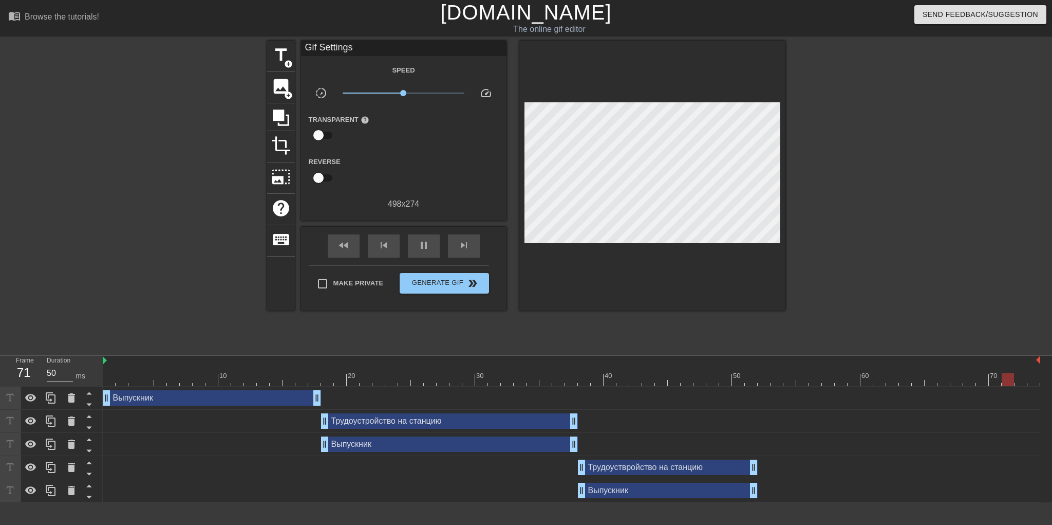
click at [775, 340] on div "title add_circle image add_circle crop photo_size_select_large help keyboard Gi…" at bounding box center [526, 195] width 518 height 308
click at [282, 173] on ya-tr-span "photo_size_select_large" at bounding box center [281, 177] width 20 height 20
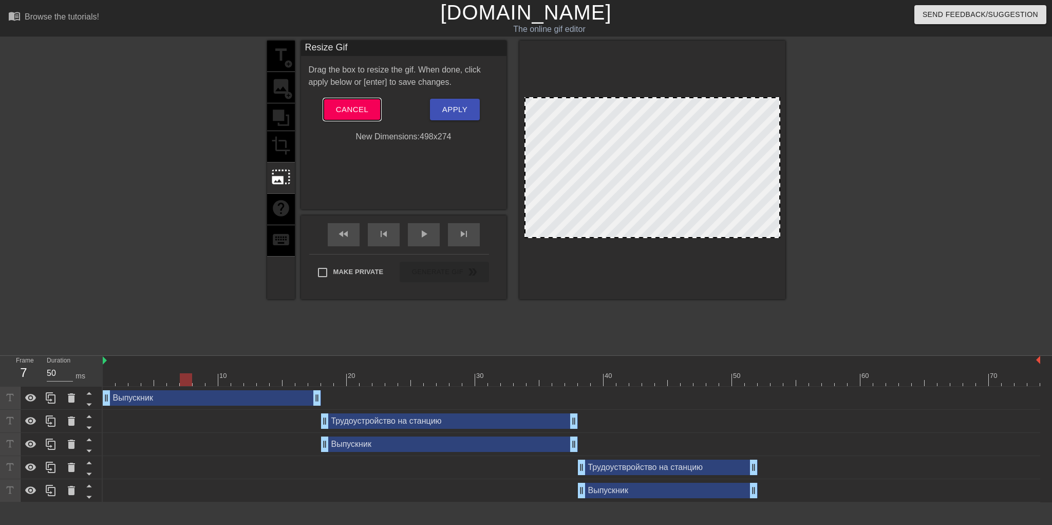
click at [339, 108] on span "Cancel" at bounding box center [352, 109] width 32 height 13
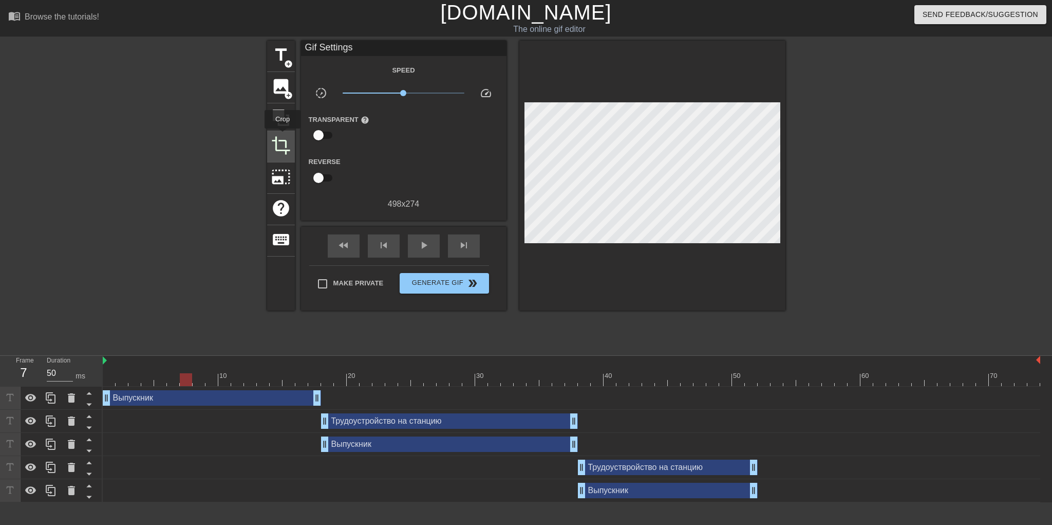
click at [282, 148] on ya-tr-span "crop" at bounding box center [281, 146] width 20 height 20
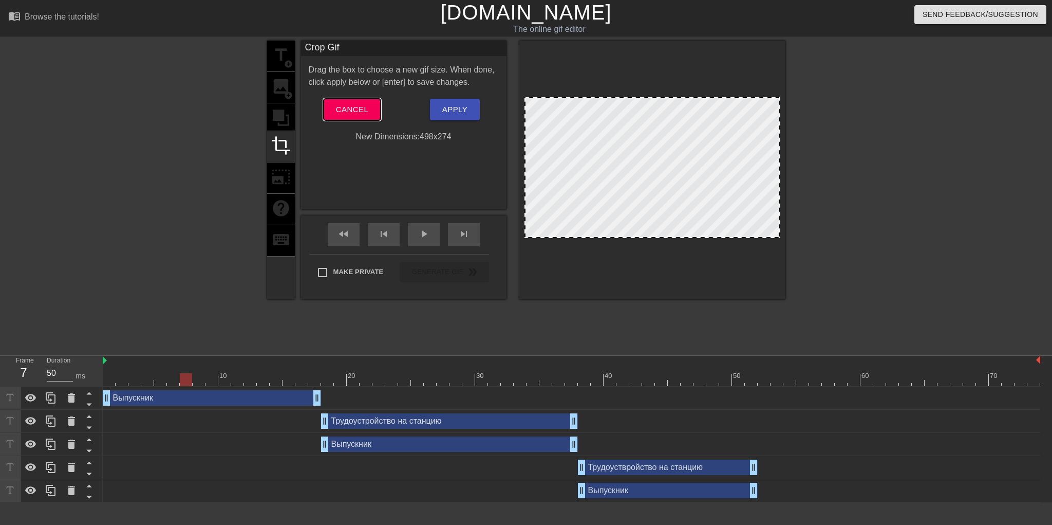
click at [333, 110] on button "Cancel" at bounding box center [352, 110] width 57 height 22
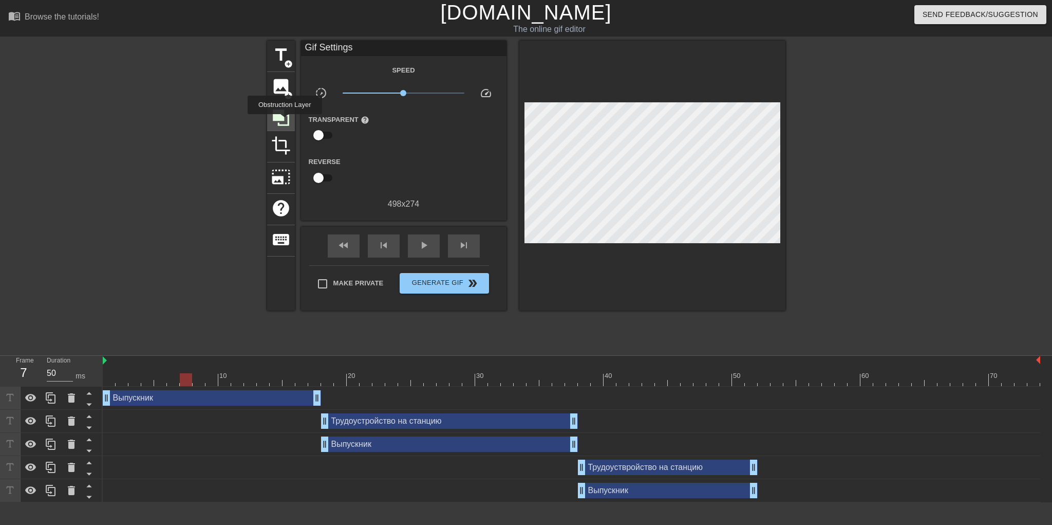
click at [285, 121] on icon at bounding box center [281, 118] width 20 height 20
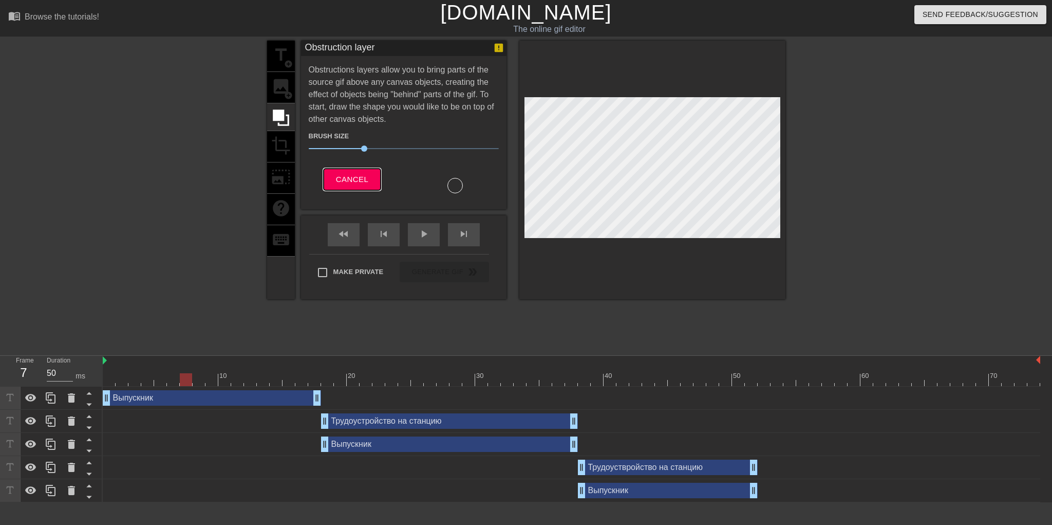
click at [352, 176] on span "Cancel" at bounding box center [352, 179] width 32 height 13
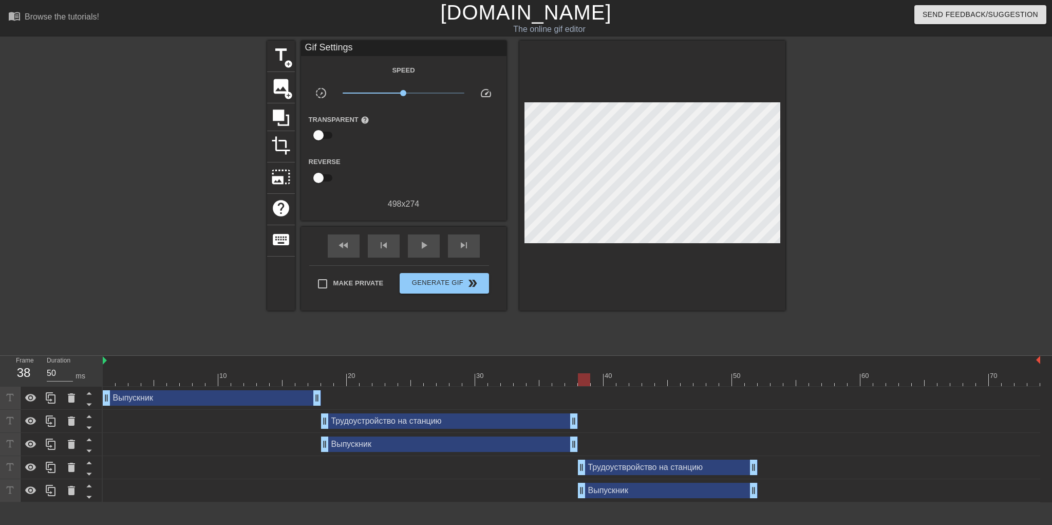
click at [585, 378] on div at bounding box center [572, 379] width 938 height 13
click at [559, 380] on div at bounding box center [572, 379] width 938 height 13
click at [570, 380] on div at bounding box center [572, 379] width 938 height 13
click at [715, 381] on div at bounding box center [572, 379] width 938 height 13
click at [51, 471] on icon at bounding box center [51, 467] width 12 height 12
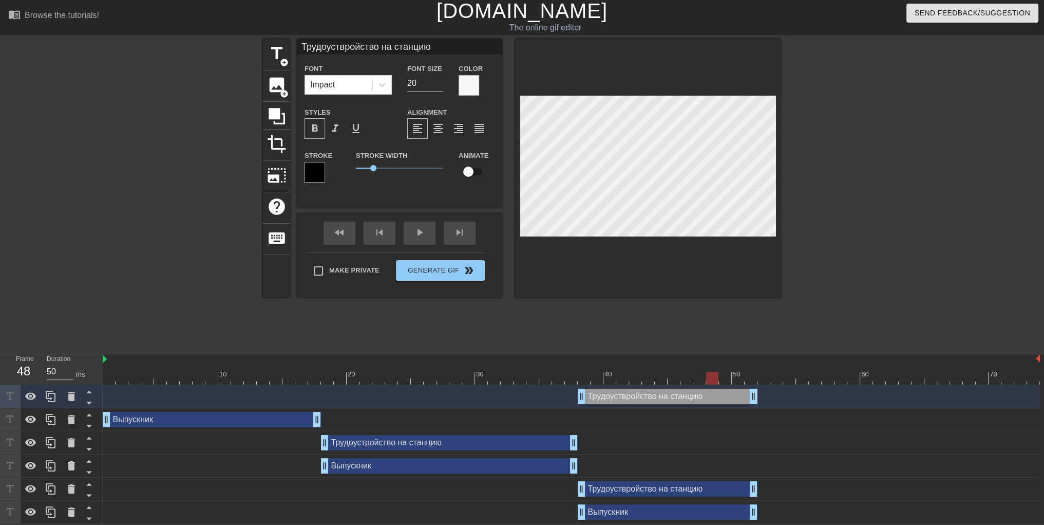
scroll to position [2, 0]
click at [90, 402] on icon at bounding box center [88, 403] width 5 height 3
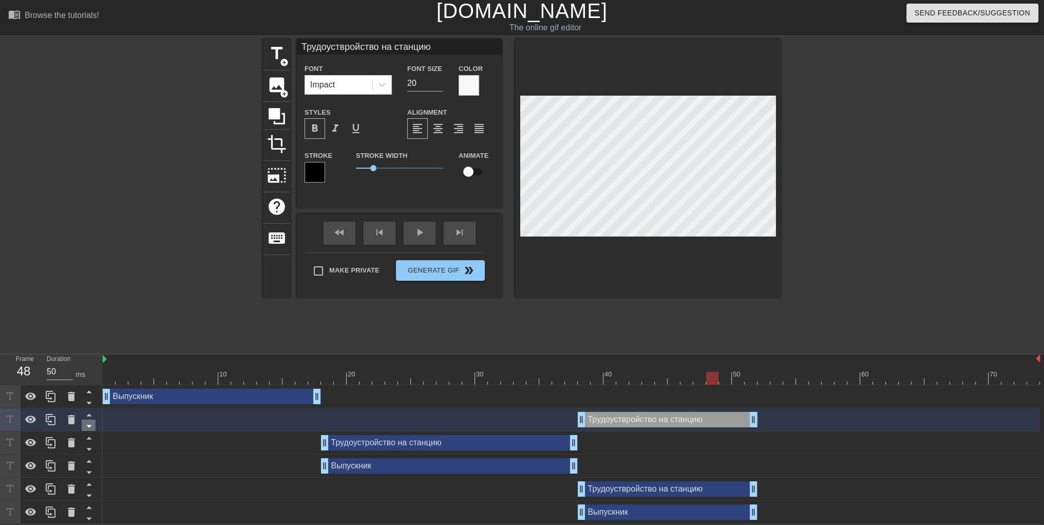
click at [88, 428] on icon at bounding box center [89, 425] width 13 height 13
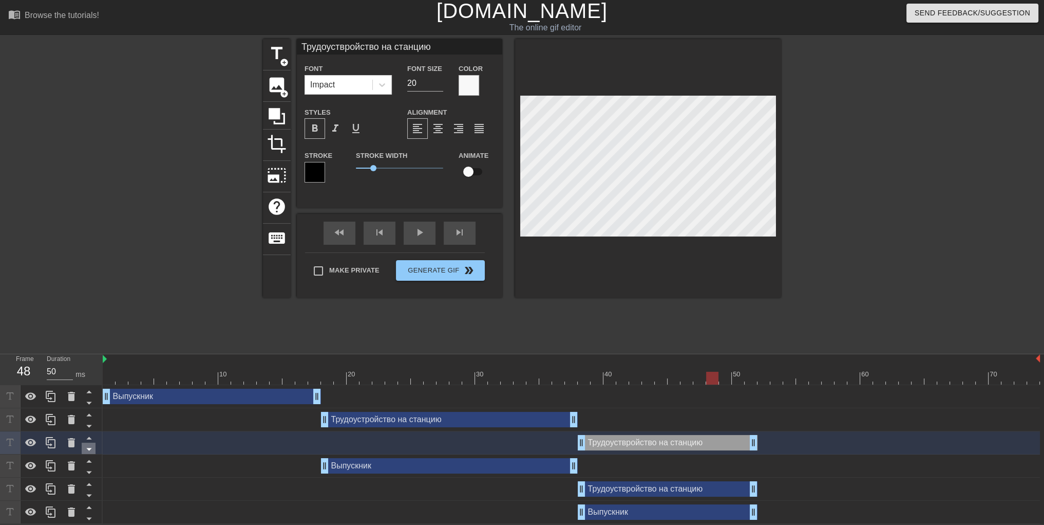
click at [88, 450] on icon at bounding box center [88, 449] width 5 height 3
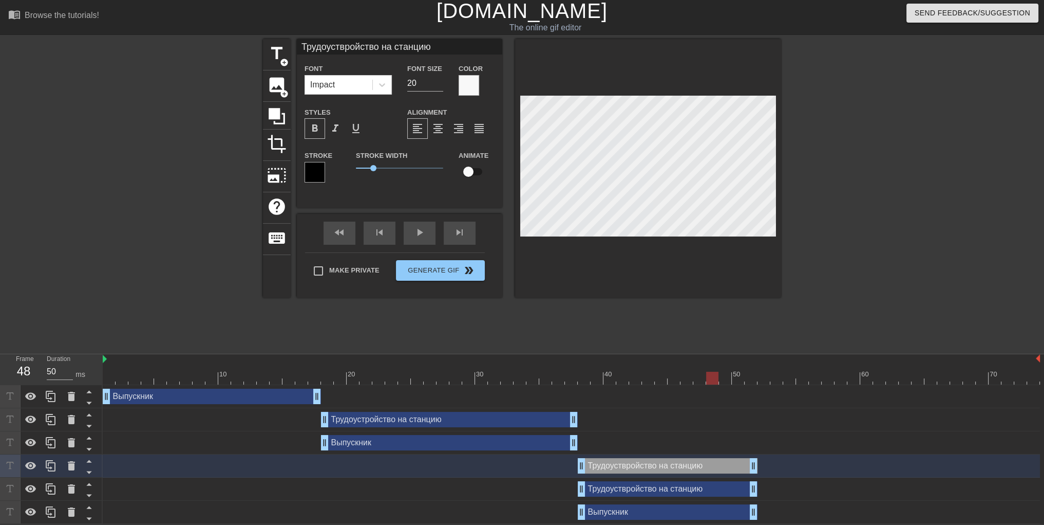
click at [700, 377] on div at bounding box center [572, 377] width 938 height 13
click at [685, 378] on div at bounding box center [572, 377] width 938 height 13
click at [675, 377] on div at bounding box center [572, 377] width 938 height 13
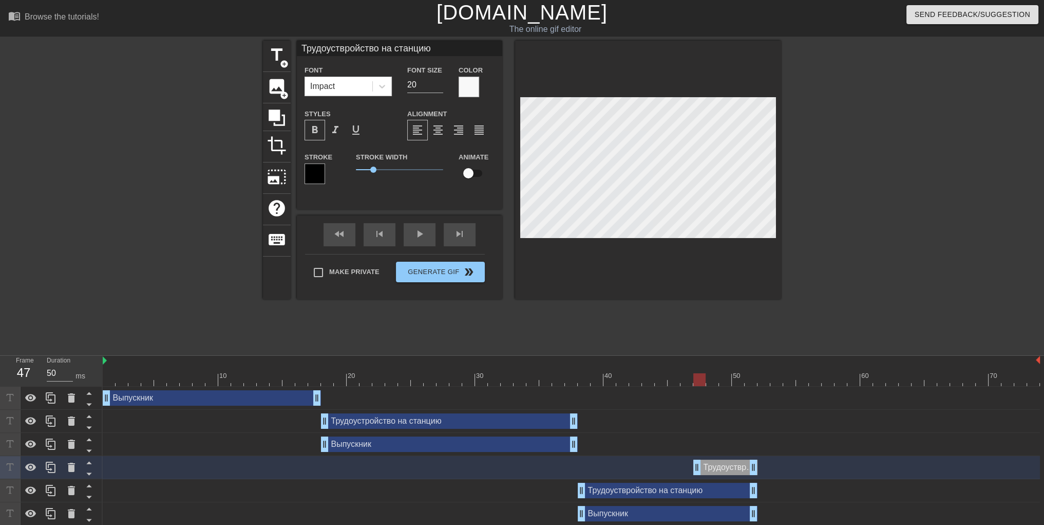
drag, startPoint x: 582, startPoint y: 468, endPoint x: 697, endPoint y: 461, distance: 115.2
drag, startPoint x: 755, startPoint y: 491, endPoint x: 688, endPoint y: 493, distance: 67.3
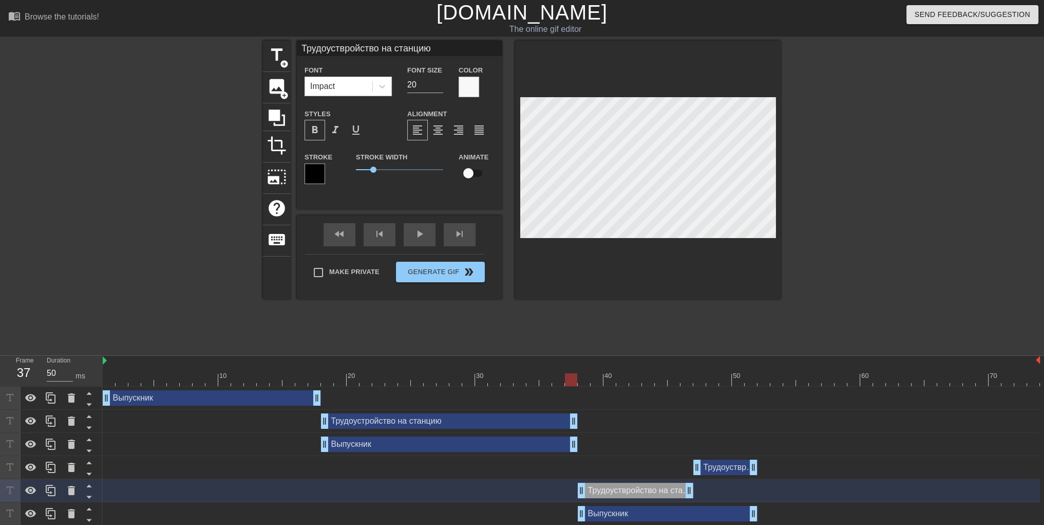
click at [565, 378] on div at bounding box center [572, 379] width 938 height 13
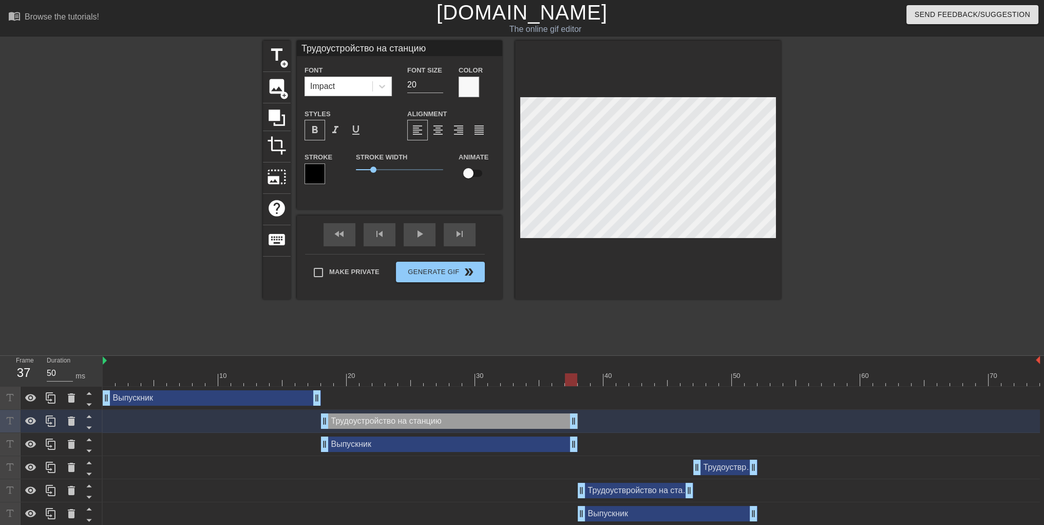
click at [584, 381] on div at bounding box center [572, 379] width 938 height 13
type input "Трудоуствройство на станцию"
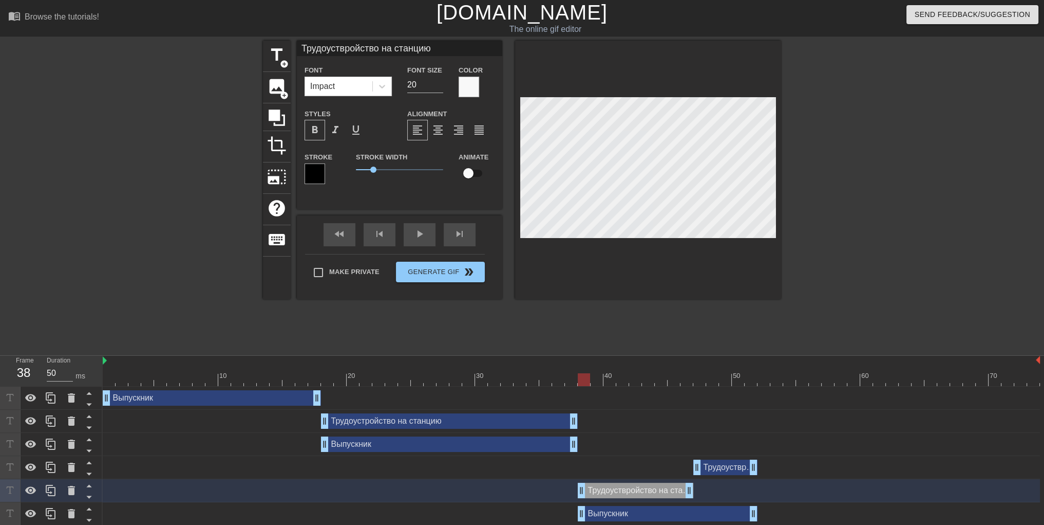
click at [802, 306] on div at bounding box center [871, 195] width 154 height 308
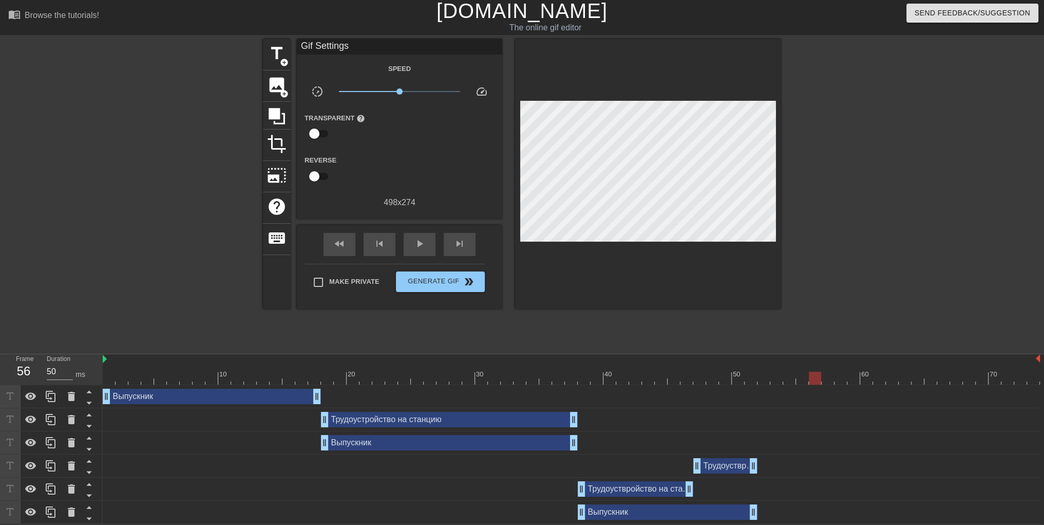
scroll to position [2, 0]
click at [776, 376] on div at bounding box center [572, 377] width 938 height 13
click at [765, 378] on div at bounding box center [572, 377] width 938 height 13
click at [621, 464] on div "Трудоуствройство на станцию drag_handle drag_handle" at bounding box center [572, 465] width 938 height 15
click at [54, 464] on icon at bounding box center [51, 465] width 12 height 12
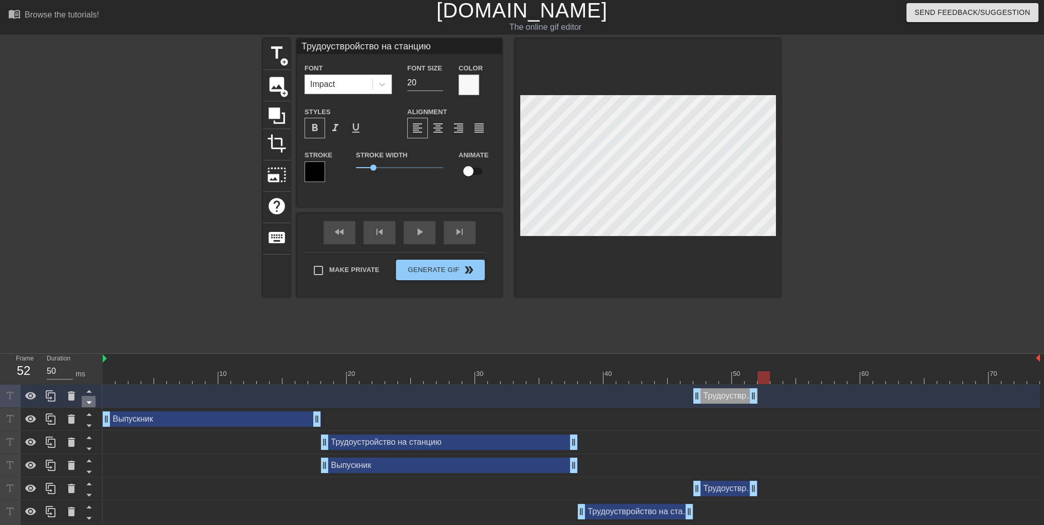
click at [92, 403] on icon at bounding box center [89, 402] width 13 height 13
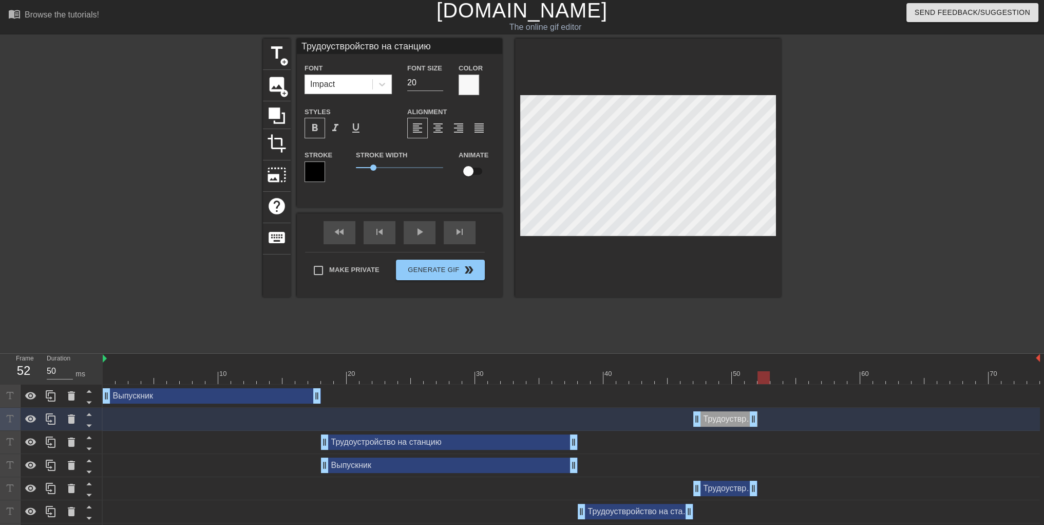
click at [92, 403] on icon at bounding box center [89, 402] width 13 height 13
type input "Выпускник"
type input "30"
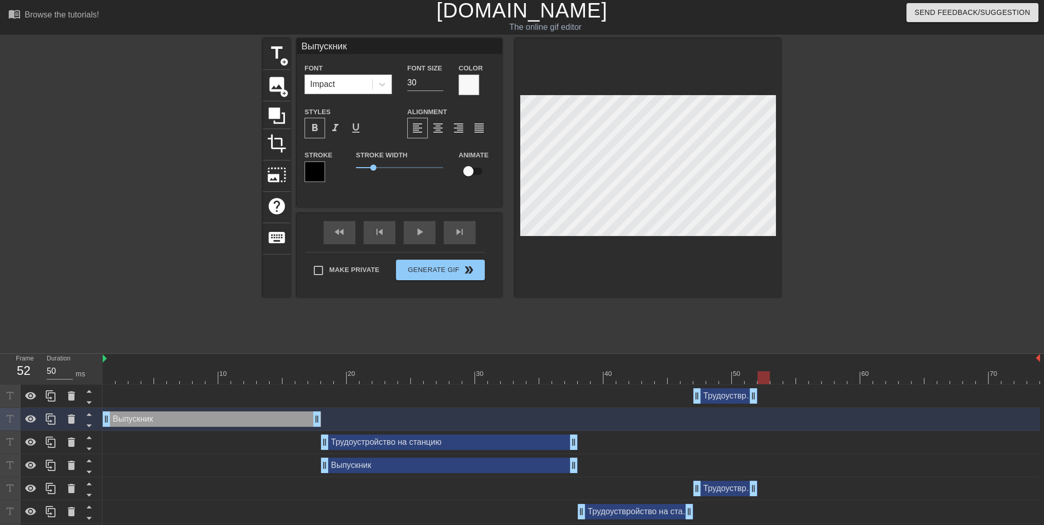
click at [92, 403] on icon at bounding box center [89, 402] width 13 height 13
type input "Трудоуствройство на станцию"
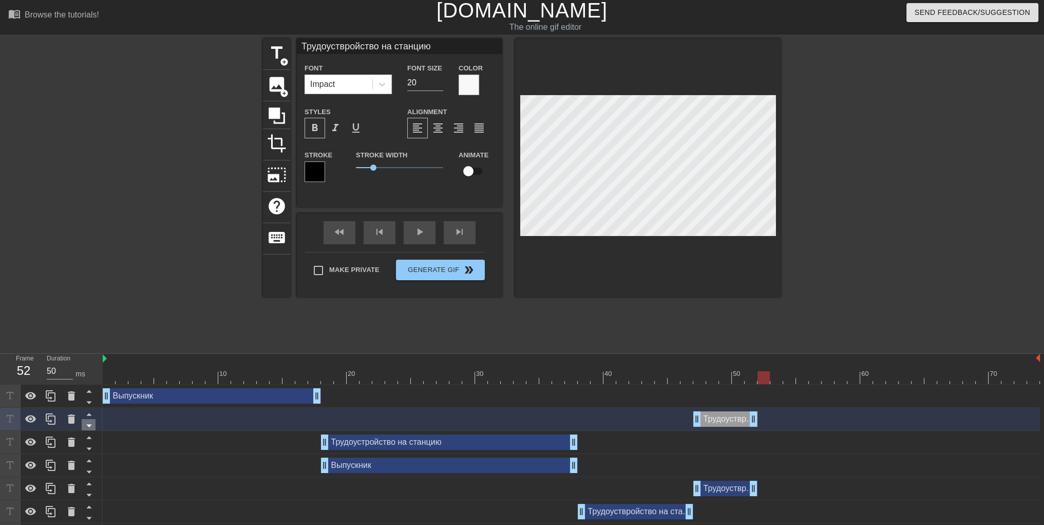
click at [89, 426] on icon at bounding box center [88, 425] width 5 height 3
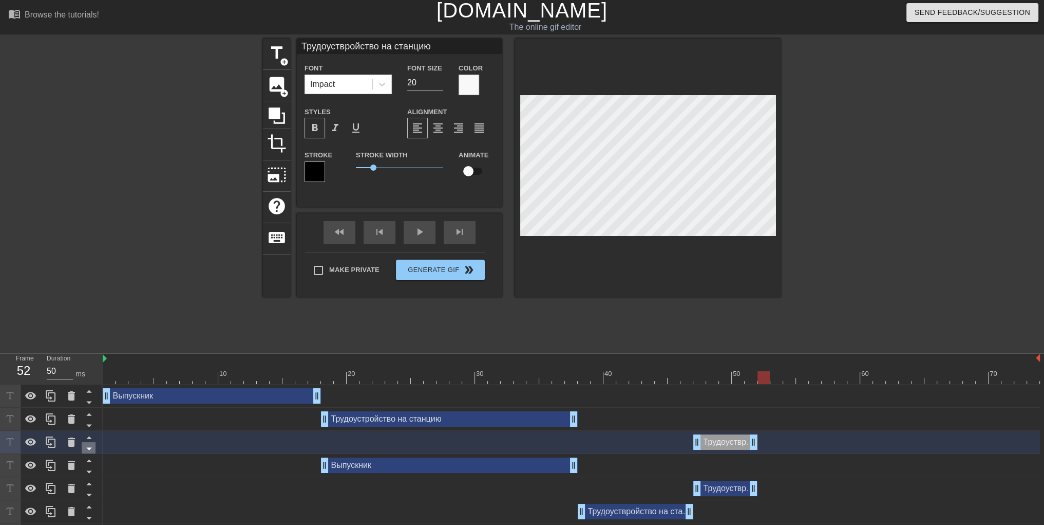
click at [89, 452] on icon at bounding box center [89, 448] width 13 height 13
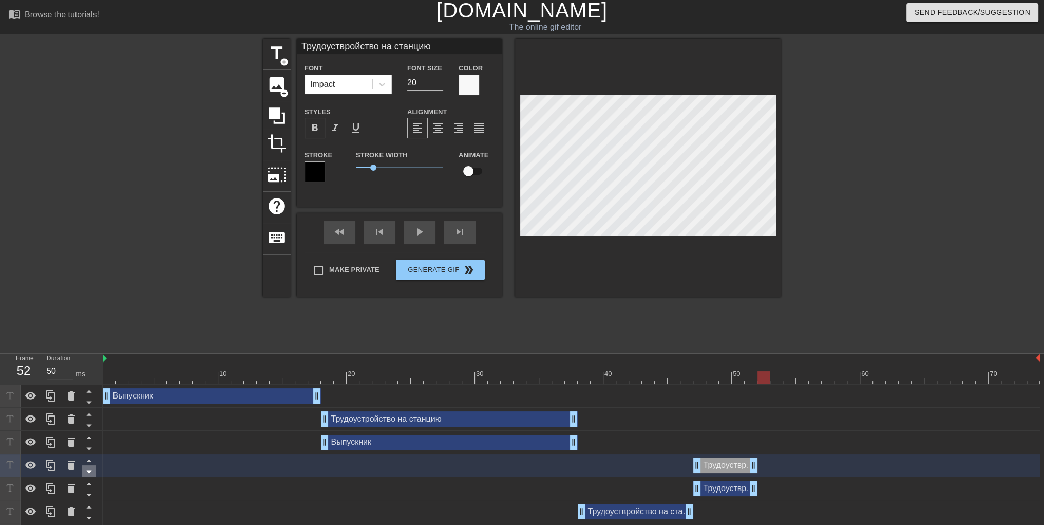
click at [87, 469] on icon at bounding box center [89, 471] width 13 height 13
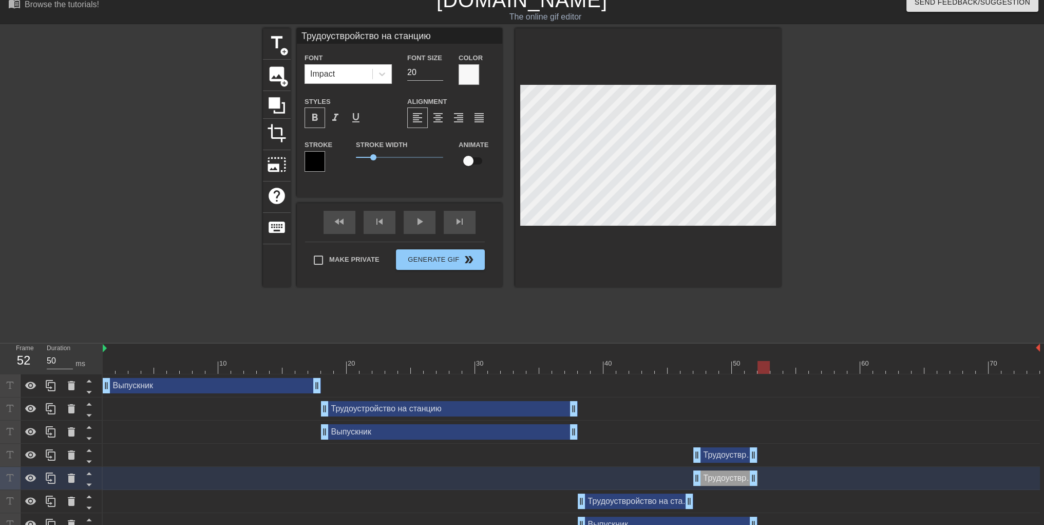
scroll to position [26, 0]
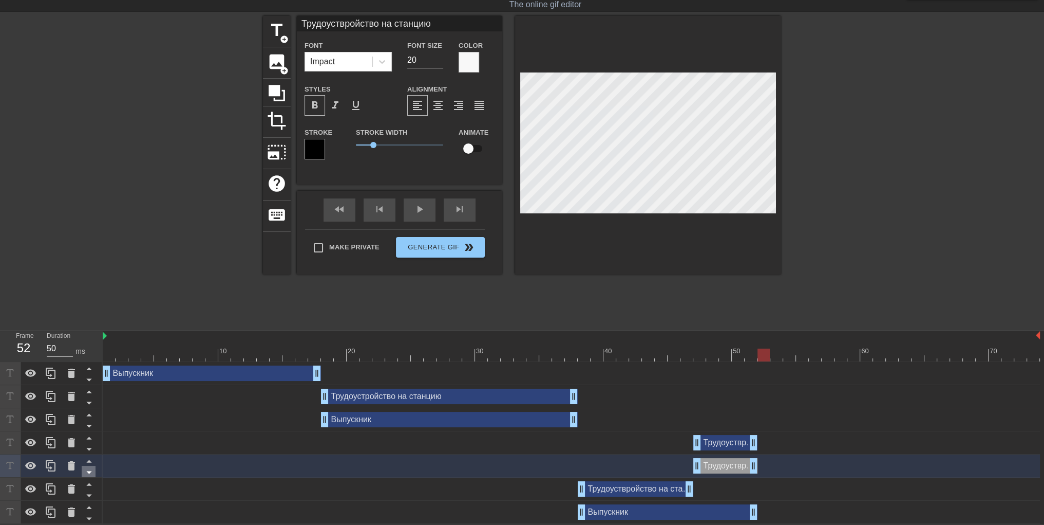
click at [87, 469] on icon at bounding box center [89, 471] width 13 height 13
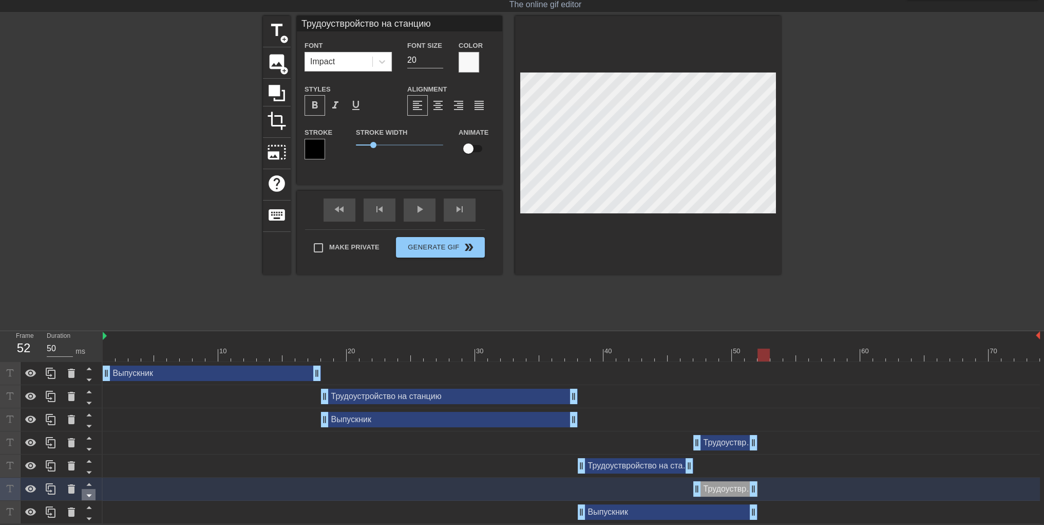
click at [88, 493] on icon at bounding box center [89, 495] width 13 height 13
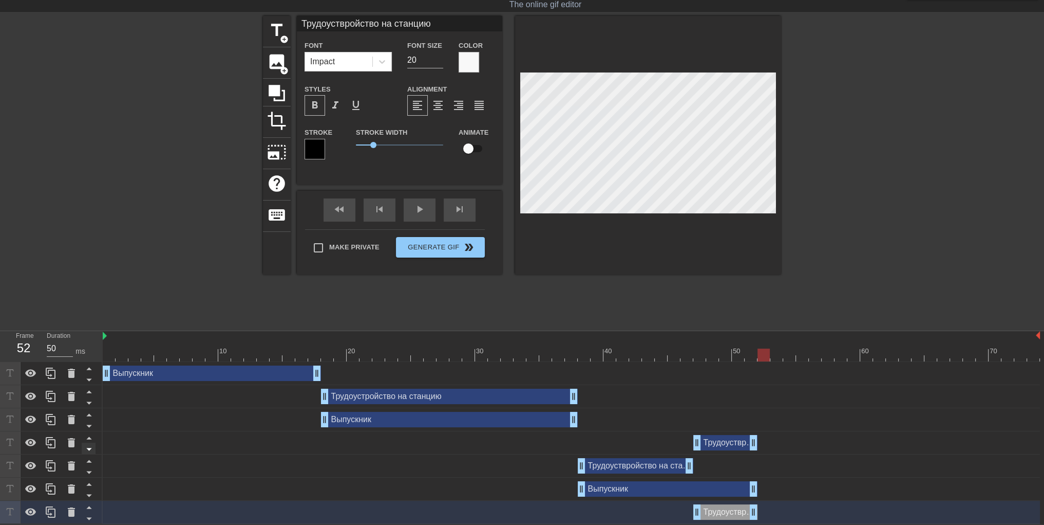
click at [85, 447] on icon at bounding box center [89, 448] width 13 height 13
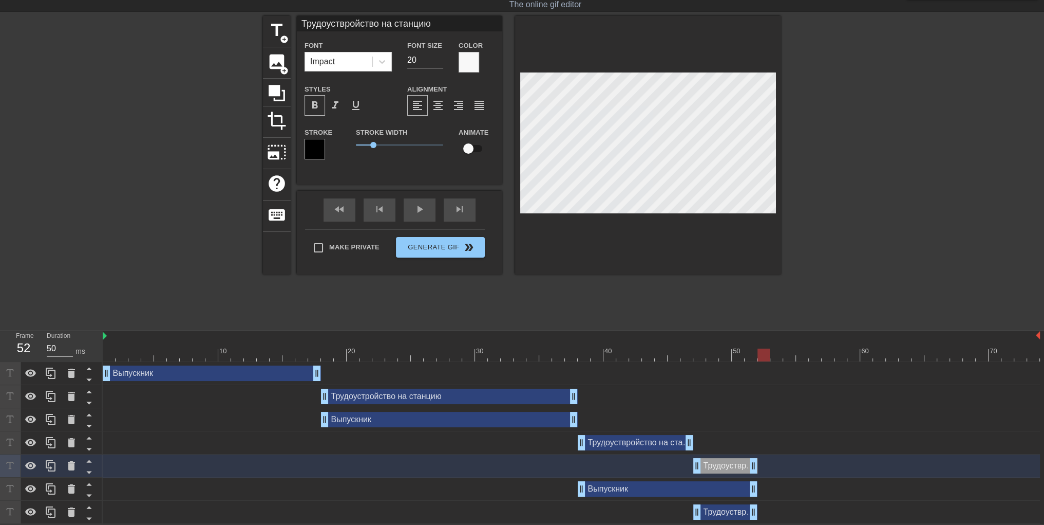
click at [727, 511] on div "Трудоуствройство на станцию drag_handle drag_handle" at bounding box center [726, 511] width 64 height 15
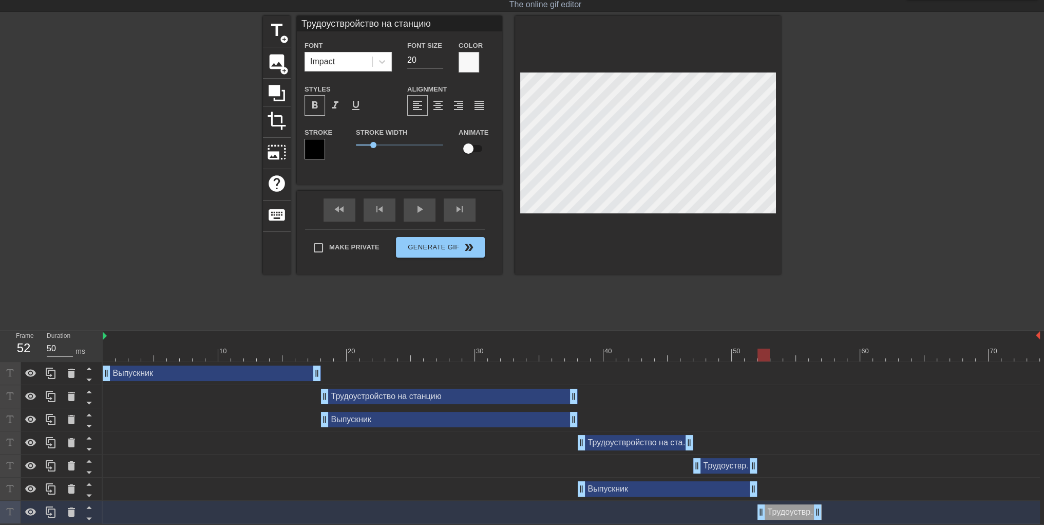
drag, startPoint x: 726, startPoint y: 511, endPoint x: 788, endPoint y: 508, distance: 61.2
click at [788, 508] on div "Трудоуствройство на станцию drag_handle drag_handle" at bounding box center [790, 511] width 64 height 15
drag, startPoint x: 819, startPoint y: 511, endPoint x: 938, endPoint y: 515, distance: 119.2
click at [938, 515] on div "Трудоуствройство на станцию drag_handle drag_handle" at bounding box center [572, 511] width 938 height 15
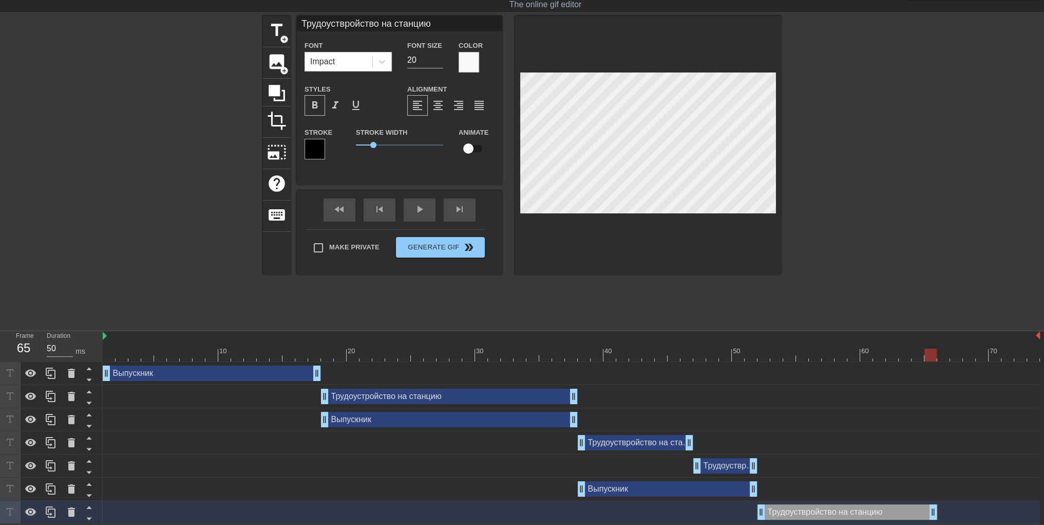
click at [777, 191] on div at bounding box center [648, 145] width 266 height 258
drag, startPoint x: 422, startPoint y: 58, endPoint x: 393, endPoint y: 62, distance: 29.6
click at [393, 62] on div "Font Impact Font Size 20 Color" at bounding box center [399, 55] width 205 height 33
type input "30"
type textarea "Трудоуствройство на станцию"
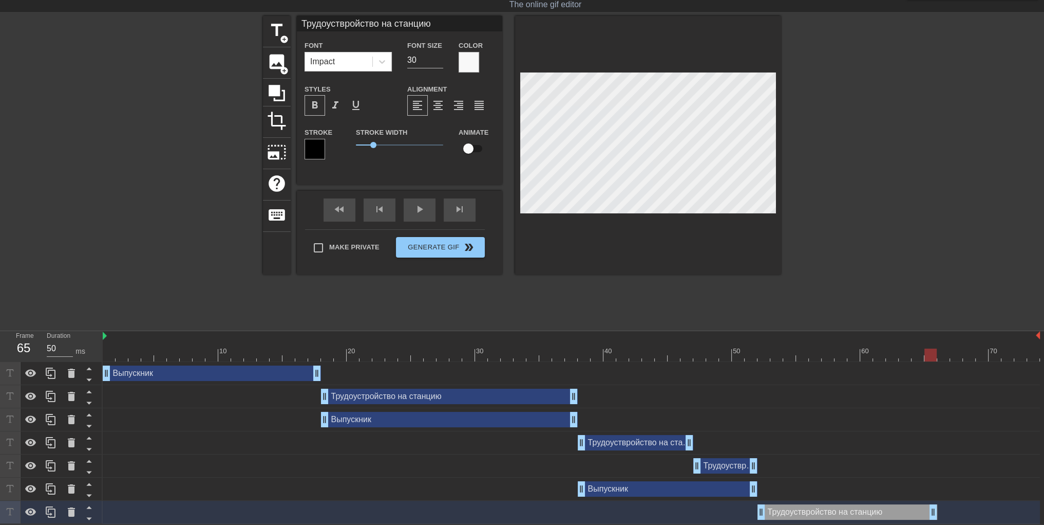
type input "Трудоуствройство на станцию"
type textarea "Трудоуствройство на станцию"
click at [443, 107] on span "format_align_center" at bounding box center [438, 105] width 12 height 12
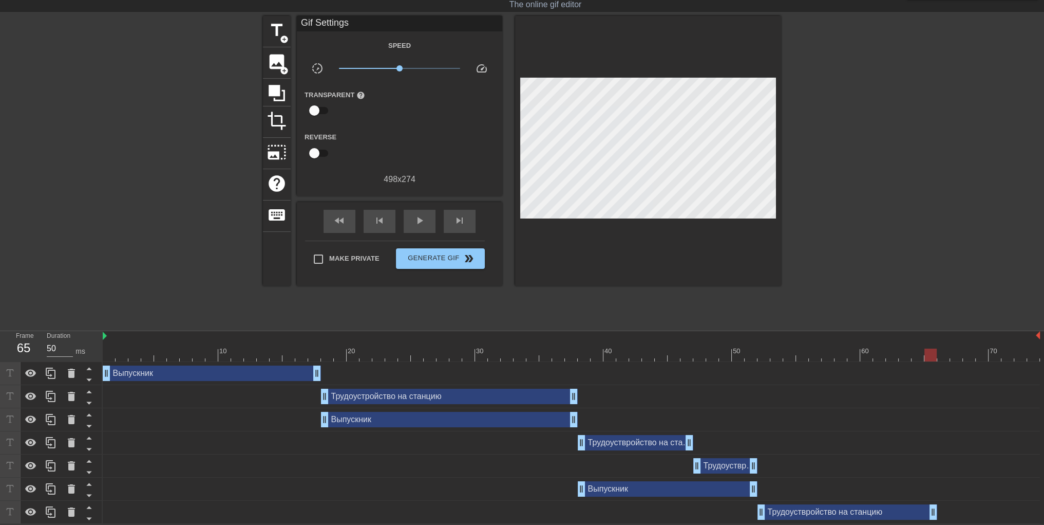
click at [555, 310] on div "title add_circle image add_circle crop photo_size_select_large help keyboard Gi…" at bounding box center [522, 170] width 518 height 308
click at [231, 393] on div "Трудоустройство на станцию drag_handle drag_handle" at bounding box center [572, 395] width 938 height 15
click at [111, 353] on div at bounding box center [572, 354] width 938 height 13
click at [826, 510] on div "Трудоуствройство на станцию drag_handle drag_handle" at bounding box center [848, 511] width 180 height 15
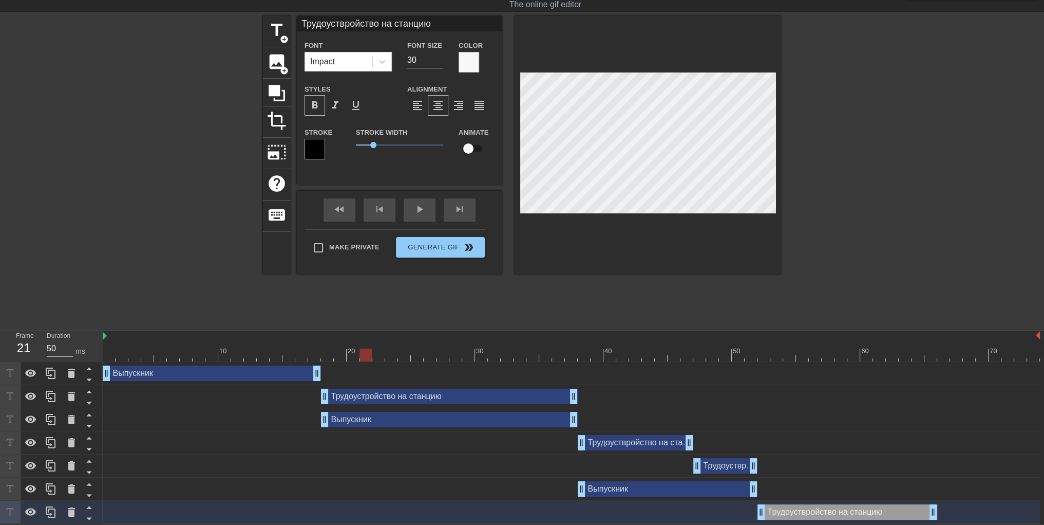
click at [775, 346] on div at bounding box center [777, 347] width 13 height 13
click at [826, 278] on div at bounding box center [871, 170] width 154 height 308
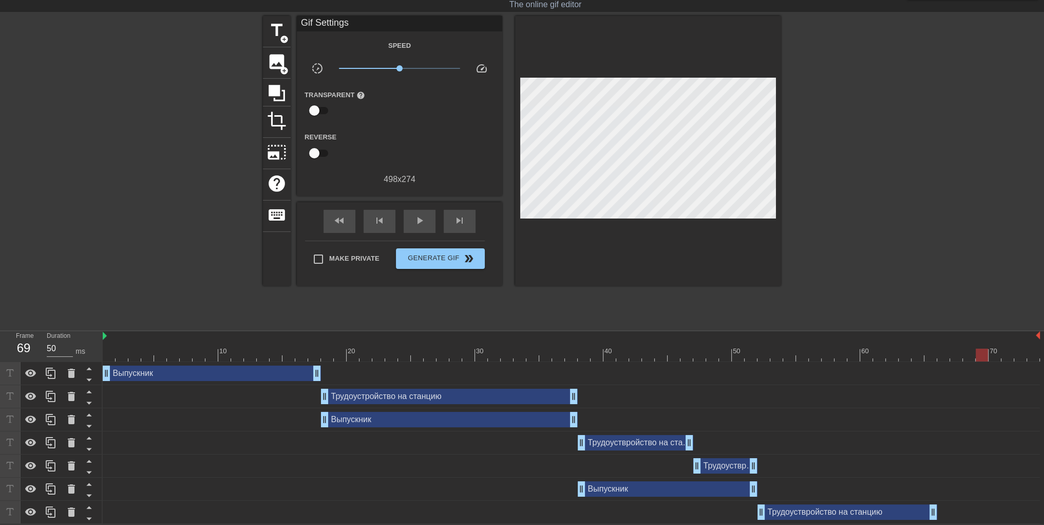
click at [524, 485] on div "Выпускник drag_handle drag_handle" at bounding box center [572, 488] width 938 height 15
click at [55, 493] on icon at bounding box center [51, 488] width 12 height 12
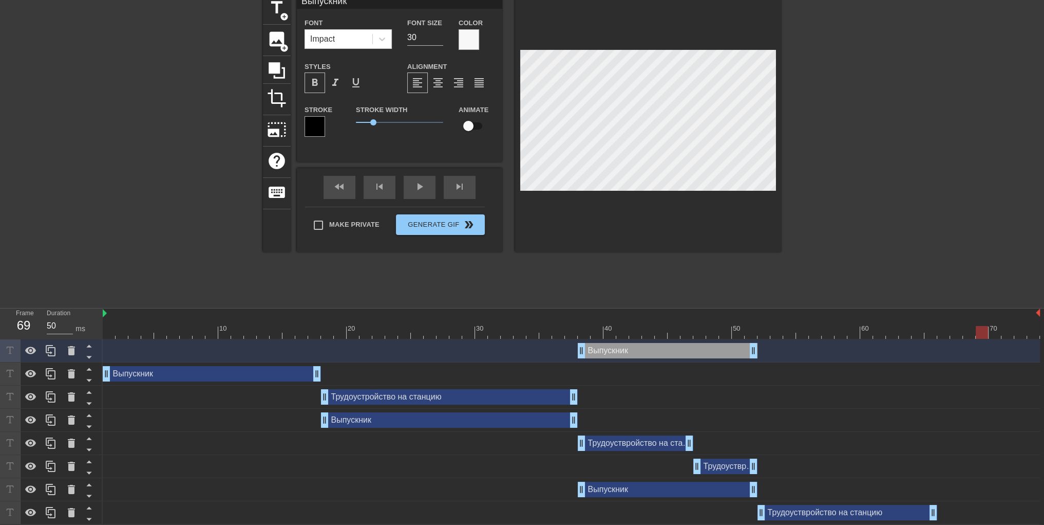
scroll to position [49, 0]
click at [86, 355] on icon at bounding box center [89, 356] width 13 height 13
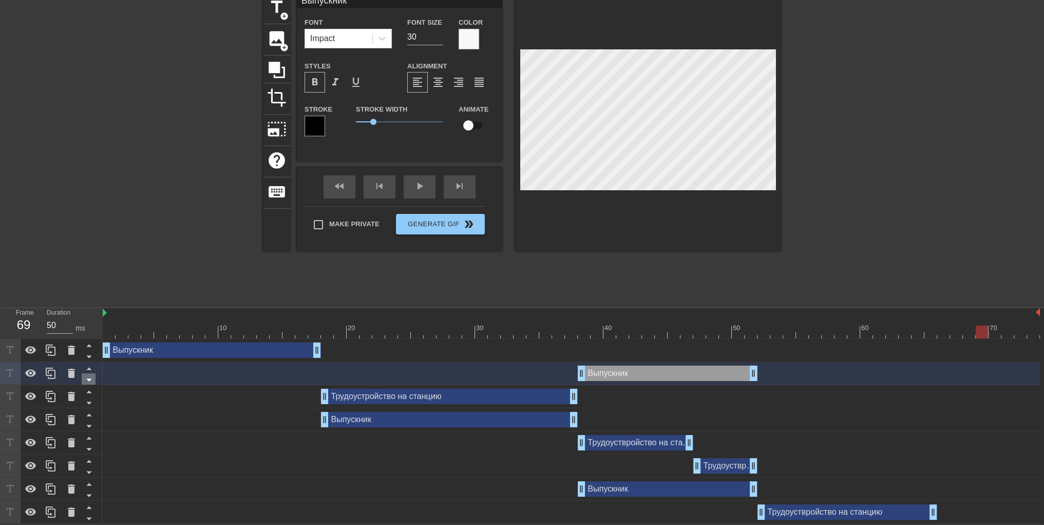
click at [88, 379] on icon at bounding box center [88, 380] width 5 height 3
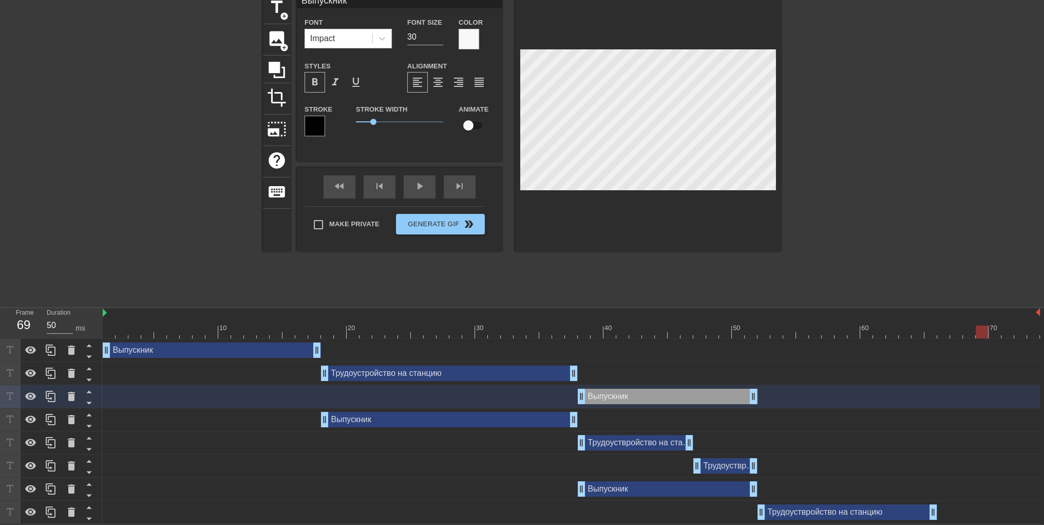
drag, startPoint x: 86, startPoint y: 399, endPoint x: 142, endPoint y: 416, distance: 58.7
click at [87, 400] on icon at bounding box center [89, 402] width 13 height 13
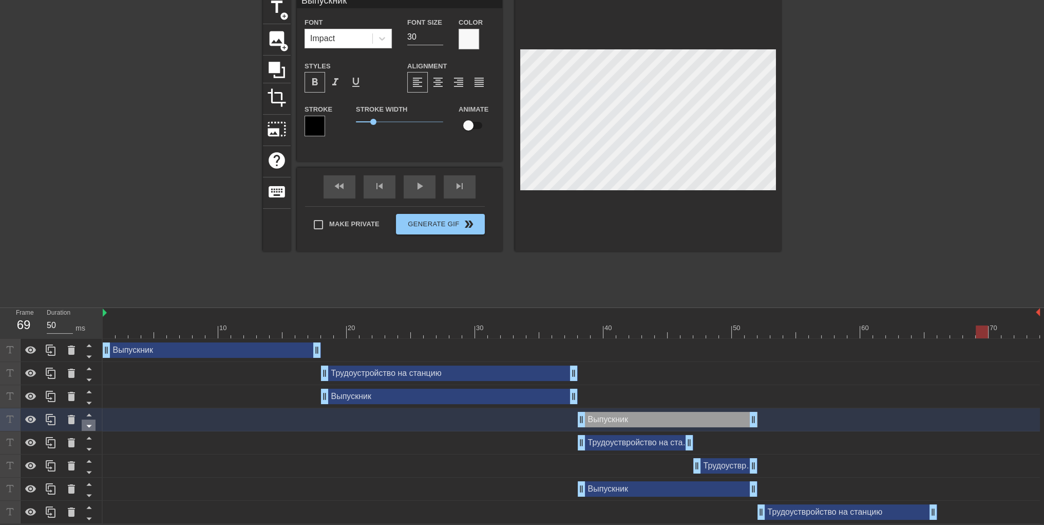
click at [85, 425] on icon at bounding box center [89, 425] width 13 height 13
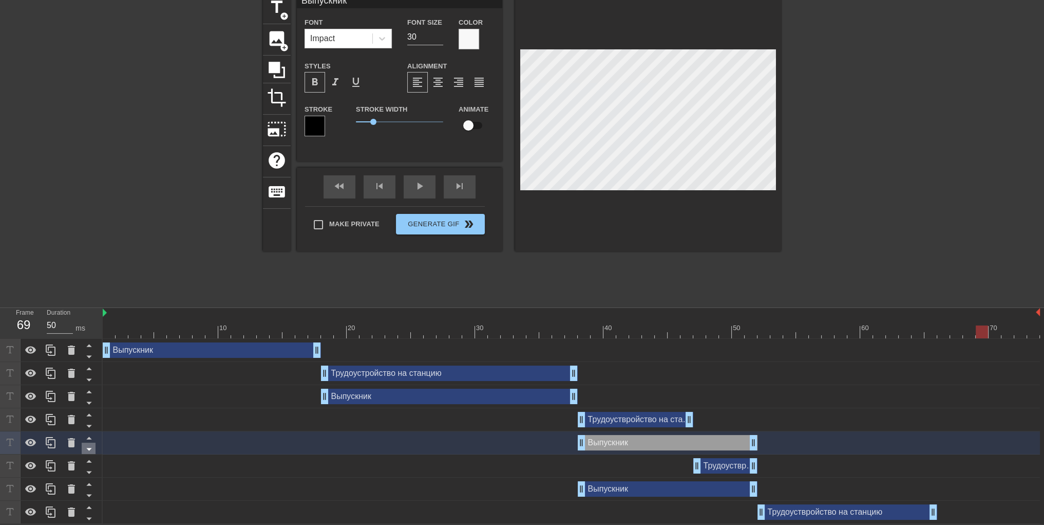
click at [86, 449] on icon at bounding box center [89, 448] width 13 height 13
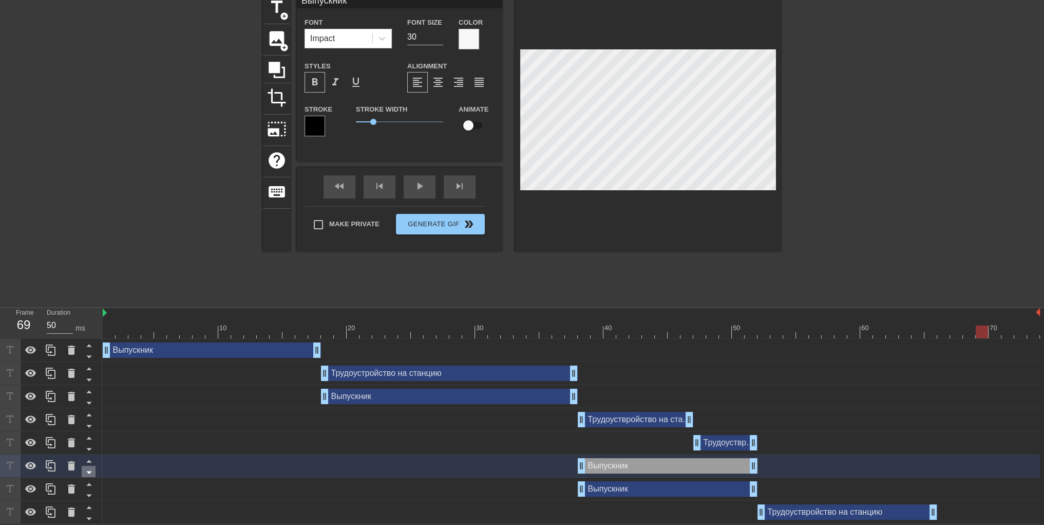
click at [86, 470] on icon at bounding box center [89, 471] width 13 height 13
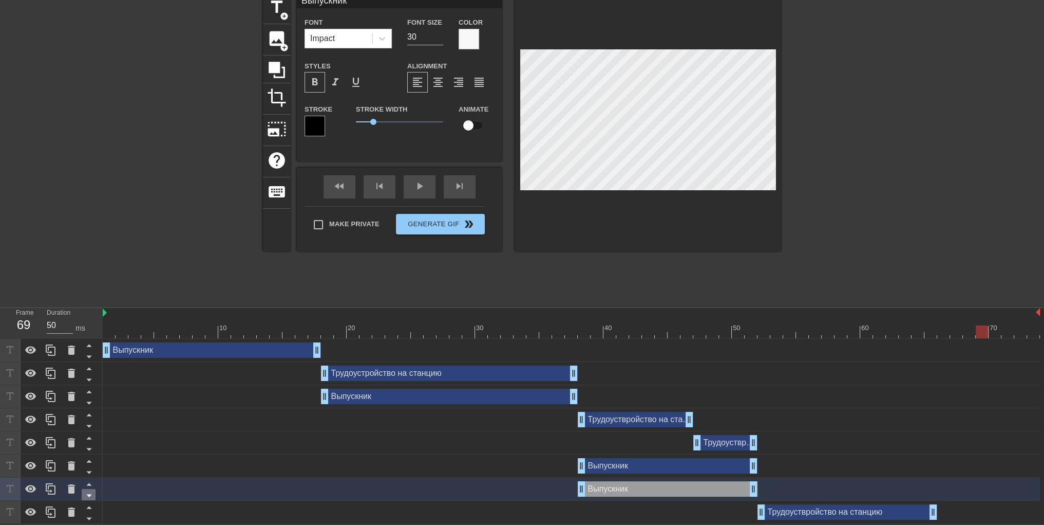
click at [90, 494] on icon at bounding box center [88, 495] width 5 height 3
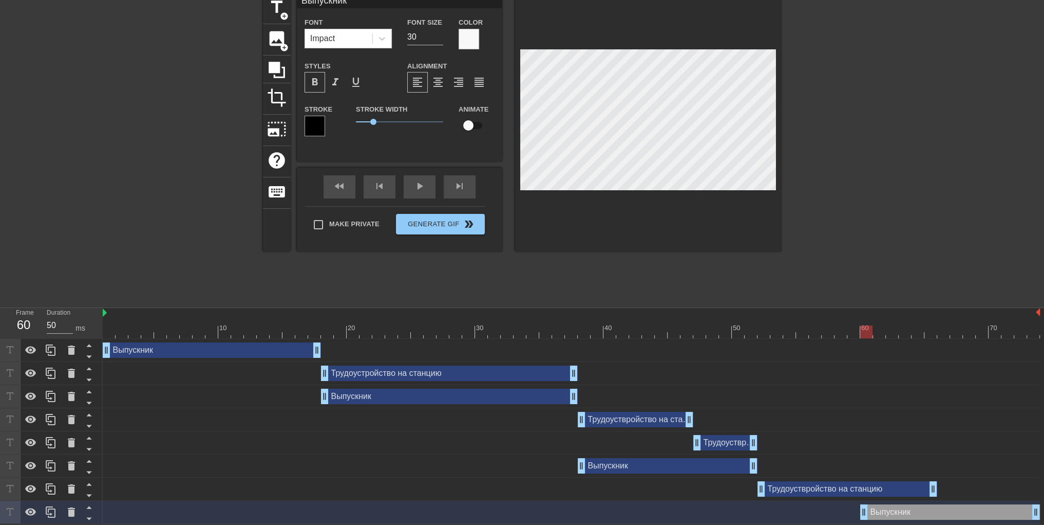
drag, startPoint x: 686, startPoint y: 510, endPoint x: 989, endPoint y: 512, distance: 303.1
click at [989, 512] on div "Выпускник drag_handle drag_handle" at bounding box center [951, 511] width 180 height 15
drag, startPoint x: 865, startPoint y: 513, endPoint x: 942, endPoint y: 513, distance: 77.1
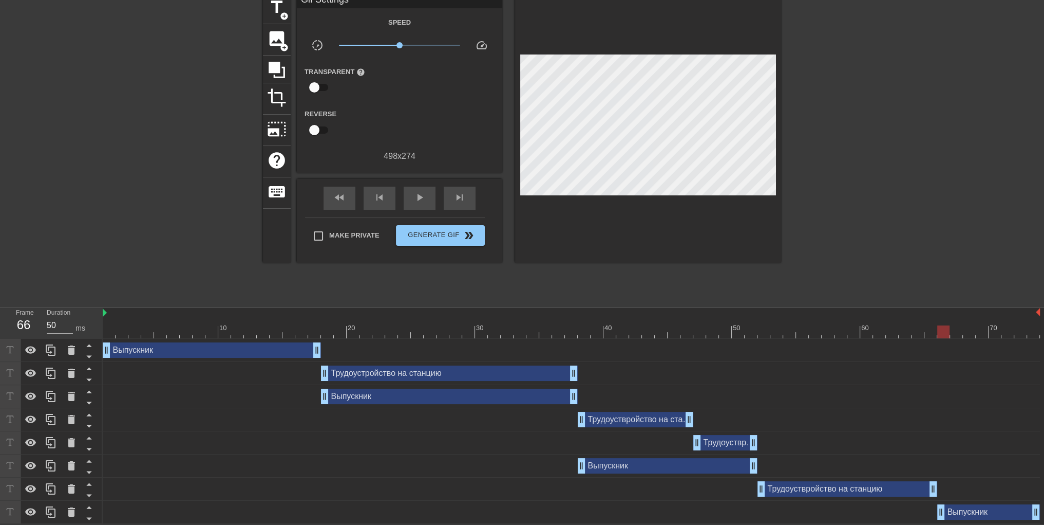
click at [699, 280] on div "title add_circle image add_circle crop photo_size_select_large help keyboard Gi…" at bounding box center [522, 147] width 518 height 308
click at [972, 510] on div "Выпускник drag_handle drag_handle" at bounding box center [989, 511] width 103 height 15
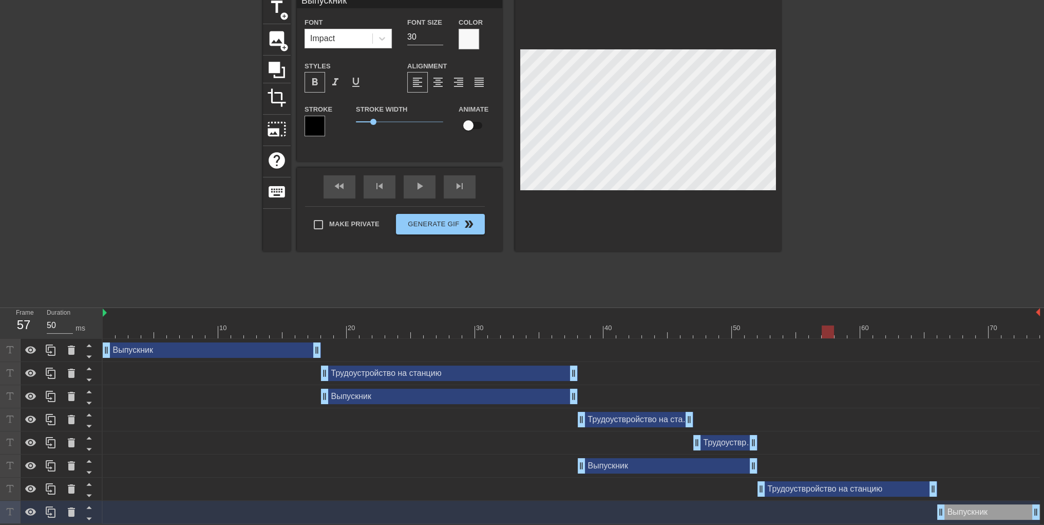
click at [217, 345] on div "Выпускник drag_handle drag_handle" at bounding box center [212, 349] width 218 height 15
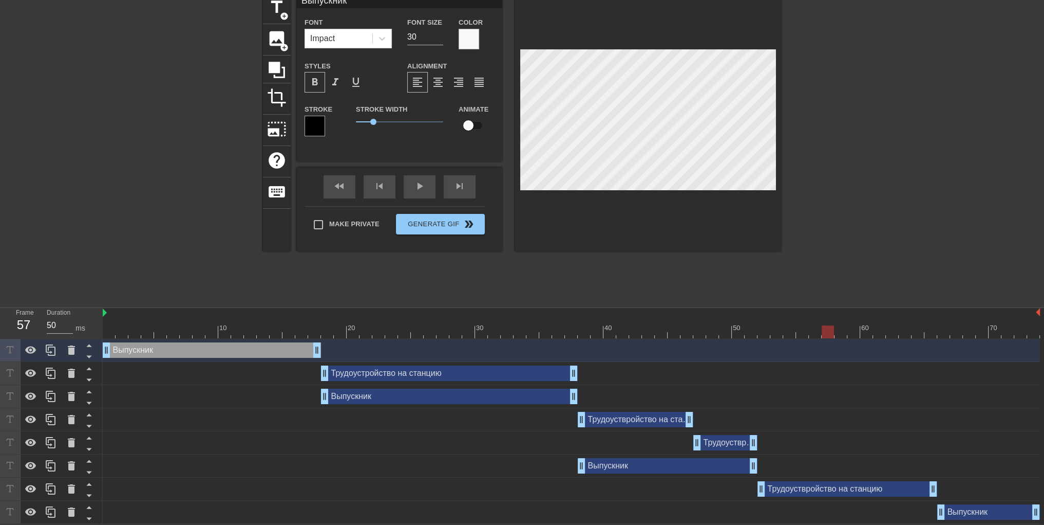
click at [978, 509] on div "Выпускник drag_handle drag_handle" at bounding box center [989, 511] width 103 height 15
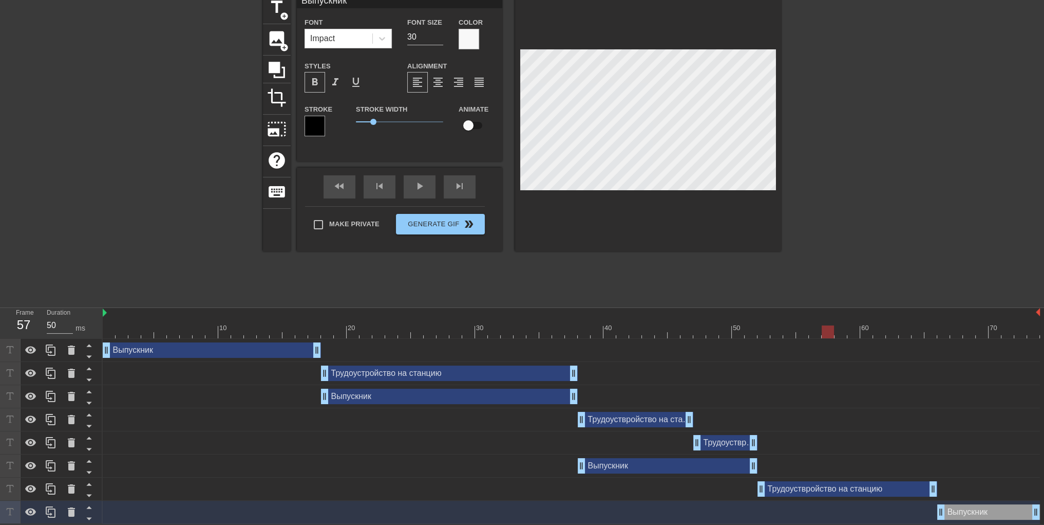
click at [933, 331] on div at bounding box center [572, 331] width 938 height 13
click at [939, 332] on div at bounding box center [572, 331] width 938 height 13
click at [268, 349] on div "Выпускник drag_handle drag_handle" at bounding box center [212, 349] width 218 height 15
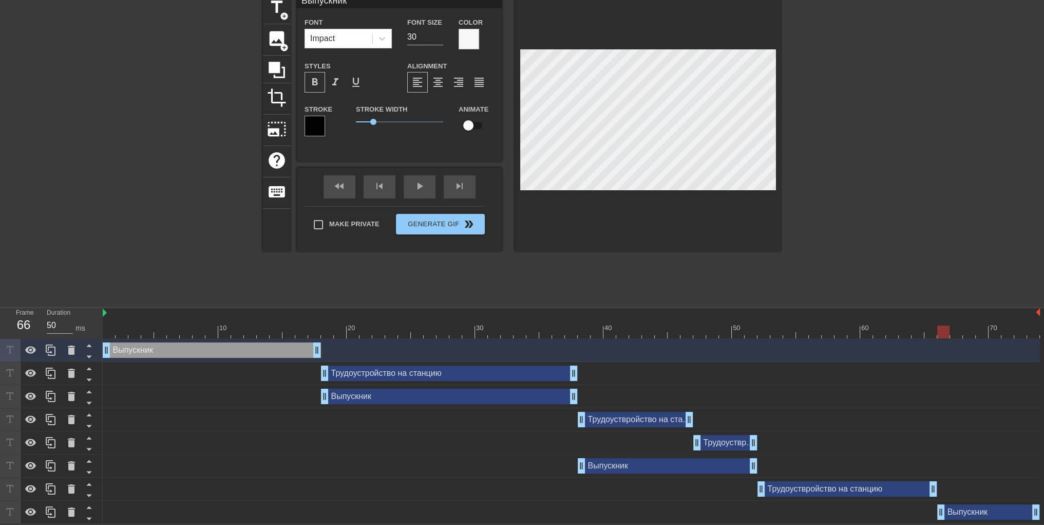
click at [929, 331] on div at bounding box center [572, 331] width 938 height 13
click at [943, 332] on div at bounding box center [572, 331] width 938 height 13
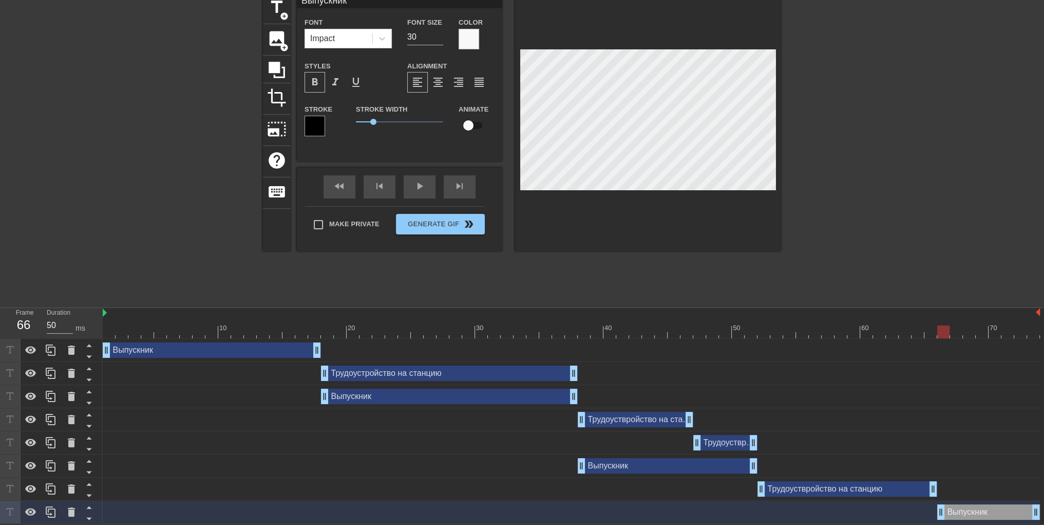
click at [224, 345] on div "Выпускник drag_handle drag_handle" at bounding box center [212, 349] width 218 height 15
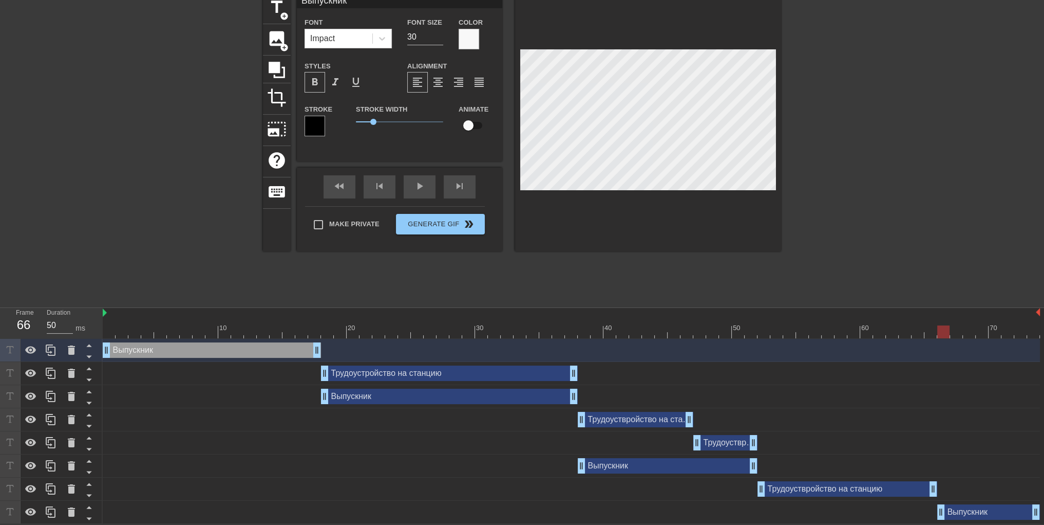
click at [962, 510] on div "Выпускник drag_handle drag_handle" at bounding box center [989, 511] width 103 height 15
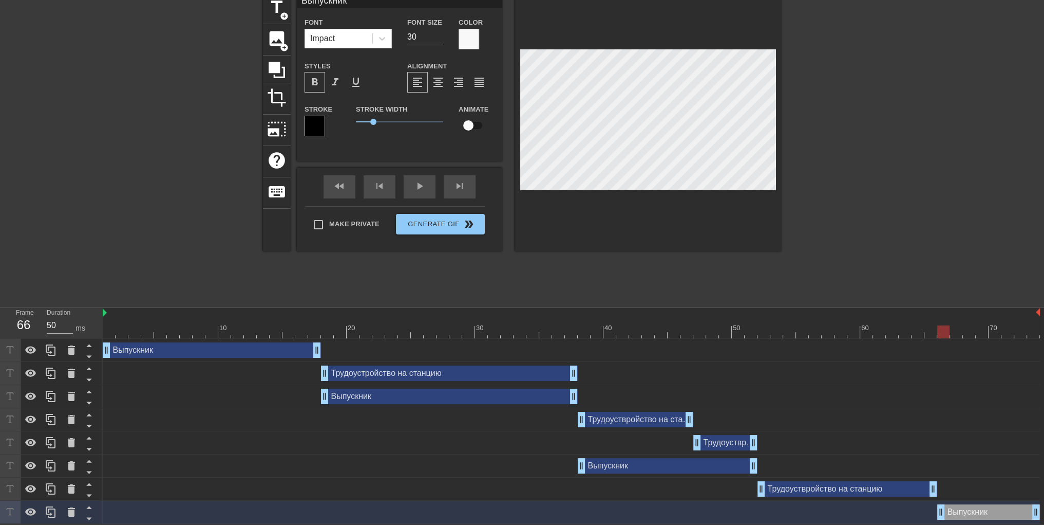
click at [264, 347] on div "Выпускник drag_handle drag_handle" at bounding box center [212, 349] width 218 height 15
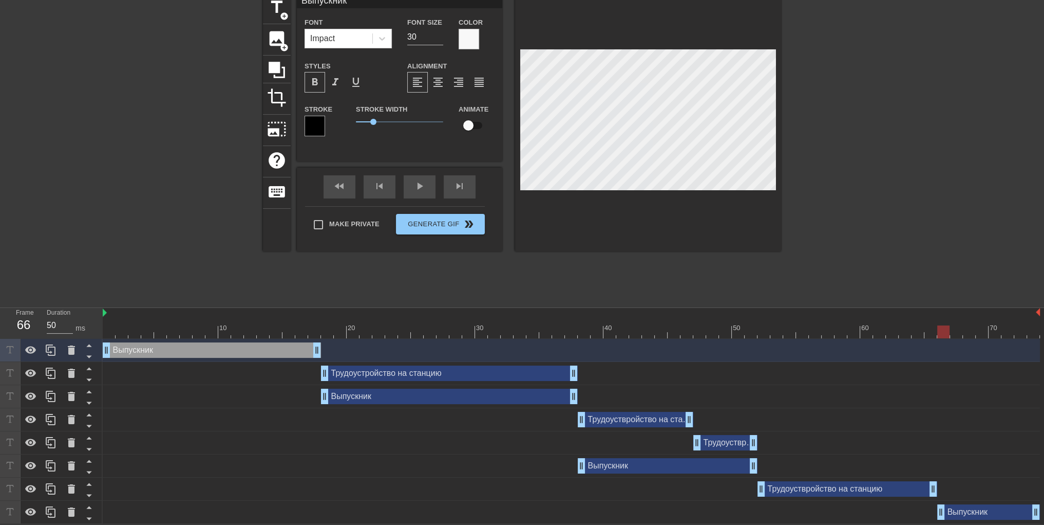
click at [942, 329] on div at bounding box center [944, 331] width 12 height 13
click at [921, 396] on div "Выпускник drag_handle drag_handle" at bounding box center [572, 395] width 938 height 15
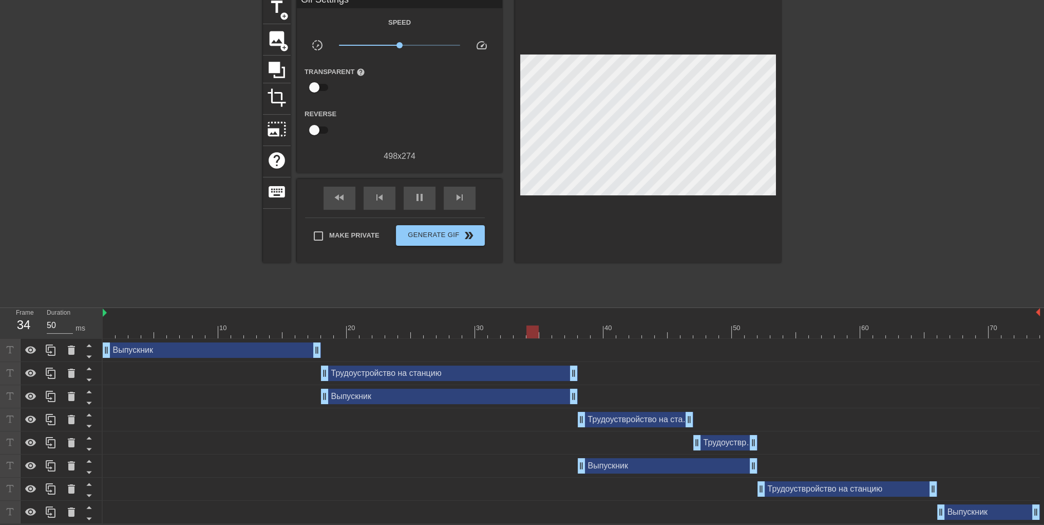
click at [373, 372] on div "Трудоустройство на станцию drag_handle drag_handle" at bounding box center [449, 372] width 257 height 15
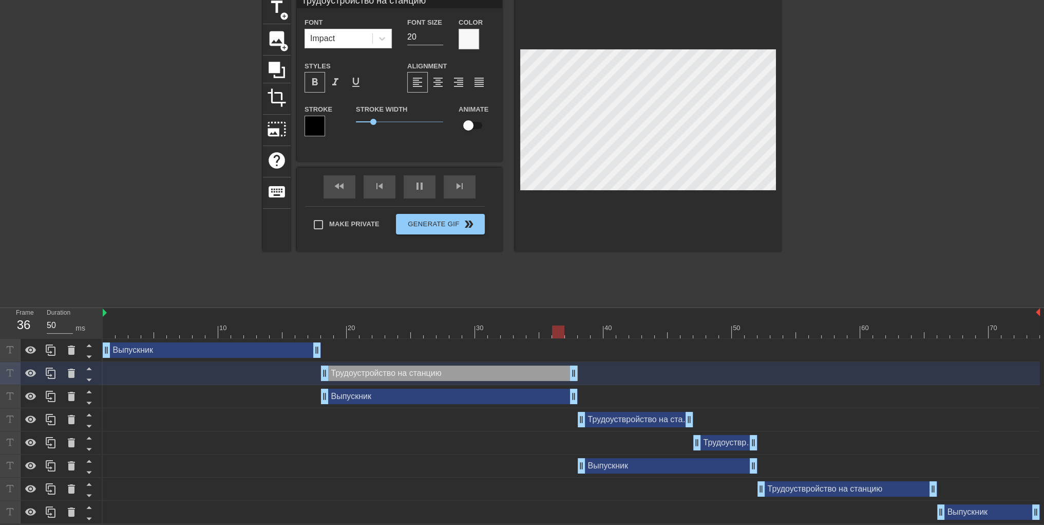
click at [629, 417] on div "Трудоуствройство на станцию drag_handle drag_handle" at bounding box center [636, 419] width 116 height 15
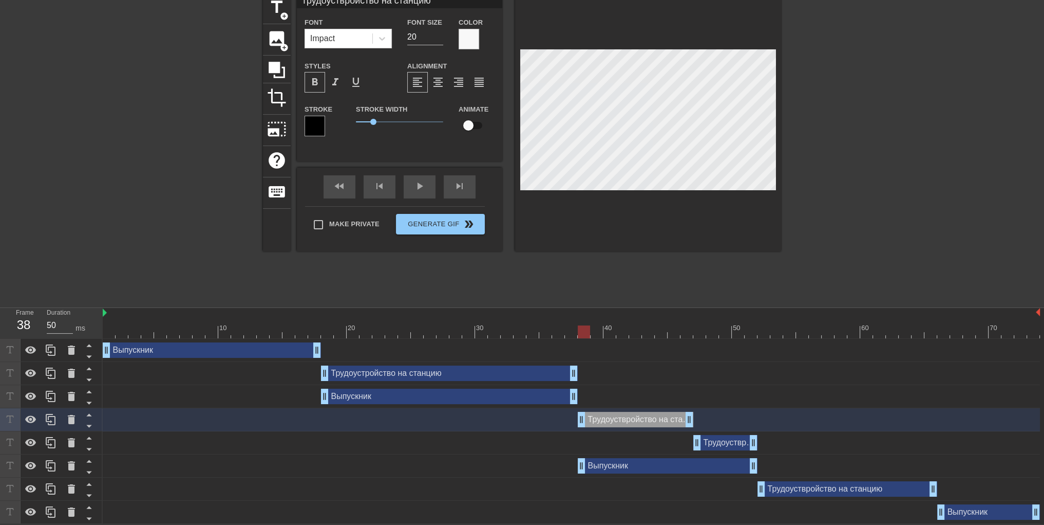
click at [586, 328] on div at bounding box center [572, 331] width 938 height 13
click at [597, 331] on div at bounding box center [572, 331] width 938 height 13
click at [737, 444] on div "Трудоуствройство на станцию drag_handle drag_handle" at bounding box center [726, 442] width 64 height 15
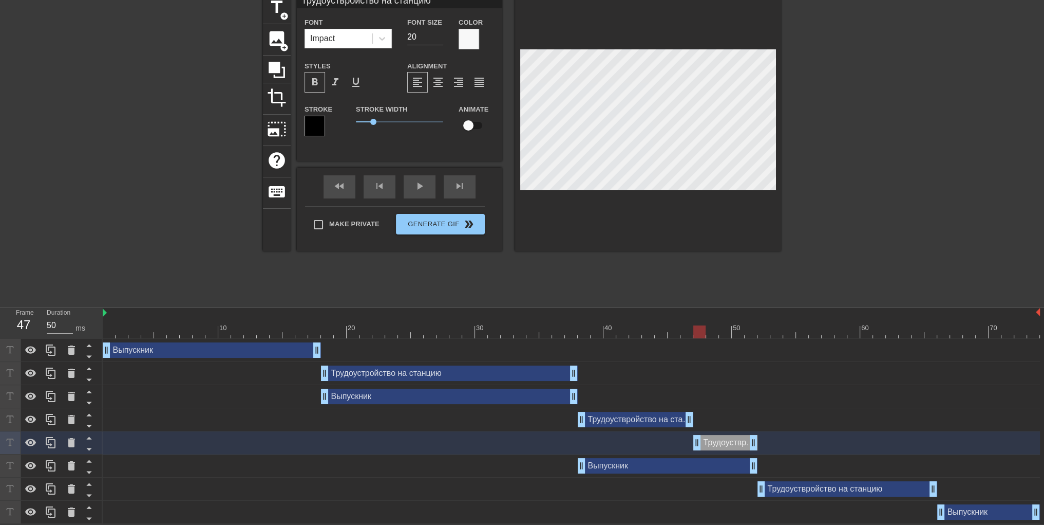
scroll to position [1, 3]
type input "Трудоустройство на станцию"
type textarea "Трудоустройство на станцию"
click at [635, 421] on div "Трудоуствройство на станцию drag_handle drag_handle" at bounding box center [636, 419] width 116 height 15
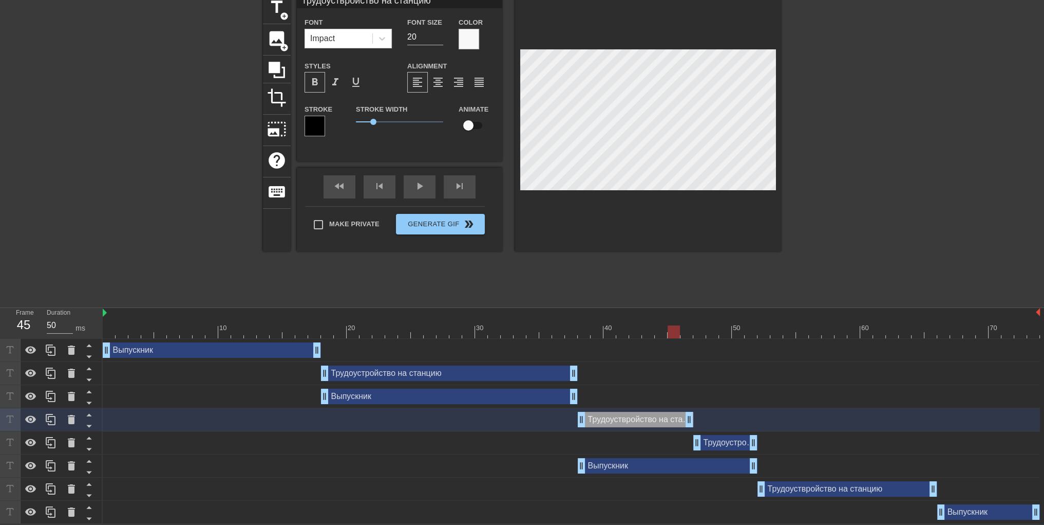
click at [670, 331] on div at bounding box center [572, 331] width 938 height 13
click at [660, 331] on div at bounding box center [572, 331] width 938 height 13
type input "Трудоустройство на станцию"
type textarea "Трудоустройство на станцию"
click at [818, 488] on div "Трудоуствройство на станцию drag_handle drag_handle" at bounding box center [848, 488] width 180 height 15
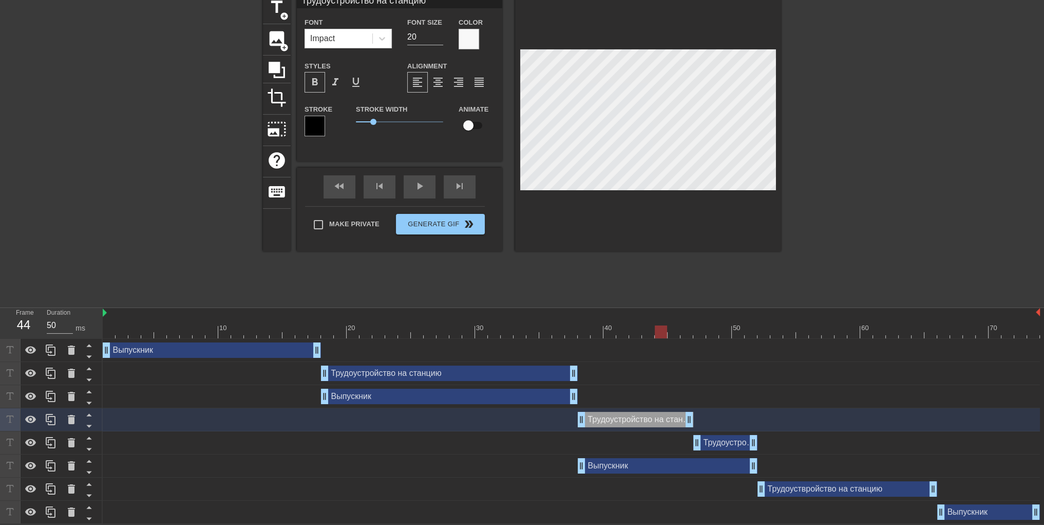
type input "Трудоуствройство на станцию"
type input "30"
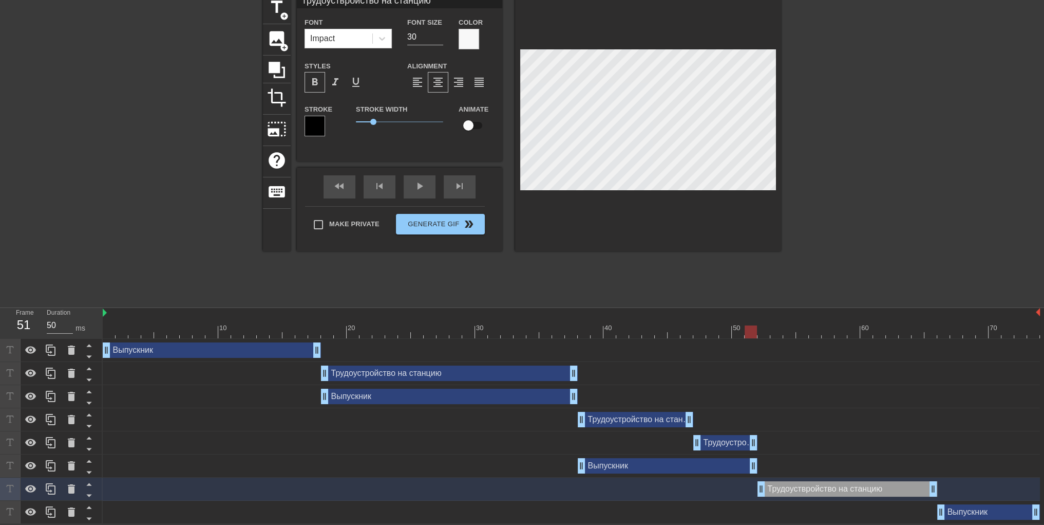
click at [753, 332] on div at bounding box center [572, 331] width 938 height 13
click at [769, 328] on div at bounding box center [572, 331] width 938 height 13
type input "Трудоустройство на станцию"
type textarea "Трудоустройство на станцию"
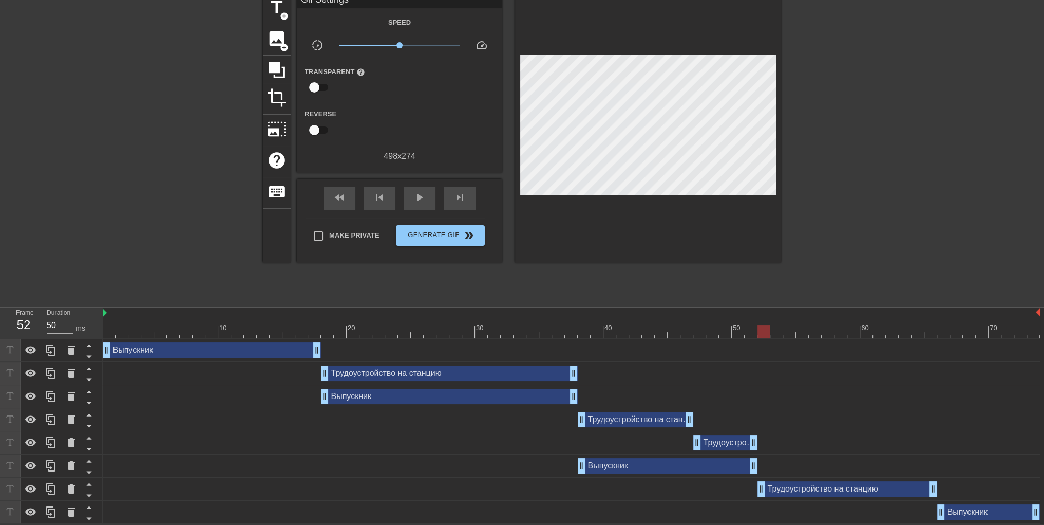
click at [767, 284] on div "title add_circle image add_circle crop photo_size_select_large help keyboard Gi…" at bounding box center [522, 147] width 518 height 308
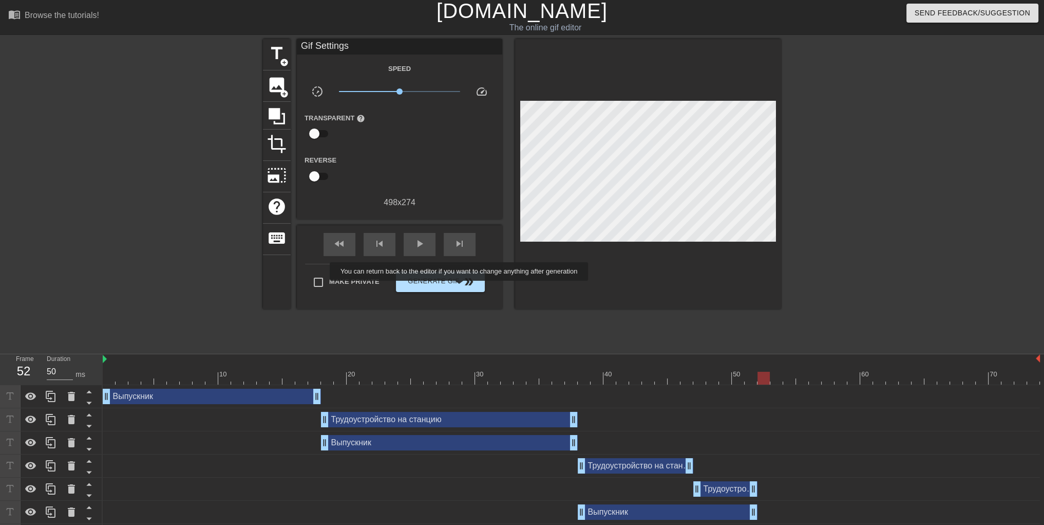
scroll to position [0, 0]
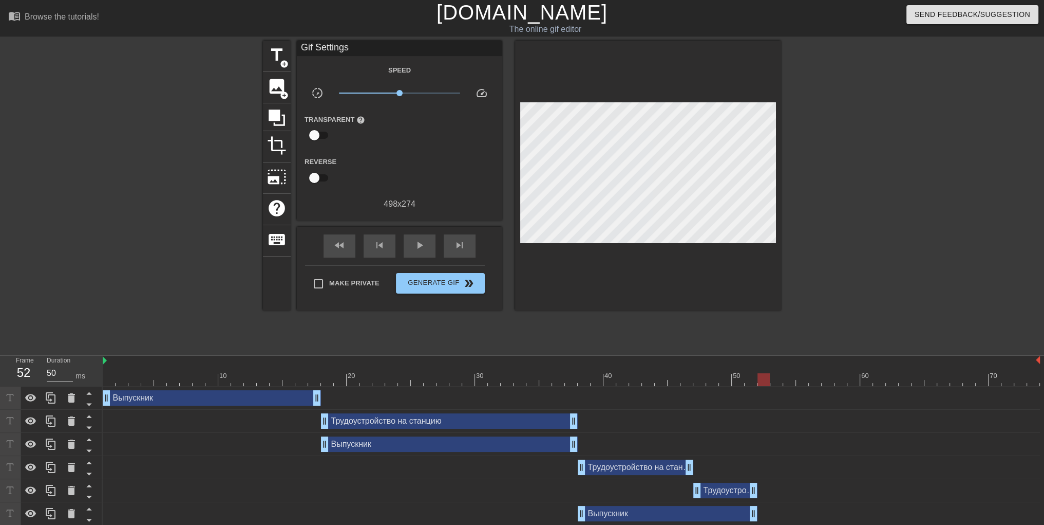
click at [358, 118] on span "help" at bounding box center [361, 120] width 9 height 9
click at [425, 277] on ya-tr-span "Generate Gif" at bounding box center [433, 283] width 51 height 12
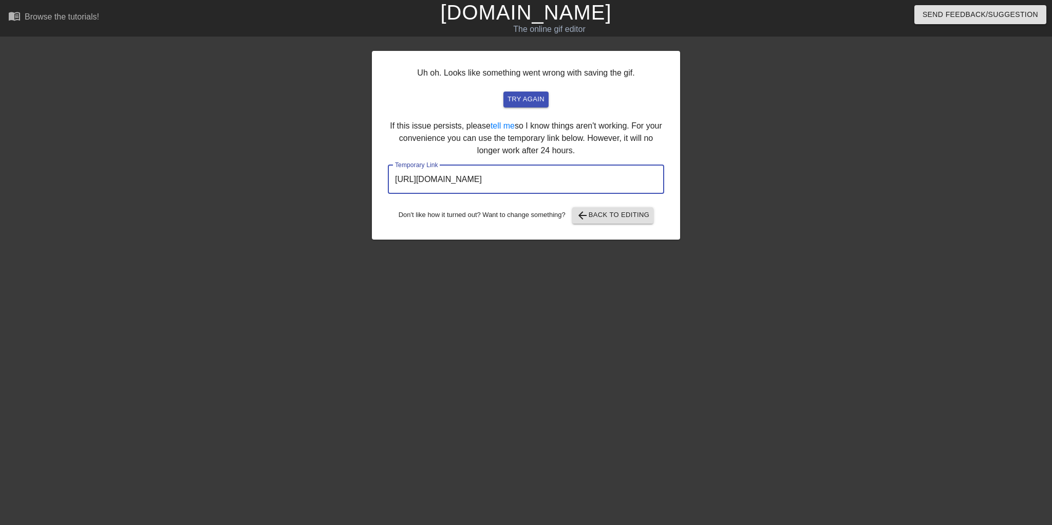
drag, startPoint x: 627, startPoint y: 181, endPoint x: 347, endPoint y: 203, distance: 280.4
click at [347, 203] on div "Uh oh. Looks like something went wrong with saving the gif. try again If this i…" at bounding box center [526, 195] width 1052 height 308
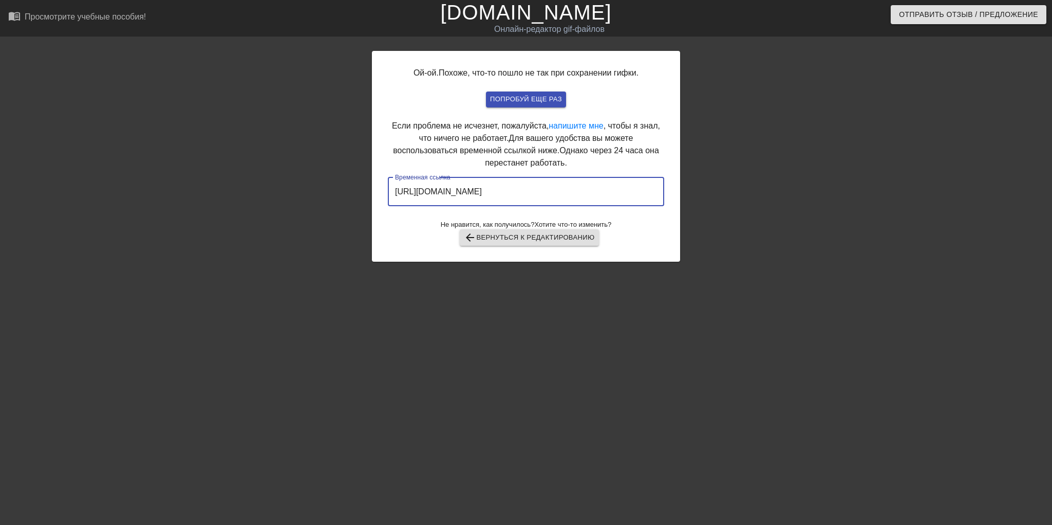
drag, startPoint x: 625, startPoint y: 186, endPoint x: 327, endPoint y: 208, distance: 298.7
click at [327, 208] on div "Ой-ой. Похоже, что-то пошло не так при сохранении гифки. попробуй еще раз Если …" at bounding box center [526, 195] width 1052 height 308
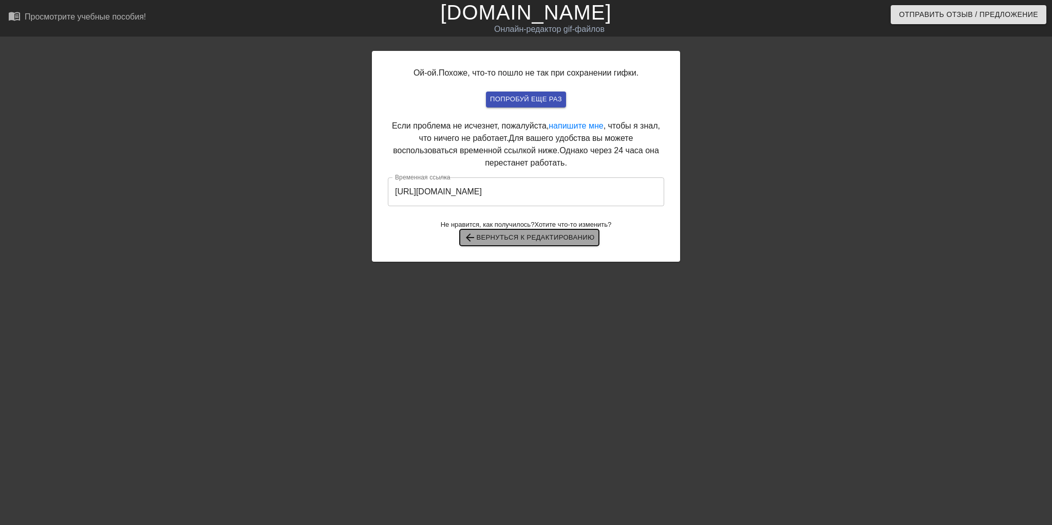
click at [503, 240] on ya-tr-span "Вернуться к редактированию" at bounding box center [535, 238] width 118 height 12
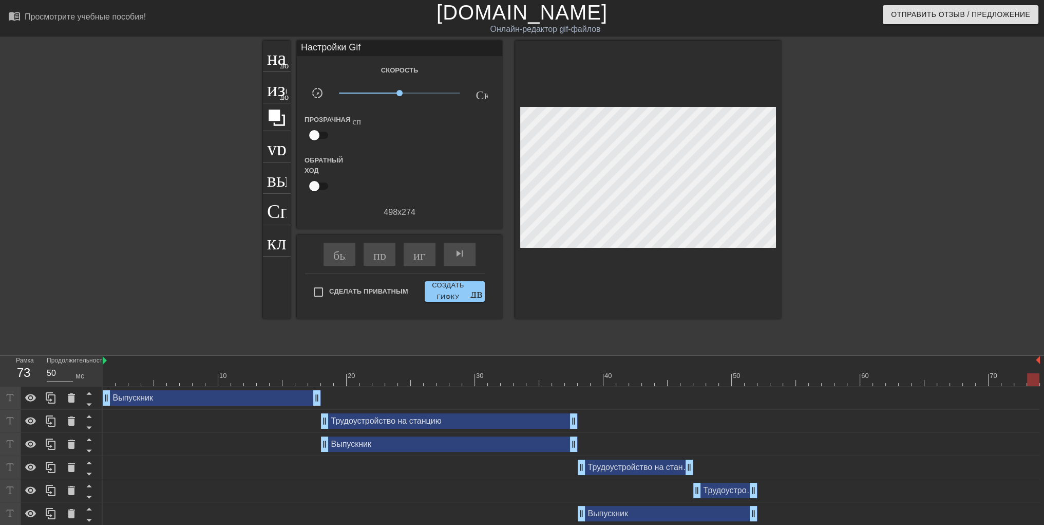
click at [389, 423] on div "Трудоустройство на станцию drag_handle - ручка перетаскивания drag_handle - руч…" at bounding box center [449, 420] width 257 height 15
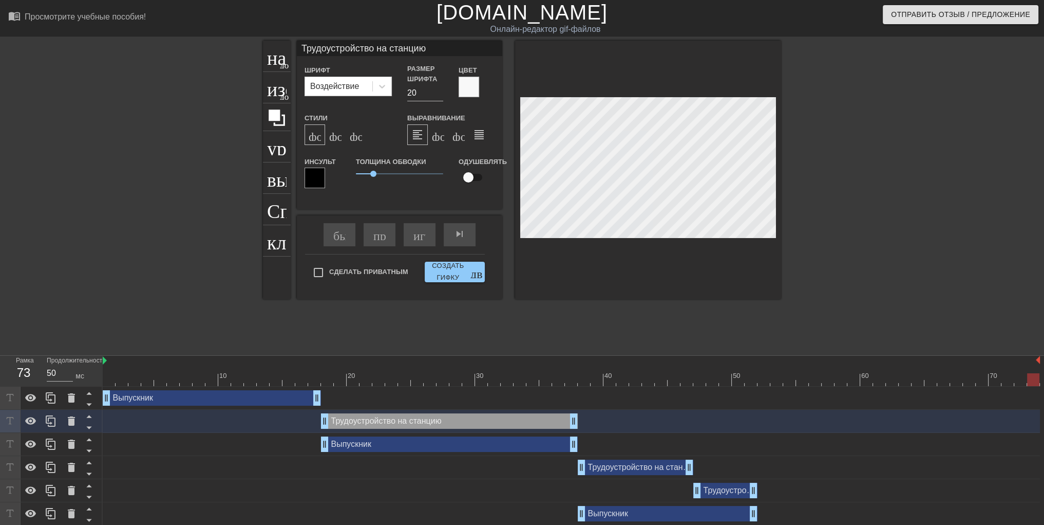
click at [323, 378] on div at bounding box center [572, 379] width 938 height 13
type input "Р на станцию"
type textarea "Р на станцию"
type input "Ра на станцию"
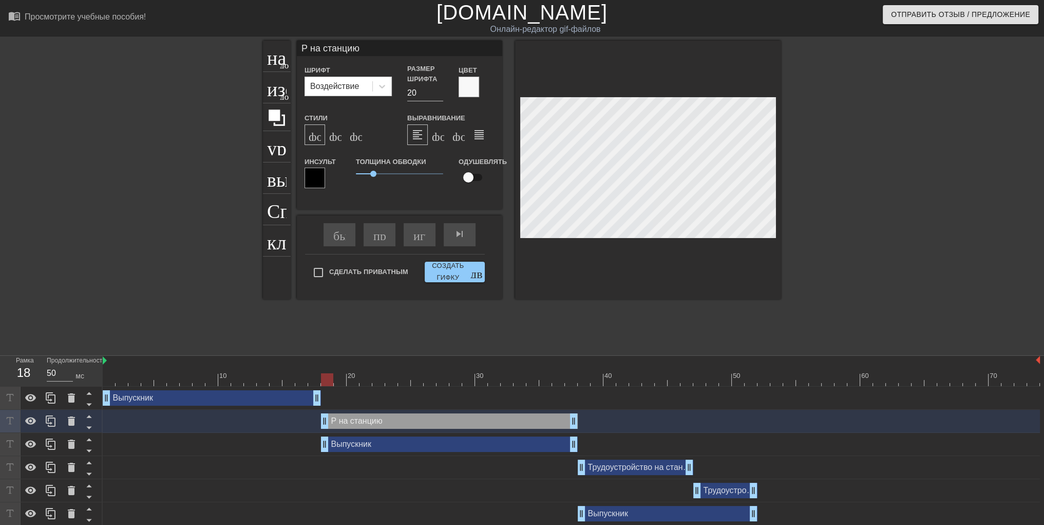
type textarea "Ра на станцию"
type input "Раб на станцию"
type textarea "Раб на станцию"
type input "Рабо на станцию"
type textarea "Рабо на станцию"
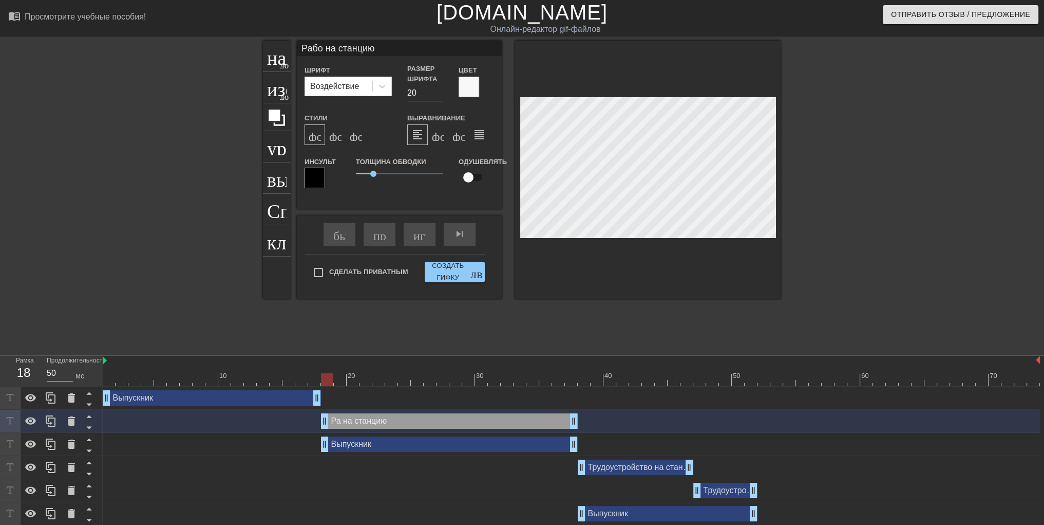
type input "Работ на станцию"
type textarea "Работ на станцию"
type input "Работа на станцию"
type textarea "Работа на станцию"
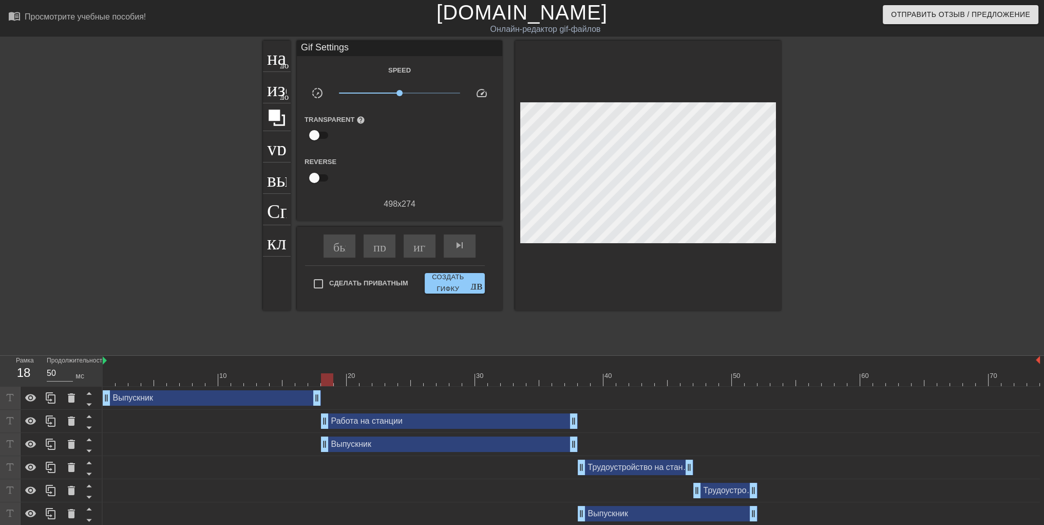
click at [852, 208] on div at bounding box center [871, 195] width 154 height 308
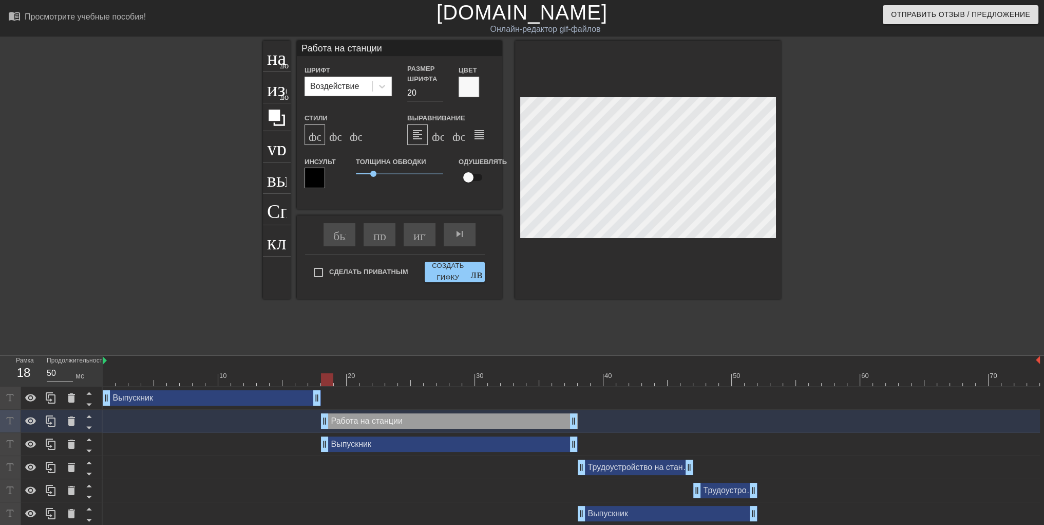
click at [829, 234] on div at bounding box center [871, 195] width 154 height 308
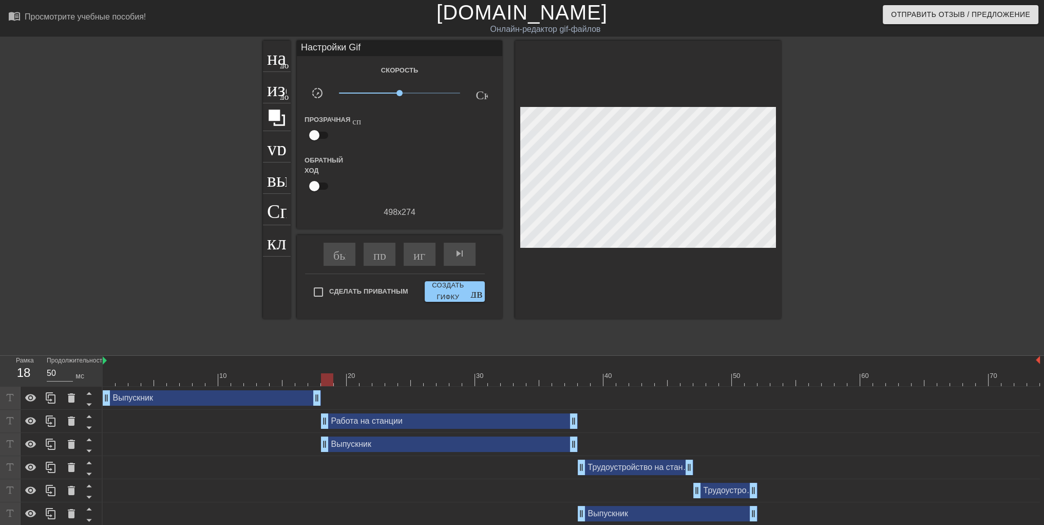
click at [596, 470] on div "Трудоустройство на станцию drag_handle - ручка перетаскивания drag_handle - руч…" at bounding box center [636, 466] width 116 height 15
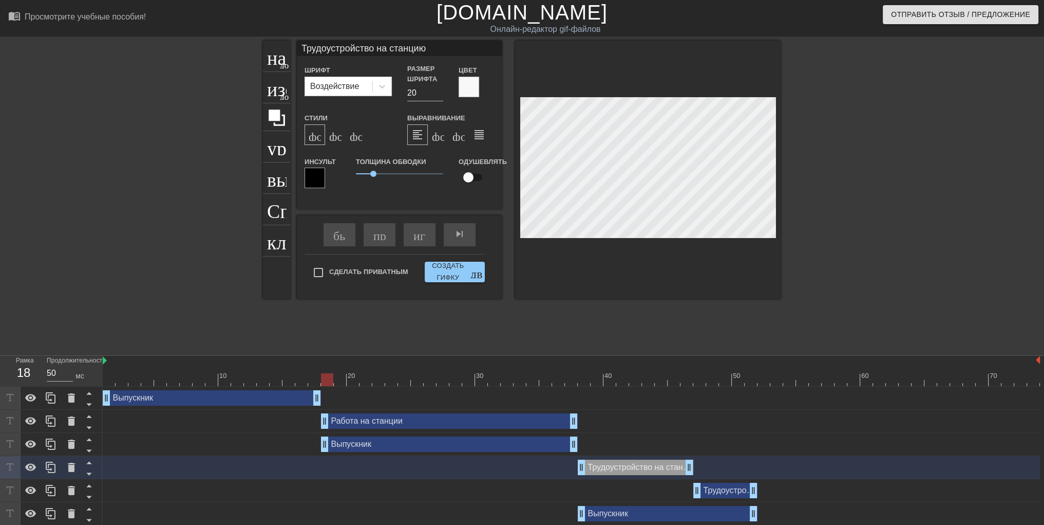
click at [580, 378] on div at bounding box center [572, 379] width 938 height 13
click at [878, 245] on div at bounding box center [871, 195] width 154 height 308
drag, startPoint x: 689, startPoint y: 469, endPoint x: 669, endPoint y: 469, distance: 20.5
click at [669, 469] on div "Работа на станции drag_handle - ручка перетаскивания drag_handle - ручка перета…" at bounding box center [572, 466] width 938 height 15
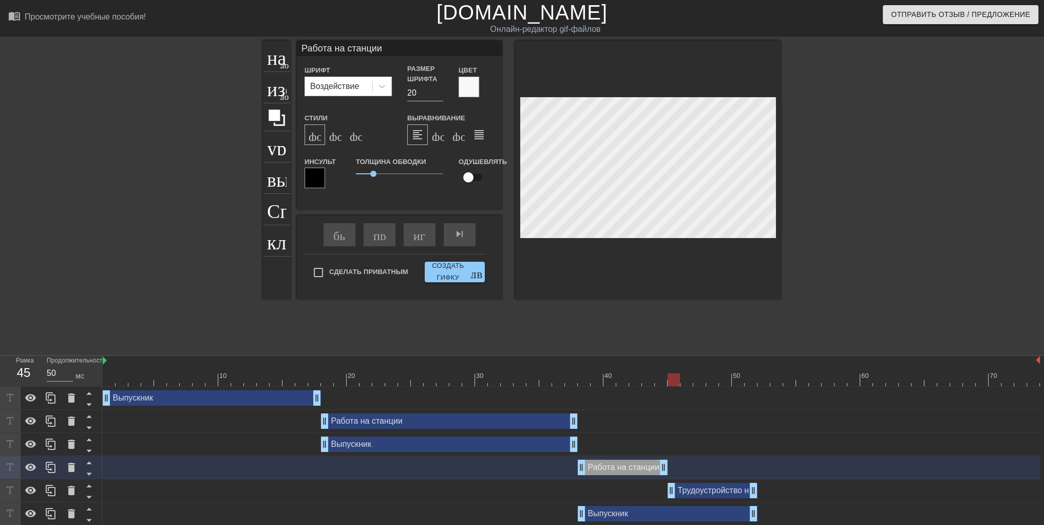
drag, startPoint x: 695, startPoint y: 489, endPoint x: 669, endPoint y: 491, distance: 25.7
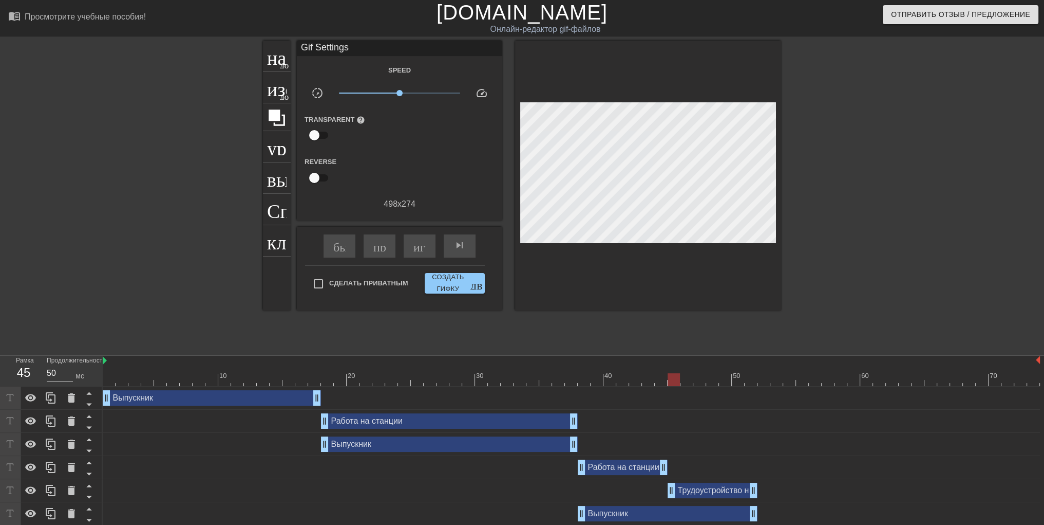
click at [825, 211] on div at bounding box center [871, 195] width 154 height 308
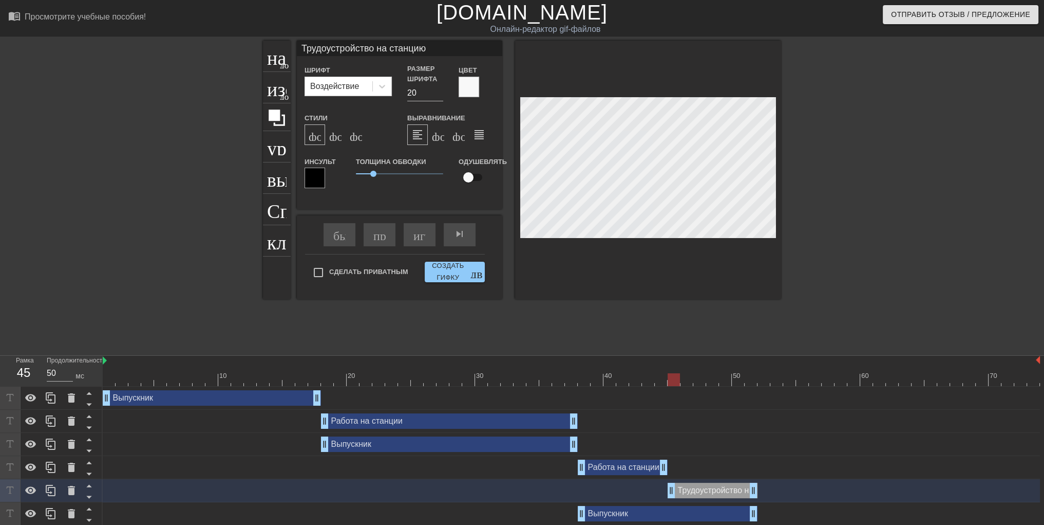
scroll to position [1, 2]
paste textarea "абота на станции"
paste textarea "Работа на станции"
click at [846, 270] on div at bounding box center [871, 195] width 154 height 308
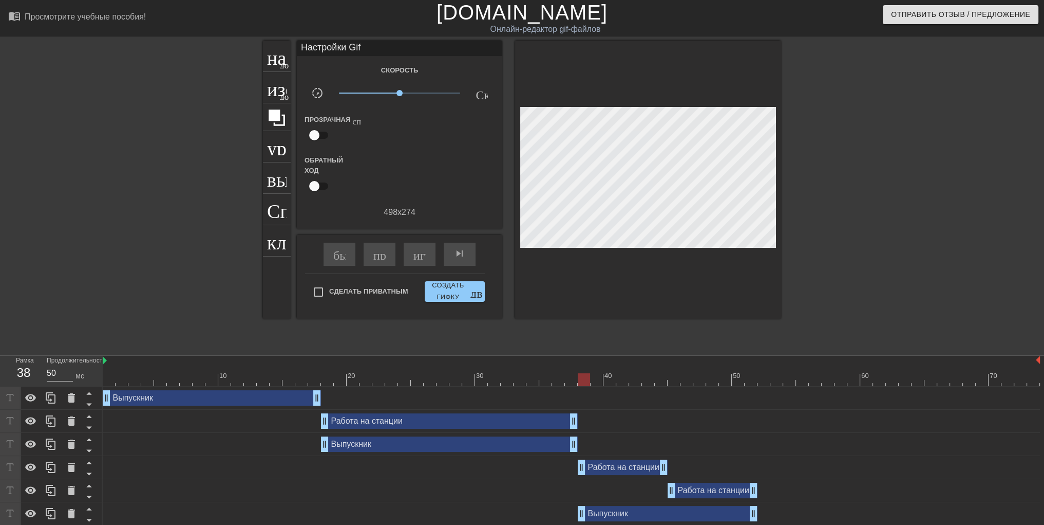
click at [584, 376] on div at bounding box center [572, 379] width 938 height 13
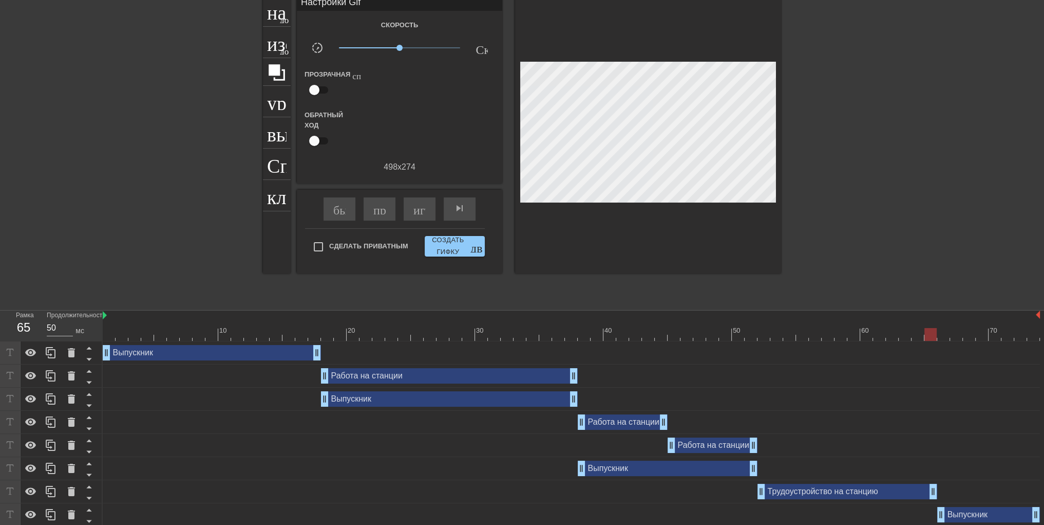
scroll to position [49, 0]
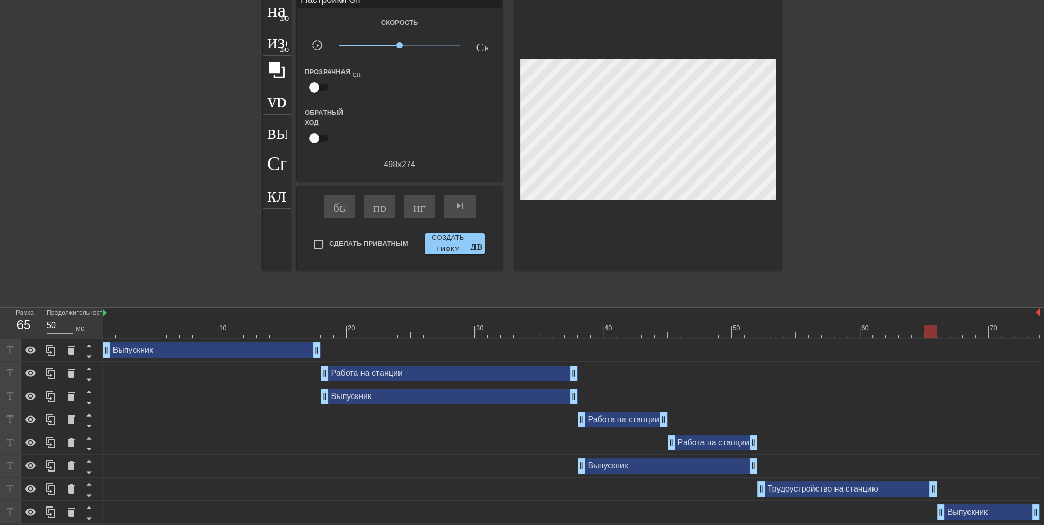
click at [752, 333] on div at bounding box center [572, 331] width 938 height 13
click at [772, 326] on div at bounding box center [572, 331] width 938 height 13
click at [757, 331] on div at bounding box center [572, 331] width 938 height 13
click at [768, 335] on div at bounding box center [572, 331] width 938 height 13
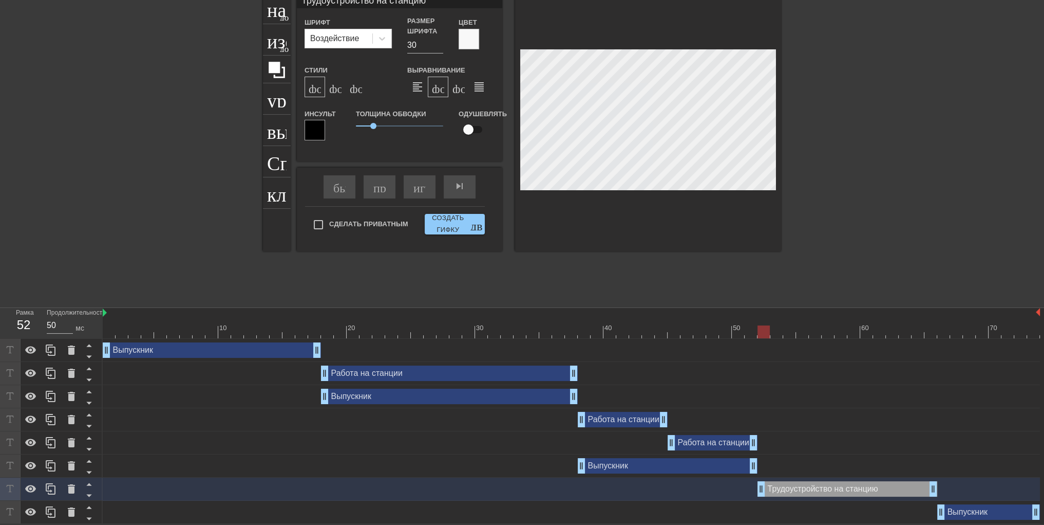
scroll to position [1, 1]
paste textarea "абота на станции"
drag, startPoint x: 425, startPoint y: 41, endPoint x: 401, endPoint y: 41, distance: 23.6
click at [401, 41] on div "Размер шрифта 30" at bounding box center [425, 35] width 51 height 38
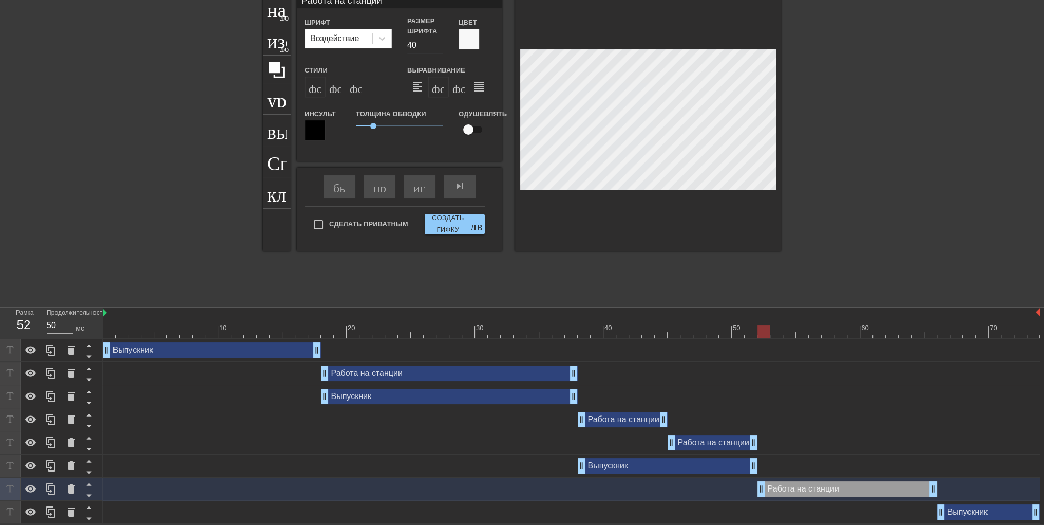
click at [478, 58] on div "Шрифт Воздействие Размер шрифта 40 Цвет Стили формат_bold формат_italic формат_…" at bounding box center [400, 83] width 190 height 134
click at [713, 438] on div "Работа на станции drag_handle - ручка перетаскивания drag_handle - ручка перета…" at bounding box center [713, 442] width 90 height 15
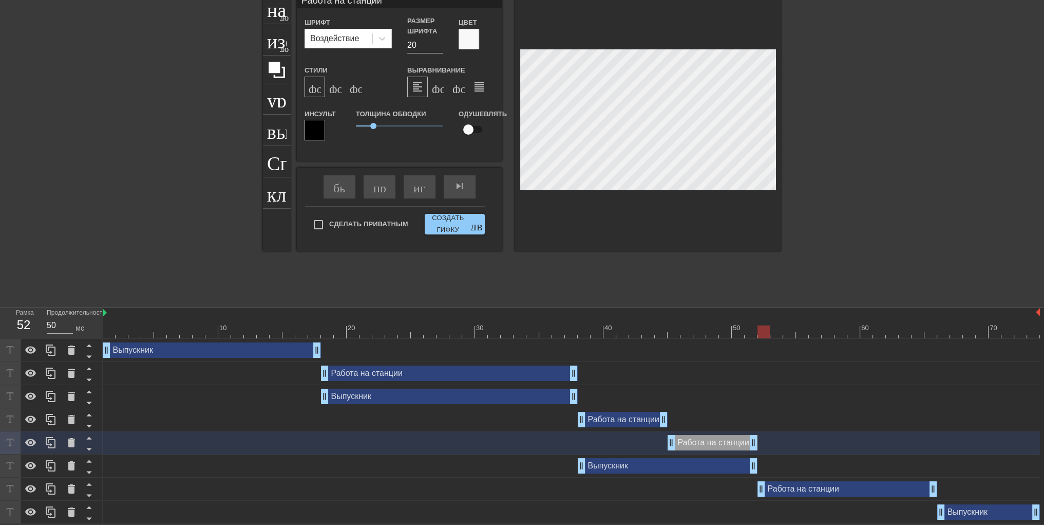
click at [616, 421] on div "Работа на станции drag_handle - ручка перетаскивания drag_handle - ручка перета…" at bounding box center [623, 419] width 90 height 15
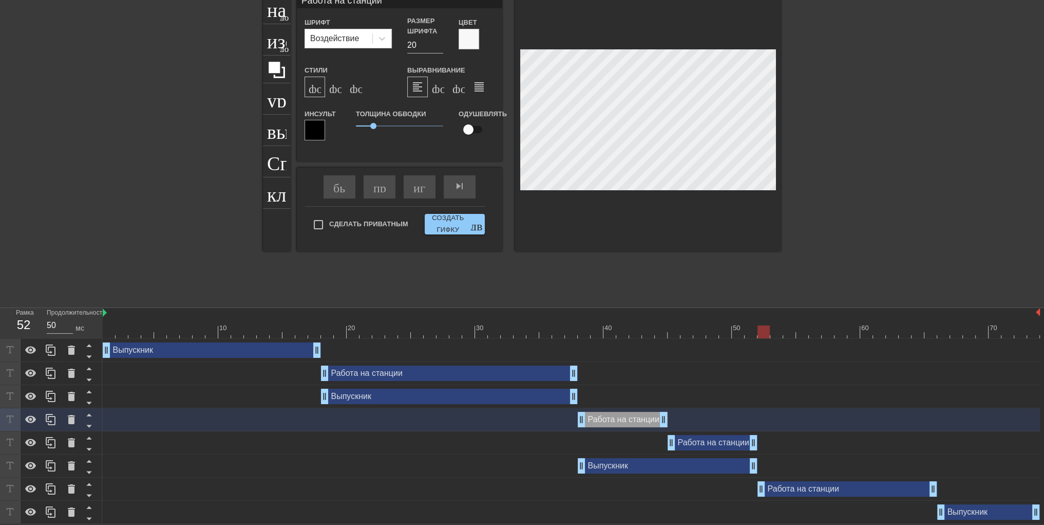
click at [689, 442] on div "Работа на станции drag_handle - ручка перетаскивания drag_handle - ручка перета…" at bounding box center [713, 442] width 90 height 15
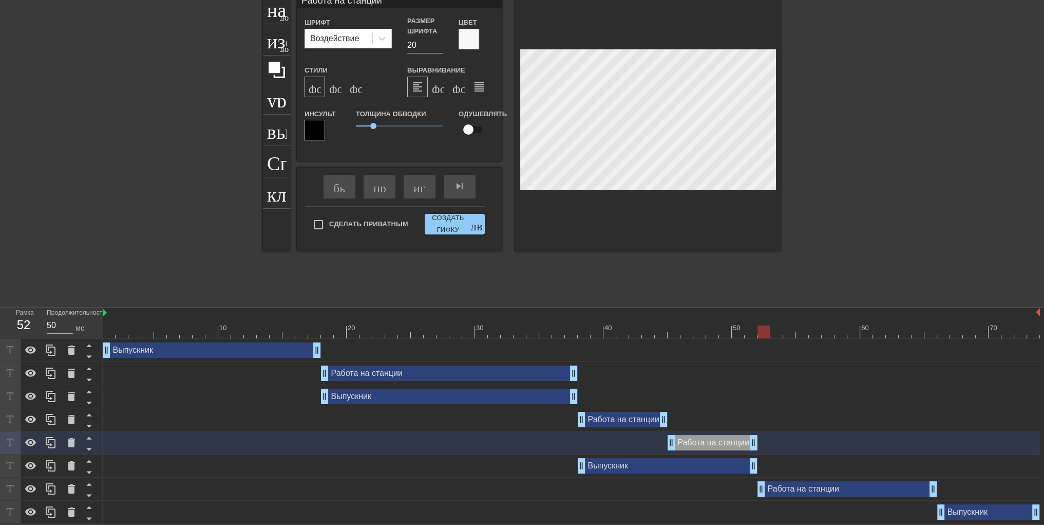
click at [795, 488] on div "Работа на станции drag_handle - ручка перетаскивания drag_handle - ручка перета…" at bounding box center [848, 488] width 180 height 15
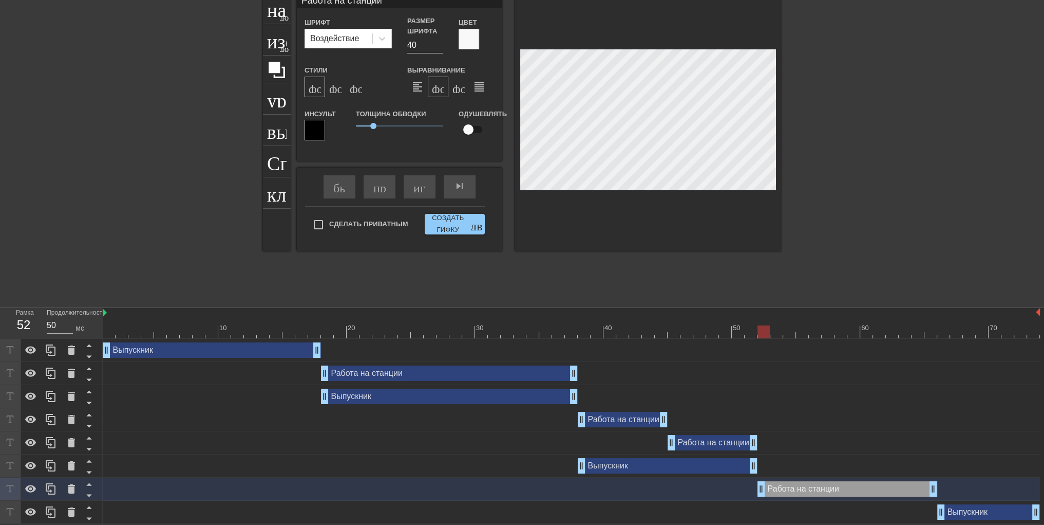
click at [650, 462] on div "Выпускник drag_handle - ручка перетаскивания drag_handle - ручка перетаскивания" at bounding box center [668, 465] width 180 height 15
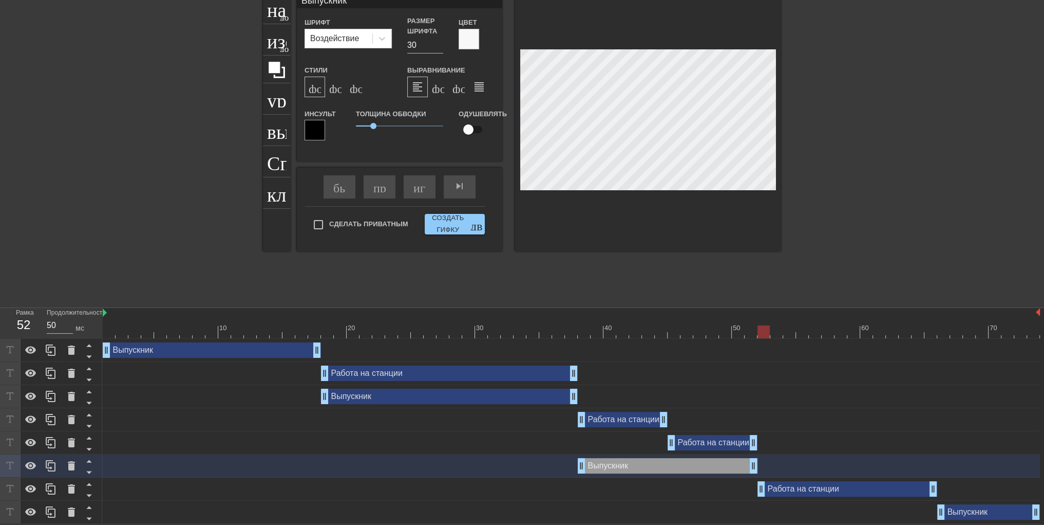
click at [695, 440] on div "Работа на станции drag_handle - ручка перетаскивания drag_handle - ручка перета…" at bounding box center [713, 442] width 90 height 15
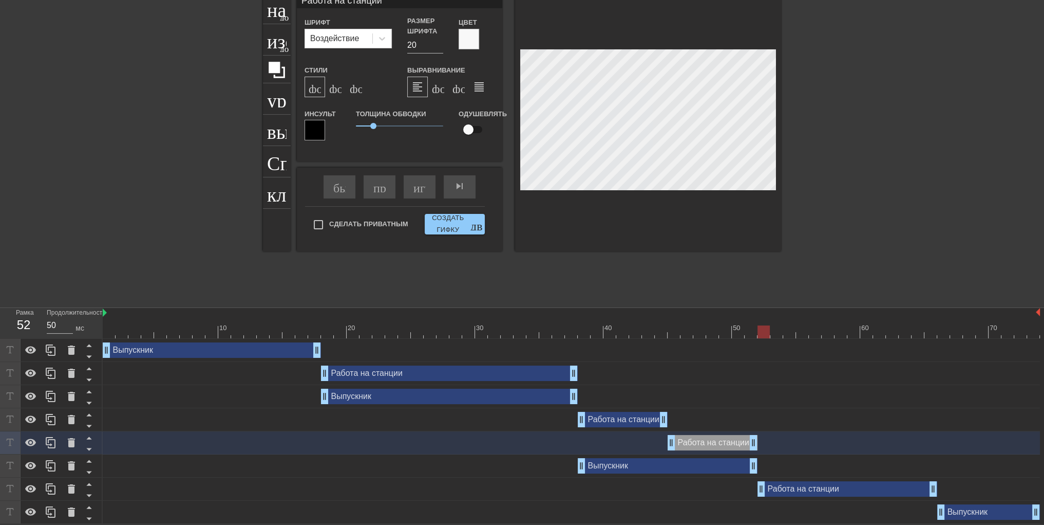
click at [786, 485] on div "Работа на станции drag_handle - ручка перетаскивания drag_handle - ручка перета…" at bounding box center [848, 488] width 180 height 15
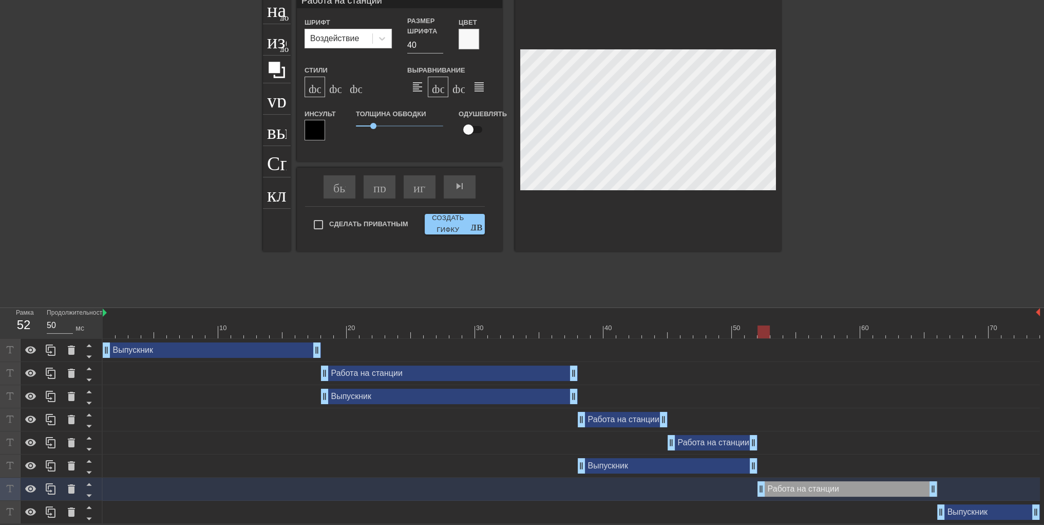
scroll to position [1, 1]
click at [439, 42] on input "41" at bounding box center [425, 45] width 36 height 16
click at [439, 42] on input "42" at bounding box center [425, 45] width 36 height 16
click at [439, 42] on input "43" at bounding box center [425, 45] width 36 height 16
click at [439, 42] on input "52" at bounding box center [425, 45] width 36 height 16
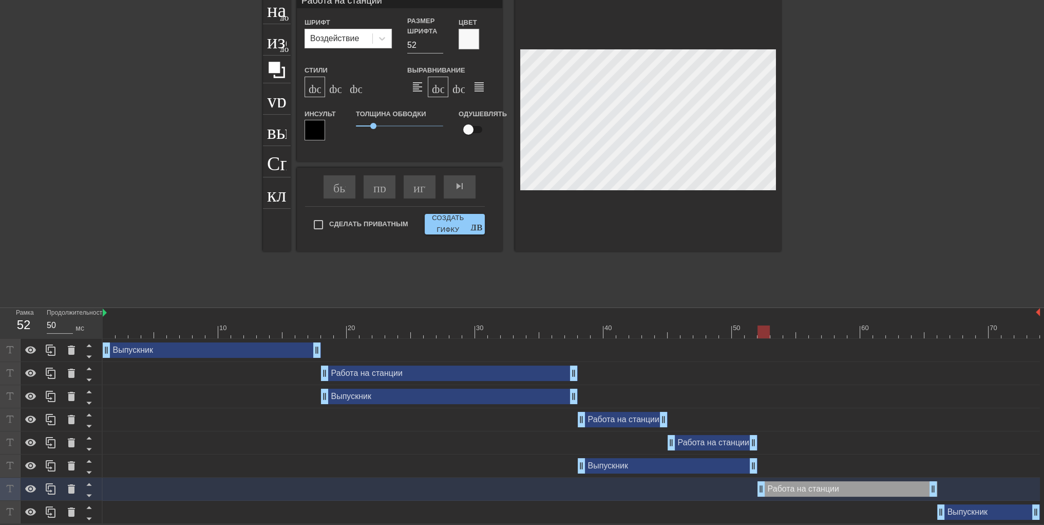
click at [886, 141] on div at bounding box center [871, 147] width 154 height 308
drag, startPoint x: 419, startPoint y: 39, endPoint x: 392, endPoint y: 41, distance: 27.3
click at [392, 41] on div "Шрифт Воздействие Размер шрифта 52 Цвет" at bounding box center [399, 35] width 205 height 38
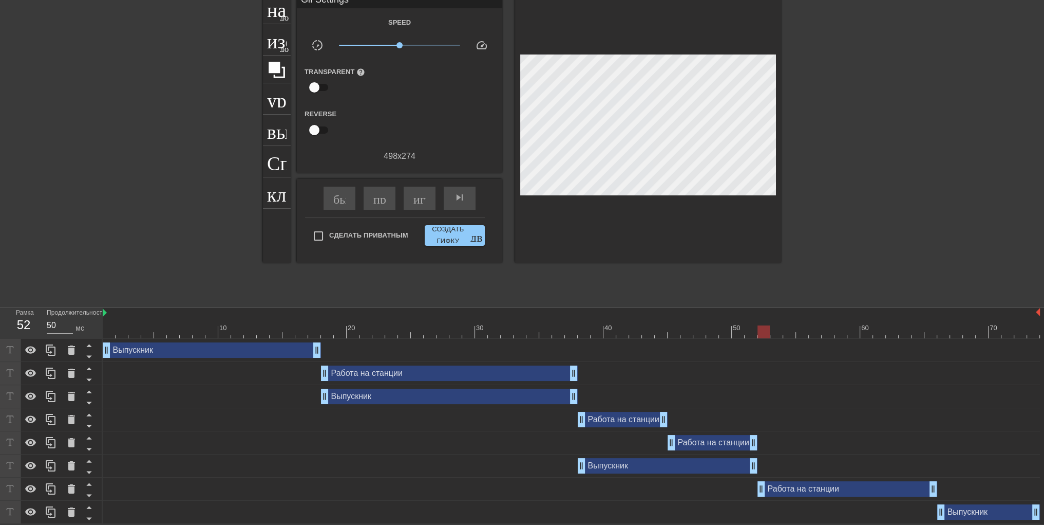
click at [928, 165] on div at bounding box center [871, 147] width 154 height 308
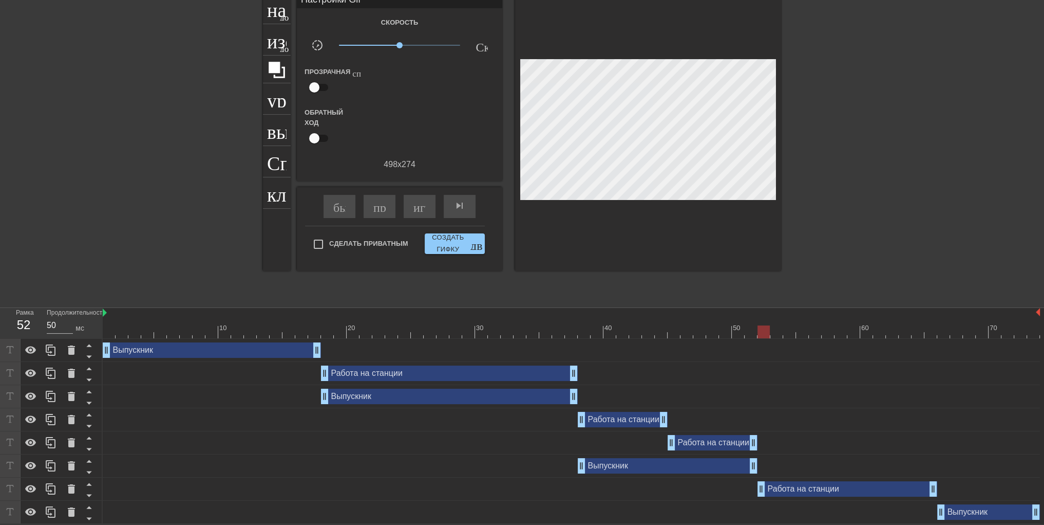
click at [636, 327] on div at bounding box center [572, 331] width 938 height 13
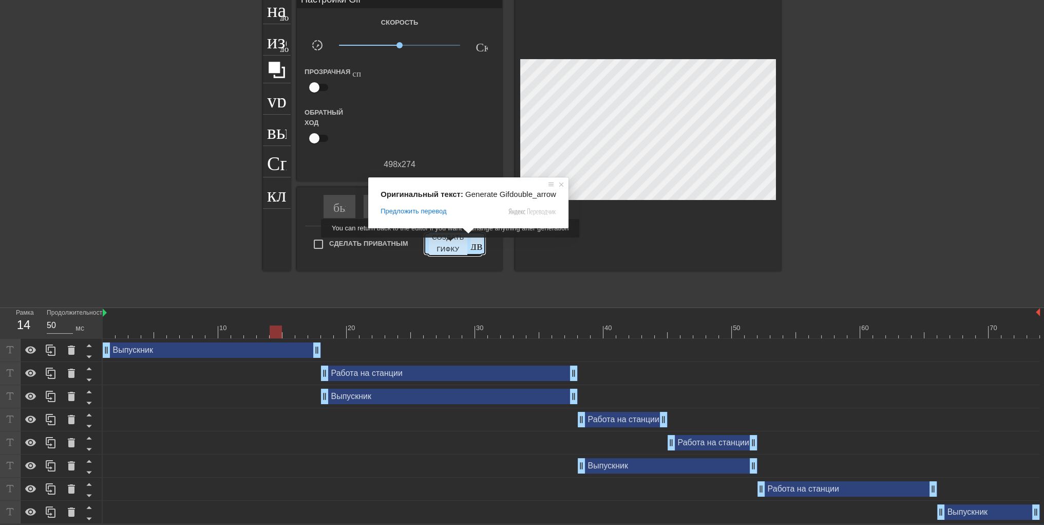
click at [452, 245] on ya-tr-span "Создать гифку" at bounding box center [448, 244] width 39 height 24
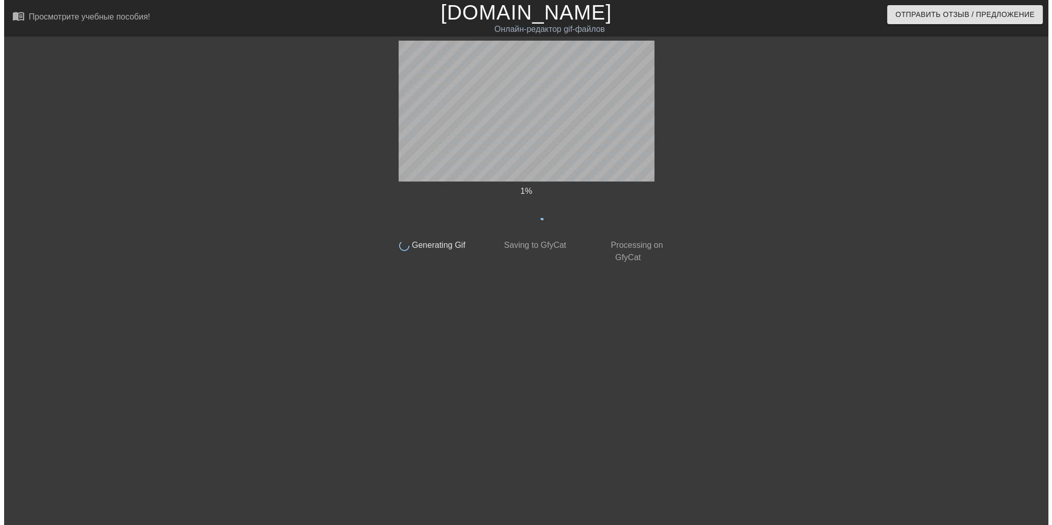
scroll to position [0, 0]
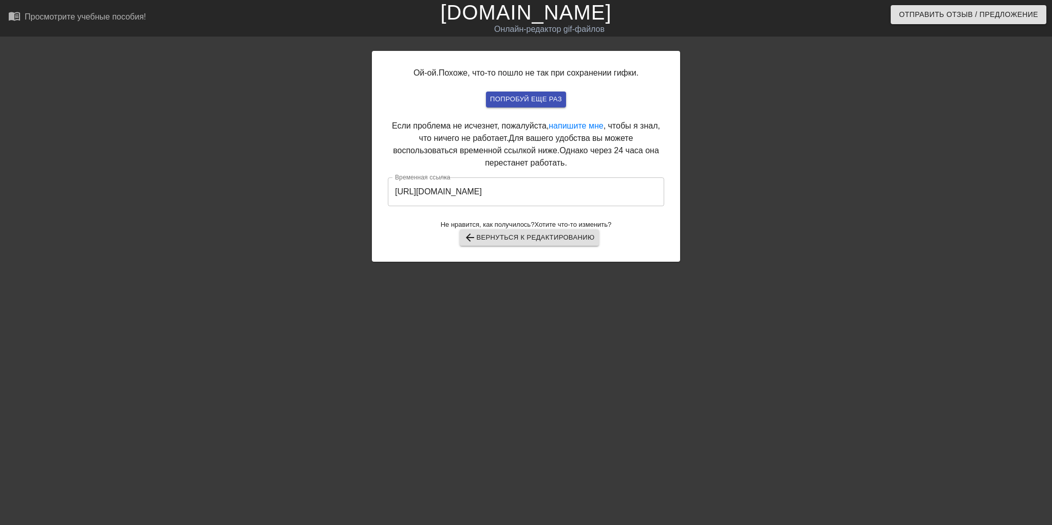
click at [451, 349] on html "menu_book_бук меню Просмотрите учебные пособия! [DOMAIN_NAME] Онлайн-редактор g…" at bounding box center [526, 176] width 1052 height 353
click at [585, 185] on input "[URL][DOMAIN_NAME]" at bounding box center [526, 191] width 276 height 29
drag, startPoint x: 621, startPoint y: 192, endPoint x: 277, endPoint y: 189, distance: 343.2
click at [277, 189] on div "Ой-ой. Похоже, что-то пошло не так при сохранении гифки. попробуй еще раз Если …" at bounding box center [526, 195] width 1052 height 308
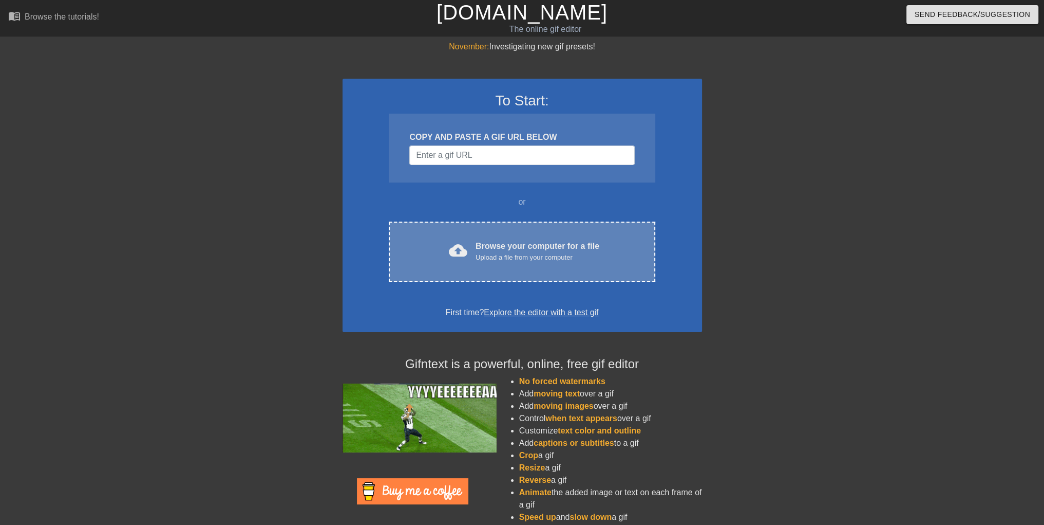
click at [503, 250] on div "Browse your computer for a file Upload a file from your computer" at bounding box center [538, 251] width 124 height 23
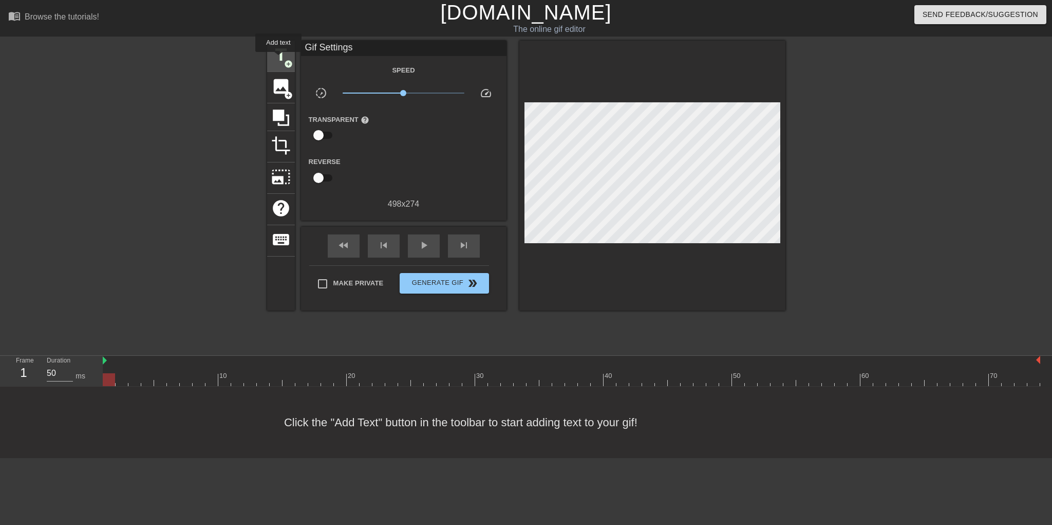
click at [278, 59] on span "title" at bounding box center [281, 55] width 20 height 20
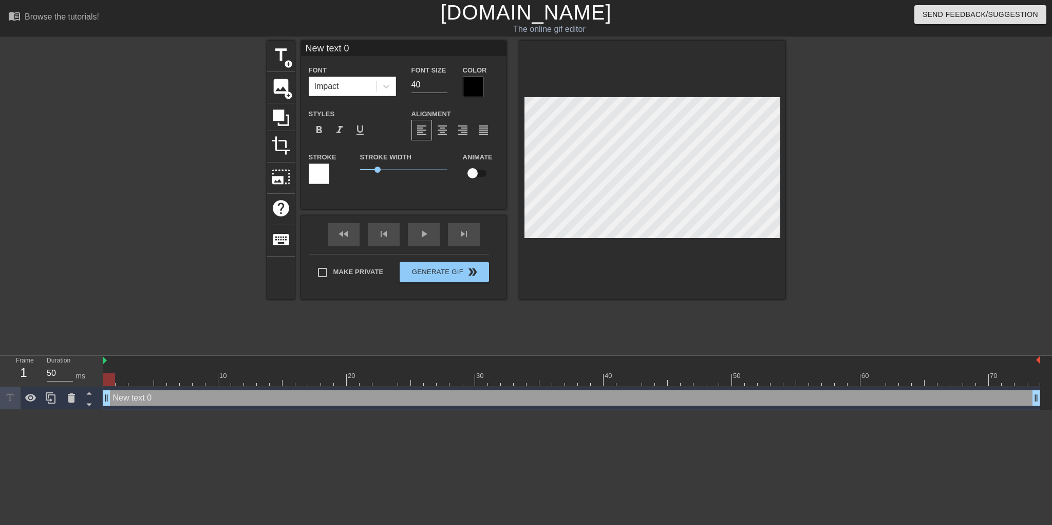
scroll to position [1, 1]
type input "А"
type textarea "А"
type input "Ат"
type textarea "Ат"
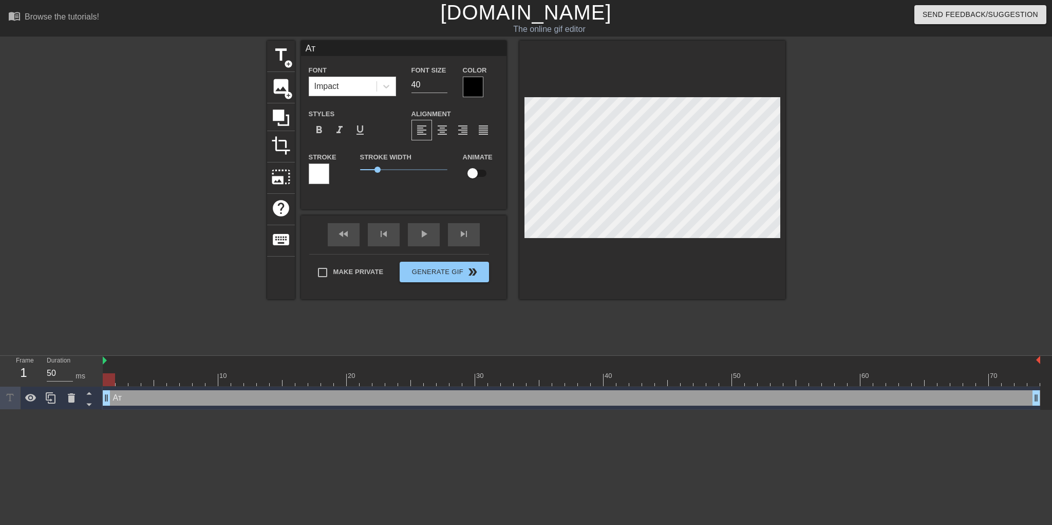
type input "Ато"
type textarea "Ато"
type input "Атом"
type textarea "Атом"
type input "Атомм"
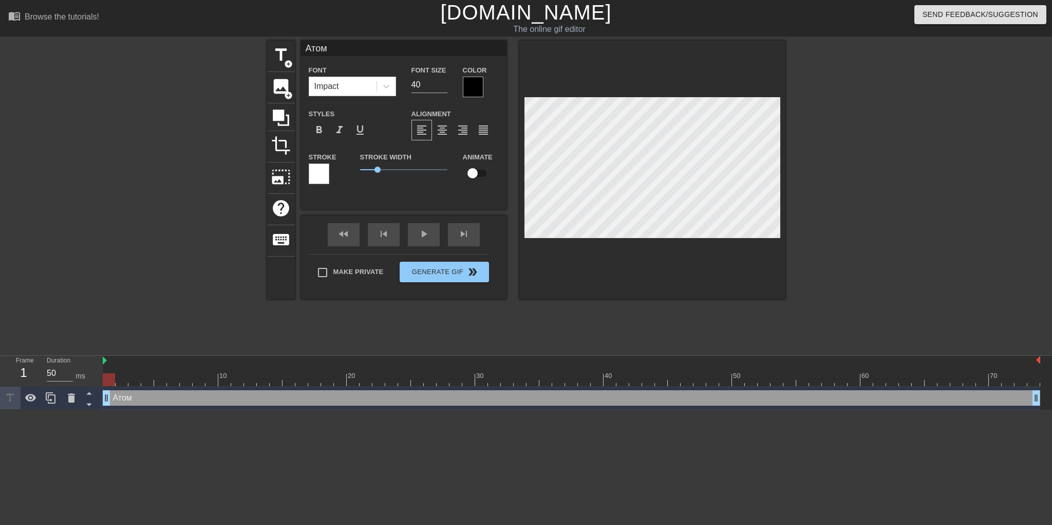
type textarea "Атомм"
type input "Атомме"
type textarea "Атомме"
type input "Атоммем"
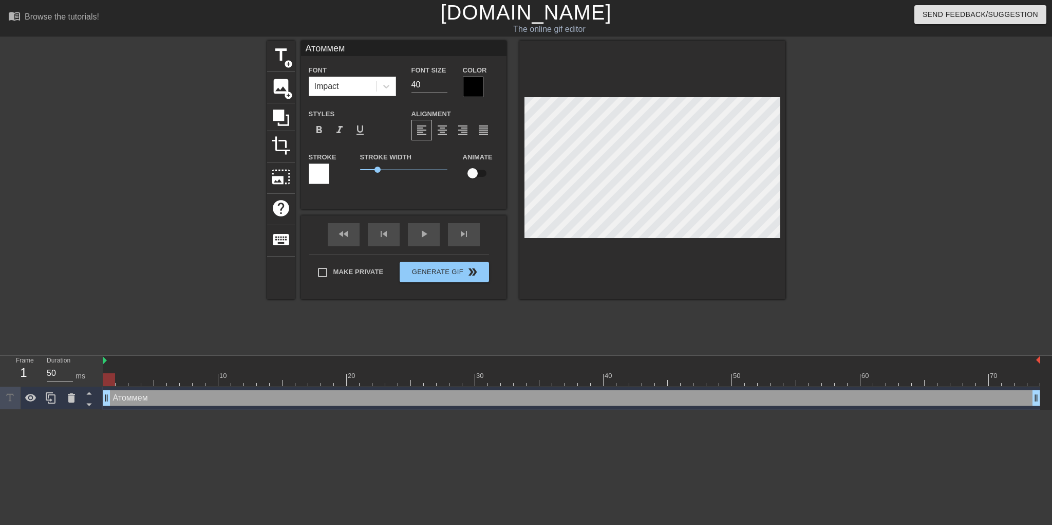
type textarea "Атоммем"
click at [463, 80] on div at bounding box center [473, 87] width 21 height 21
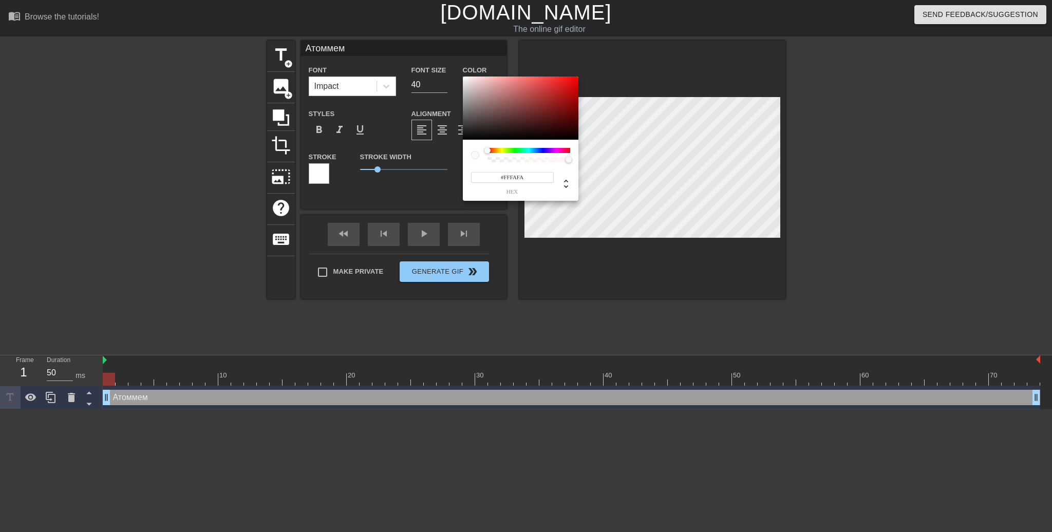
type input "#FFFFFF"
drag, startPoint x: 465, startPoint y: 77, endPoint x: 454, endPoint y: 72, distance: 12.7
click at [454, 72] on div "#FFFFFF hex" at bounding box center [526, 266] width 1052 height 532
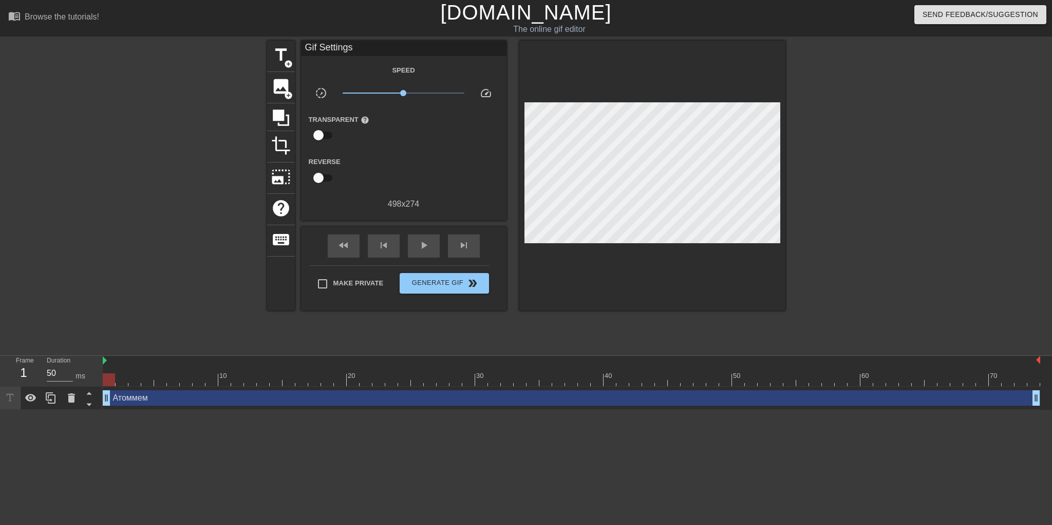
click at [192, 397] on div "Атоммем drag_handle drag_handle" at bounding box center [572, 397] width 938 height 15
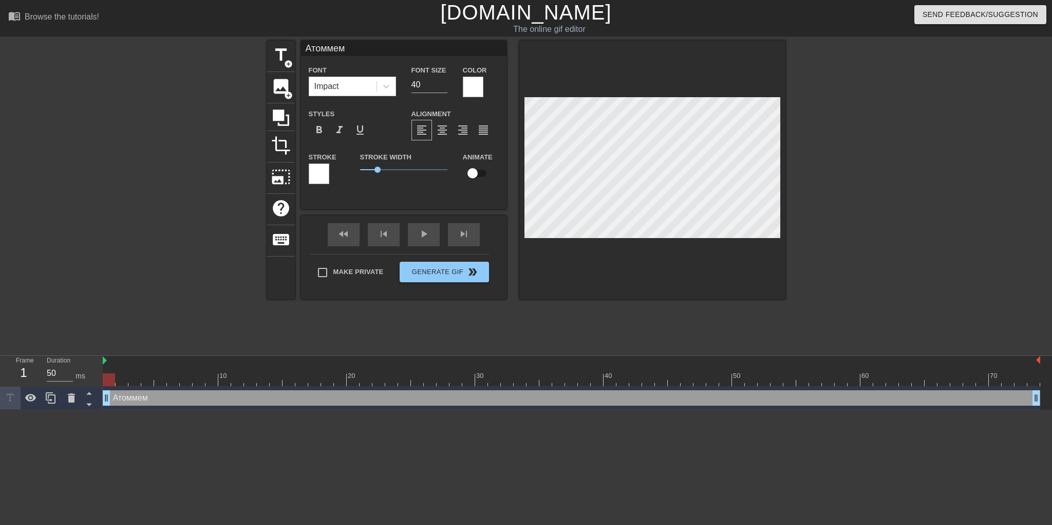
click at [321, 175] on div at bounding box center [319, 173] width 21 height 21
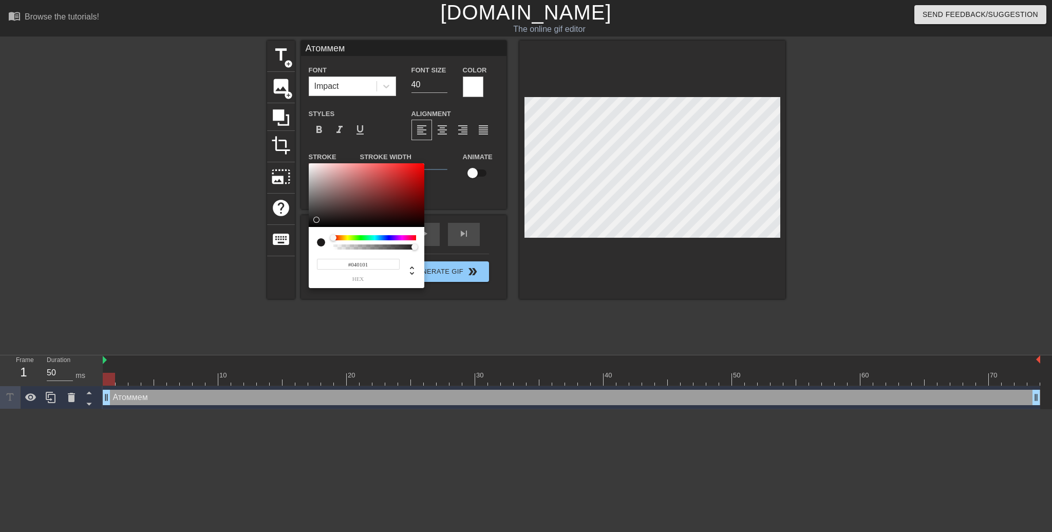
type input "#000000"
drag, startPoint x: 314, startPoint y: 219, endPoint x: 305, endPoint y: 231, distance: 14.7
click at [305, 231] on div "#000000 hex" at bounding box center [526, 266] width 1052 height 532
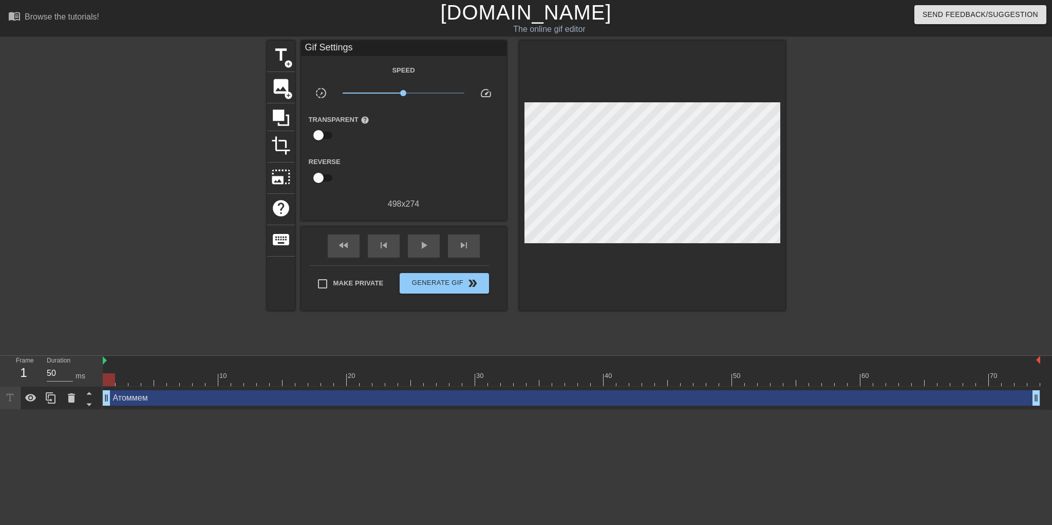
click at [469, 395] on div "Атоммем drag_handle drag_handle" at bounding box center [572, 397] width 938 height 15
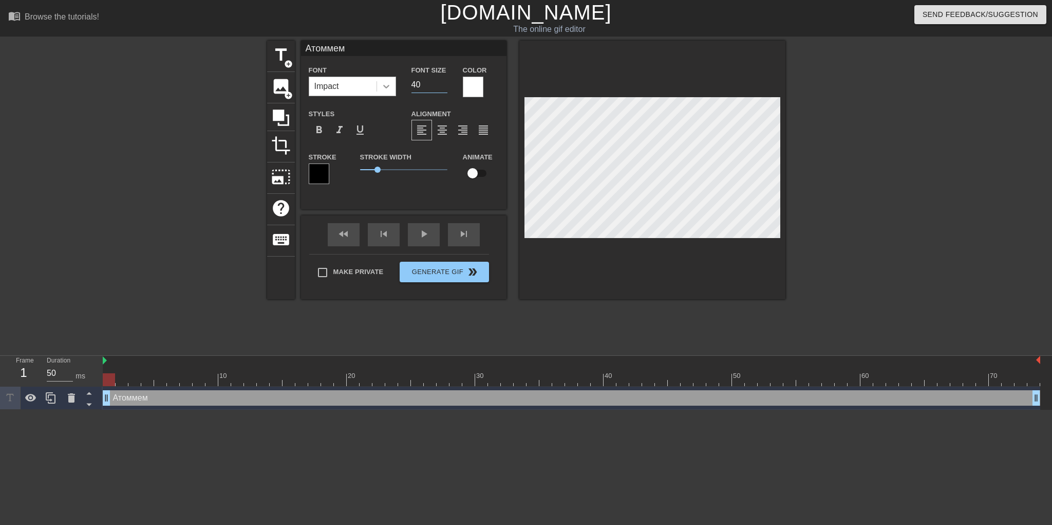
drag, startPoint x: 432, startPoint y: 88, endPoint x: 388, endPoint y: 95, distance: 43.8
click at [388, 95] on div "Font Impact Font Size 40 Color" at bounding box center [403, 80] width 205 height 33
type input "30"
click at [861, 138] on div at bounding box center [875, 195] width 154 height 308
drag, startPoint x: 418, startPoint y: 83, endPoint x: 411, endPoint y: 85, distance: 7.5
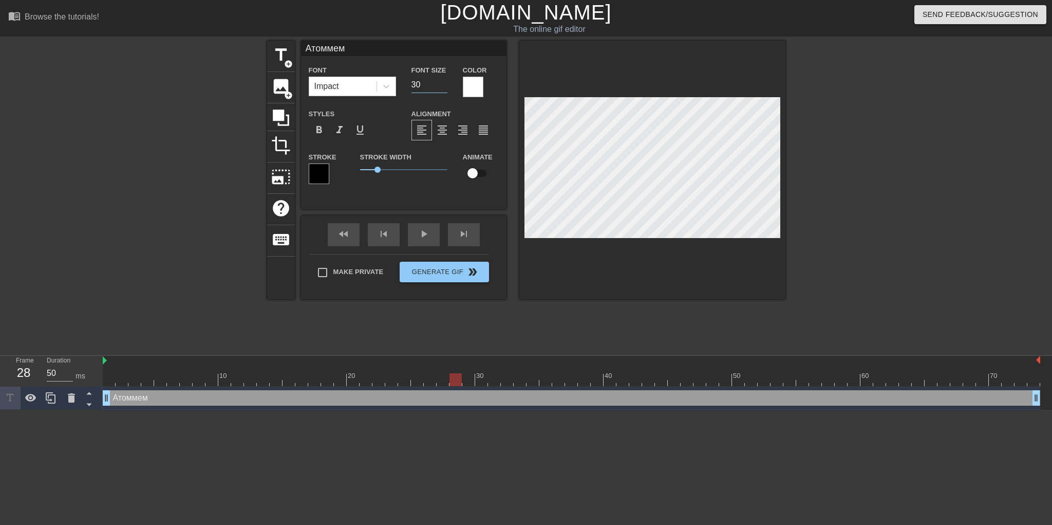
click at [412, 85] on input "30" at bounding box center [430, 85] width 36 height 16
type input "25"
click at [851, 197] on div at bounding box center [875, 195] width 154 height 308
drag, startPoint x: 427, startPoint y: 81, endPoint x: 402, endPoint y: 87, distance: 25.5
click at [402, 87] on div "Font Impact Font Size 25 Color" at bounding box center [403, 80] width 205 height 33
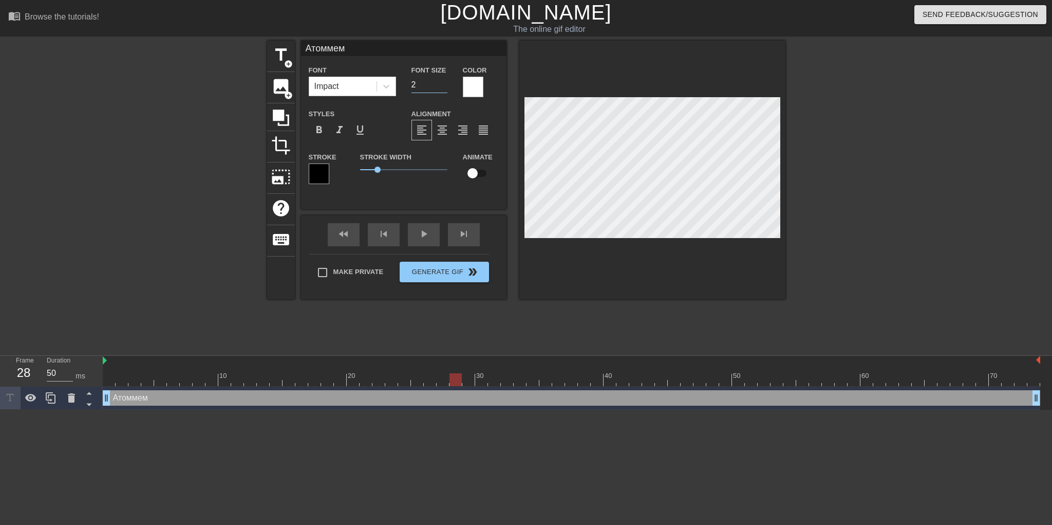
type input "20"
click at [859, 177] on div at bounding box center [875, 195] width 154 height 308
click at [905, 178] on div at bounding box center [875, 195] width 154 height 308
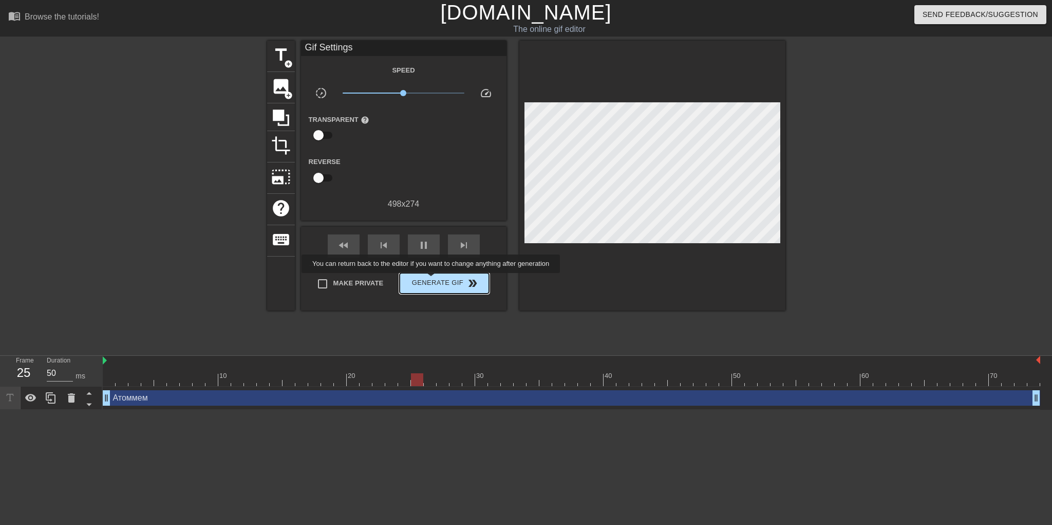
click at [432, 280] on span "Generate Gif double_arrow" at bounding box center [444, 283] width 81 height 12
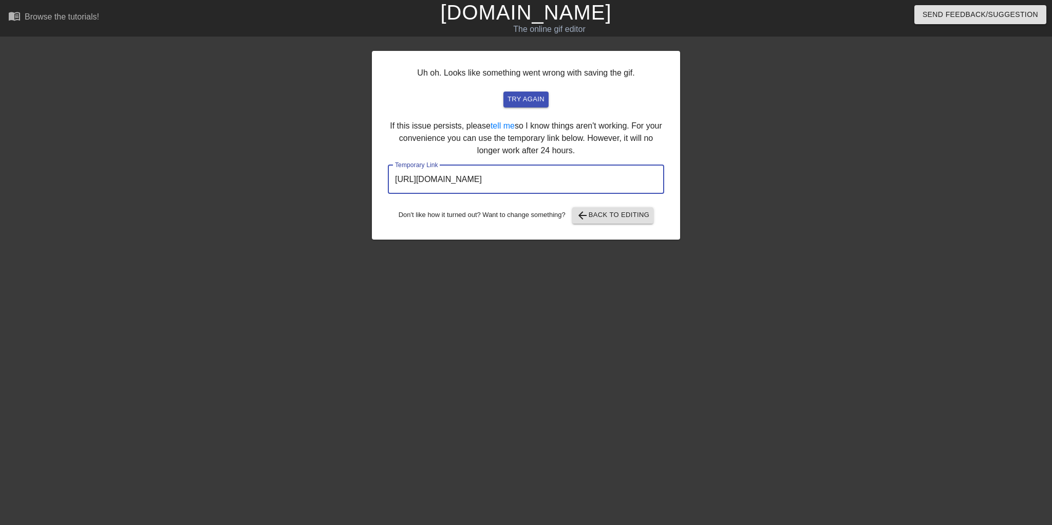
drag, startPoint x: 631, startPoint y: 175, endPoint x: 302, endPoint y: 193, distance: 329.8
click at [302, 193] on div "Uh oh. Looks like something went wrong with saving the gif. try again If this i…" at bounding box center [526, 195] width 1052 height 308
